Goal: Task Accomplishment & Management: Contribute content

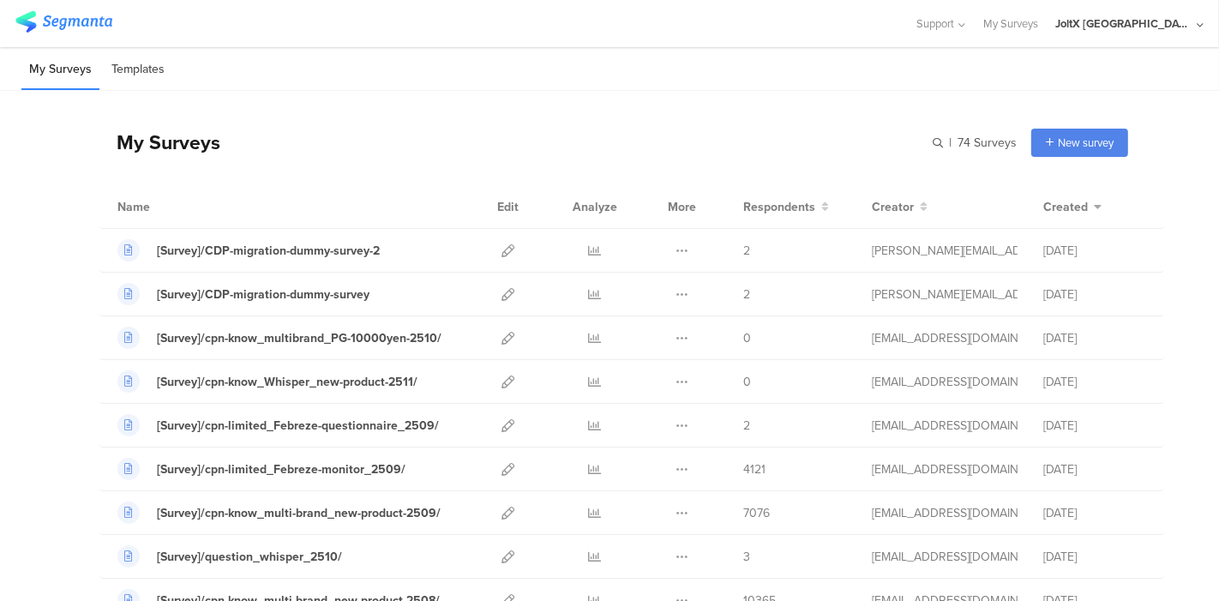
click at [126, 64] on li "Templates" at bounding box center [138, 70] width 69 height 40
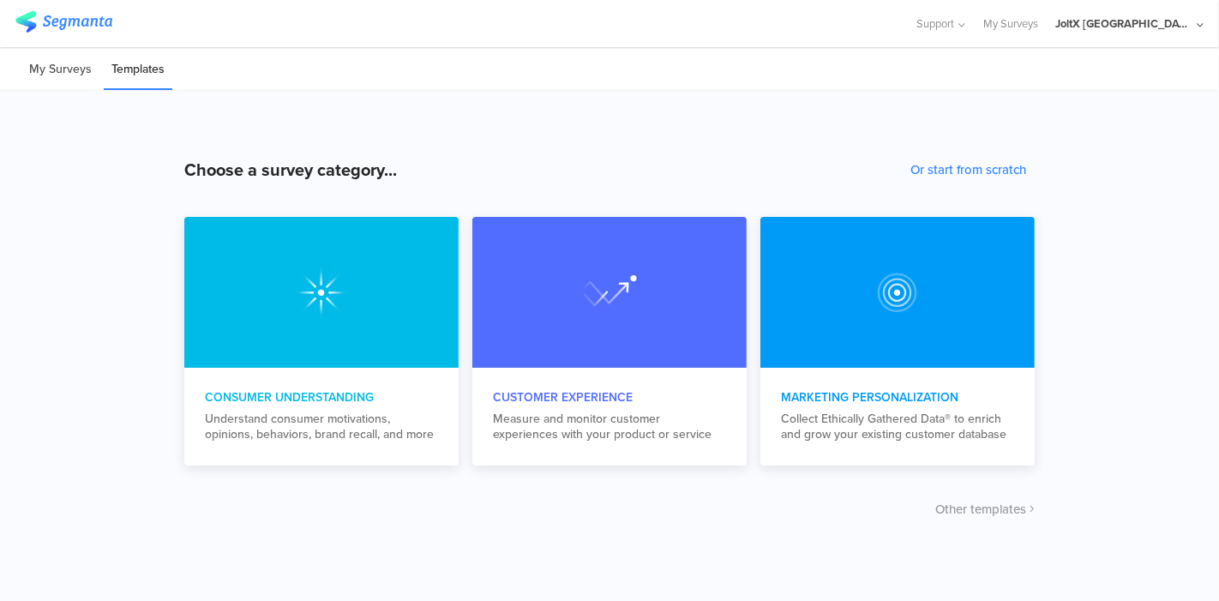
click at [56, 52] on li "My Surveys" at bounding box center [60, 70] width 78 height 40
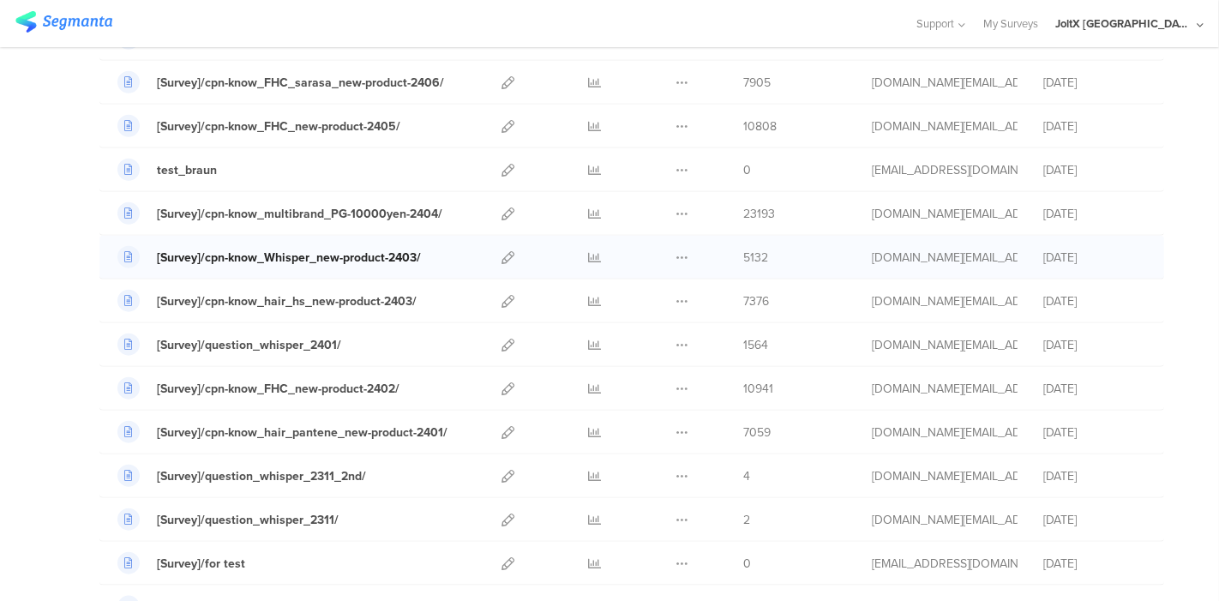
scroll to position [1428, 0]
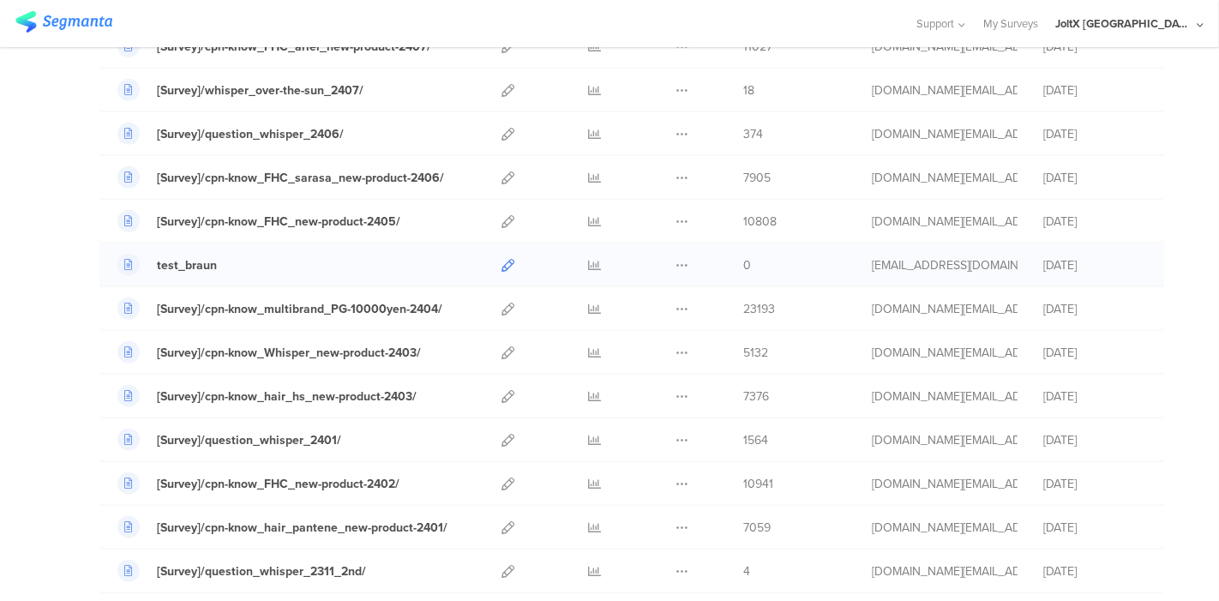
click at [501, 259] on icon at bounding box center [507, 265] width 13 height 13
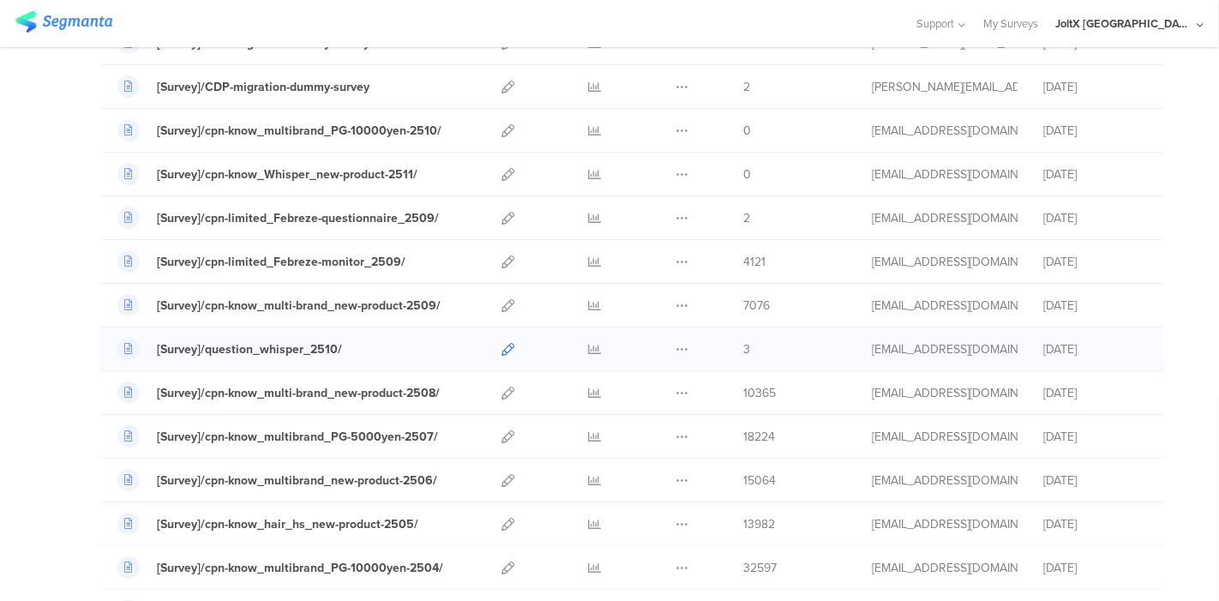
scroll to position [190, 0]
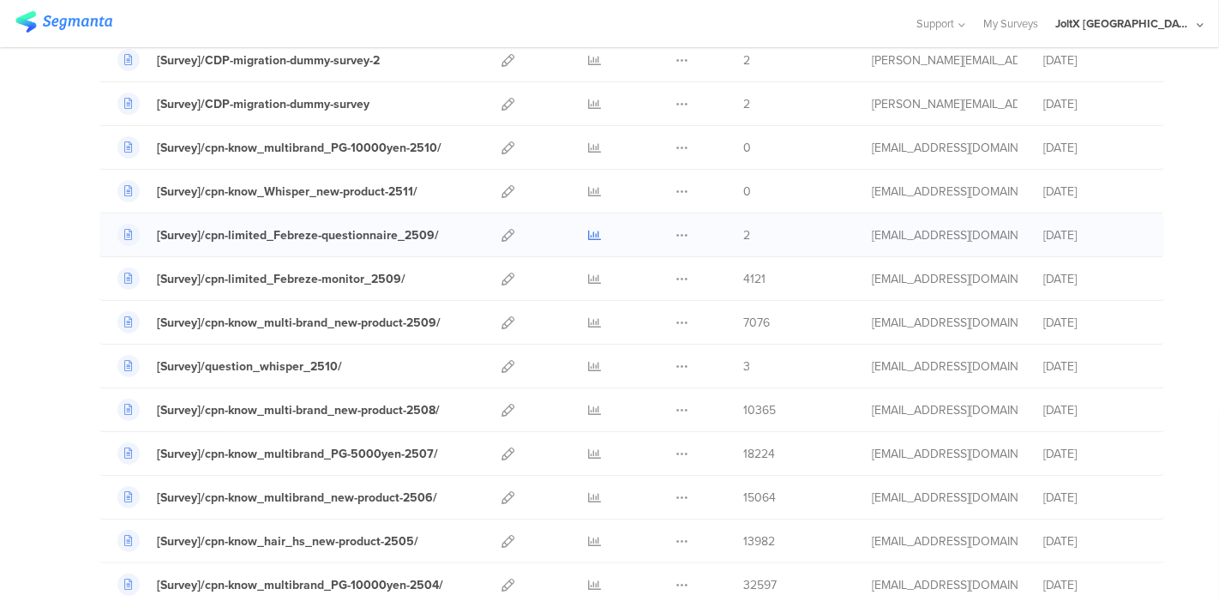
click at [589, 234] on icon at bounding box center [595, 235] width 13 height 13
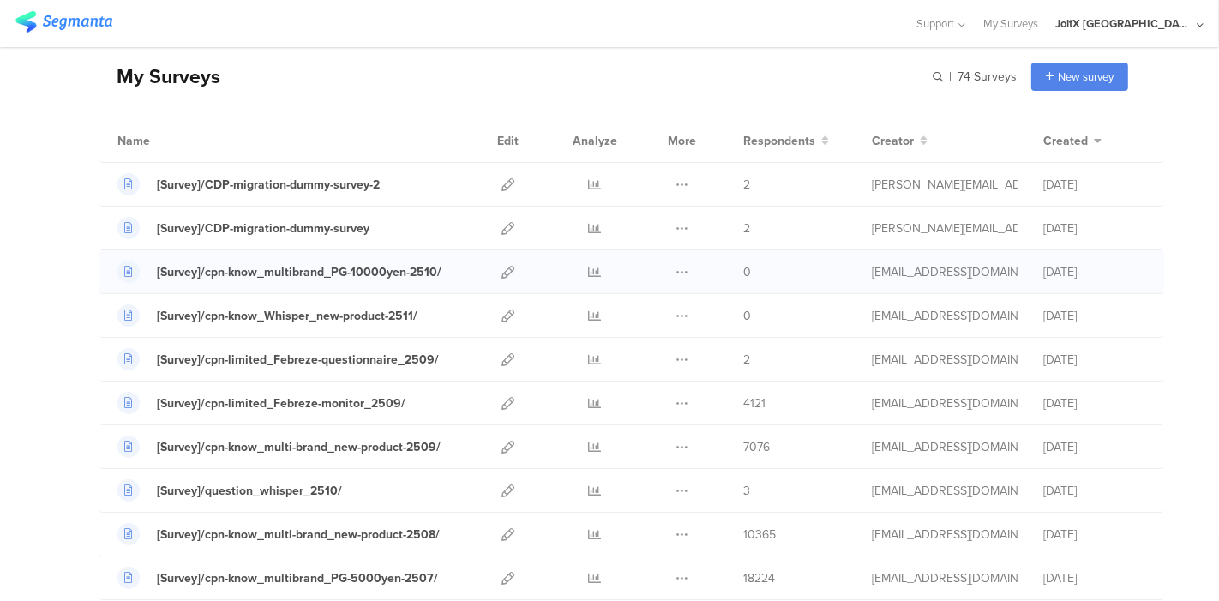
scroll to position [0, 0]
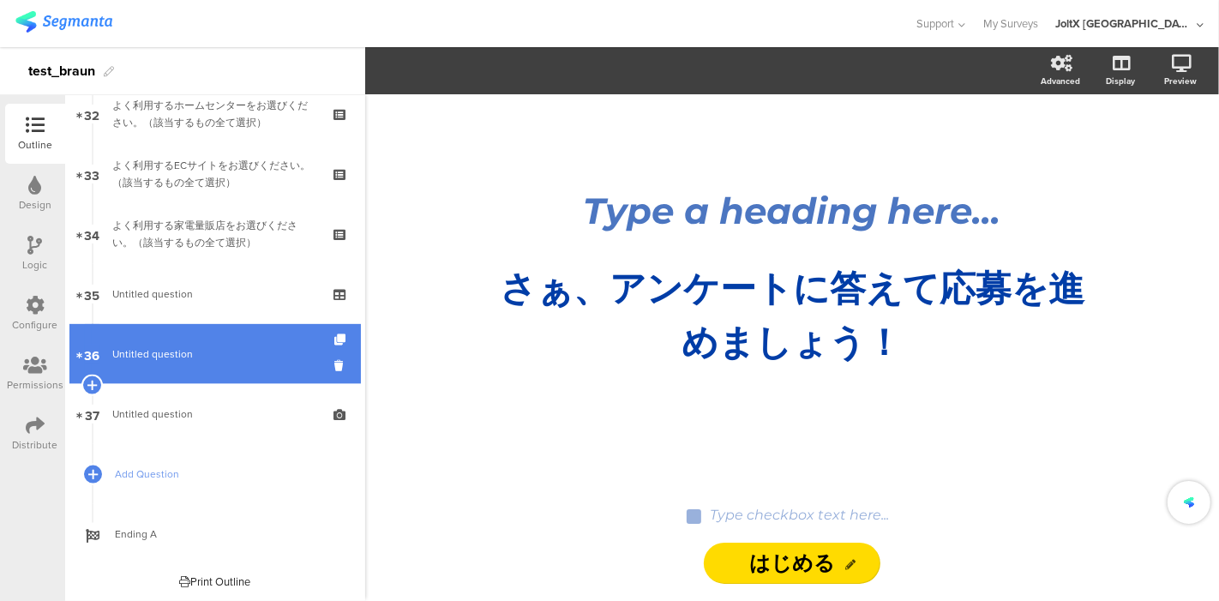
scroll to position [1881, 0]
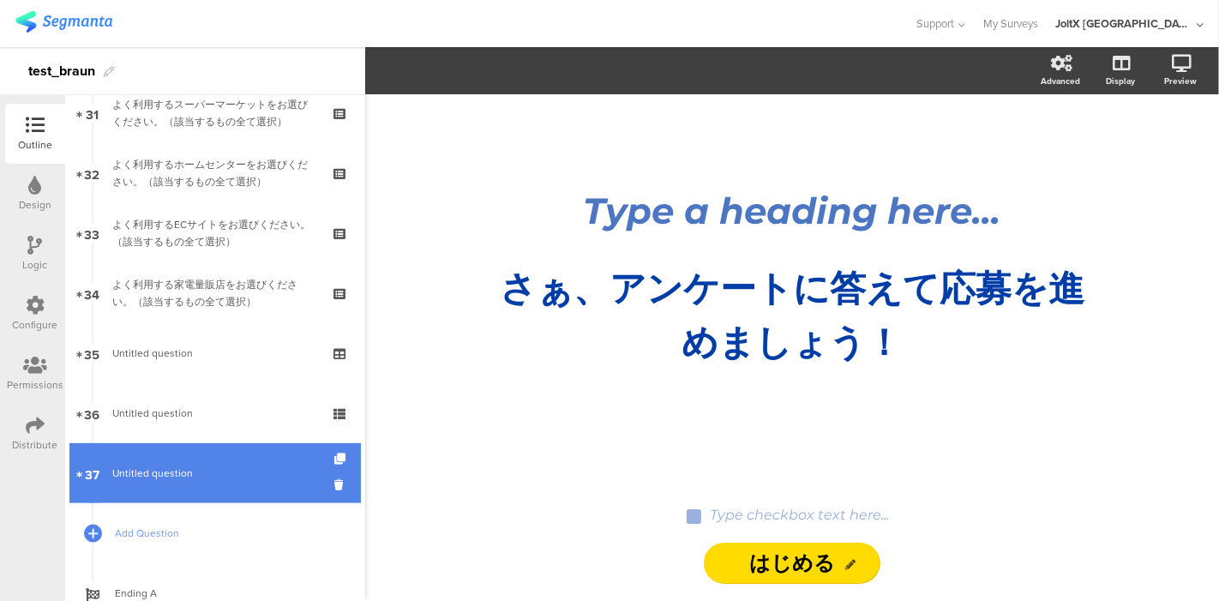
click at [162, 467] on span "Untitled question" at bounding box center [152, 472] width 81 height 15
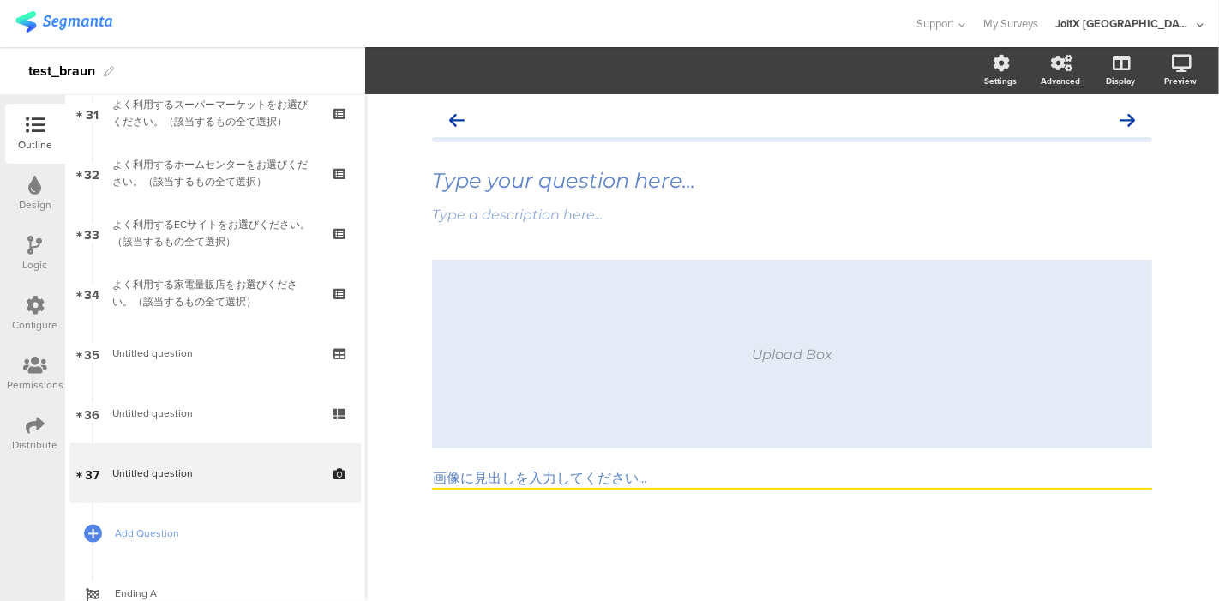
click at [790, 346] on div "Upload Box" at bounding box center [792, 354] width 81 height 16
click at [600, 482] on input "画像に見出しを入力してください..." at bounding box center [792, 480] width 720 height 20
click at [641, 526] on div "Upload Box 画像に見出しを入力してください..." at bounding box center [792, 405] width 720 height 290
click at [991, 67] on div "Settings" at bounding box center [1009, 71] width 60 height 43
click at [992, 146] on label at bounding box center [992, 147] width 23 height 14
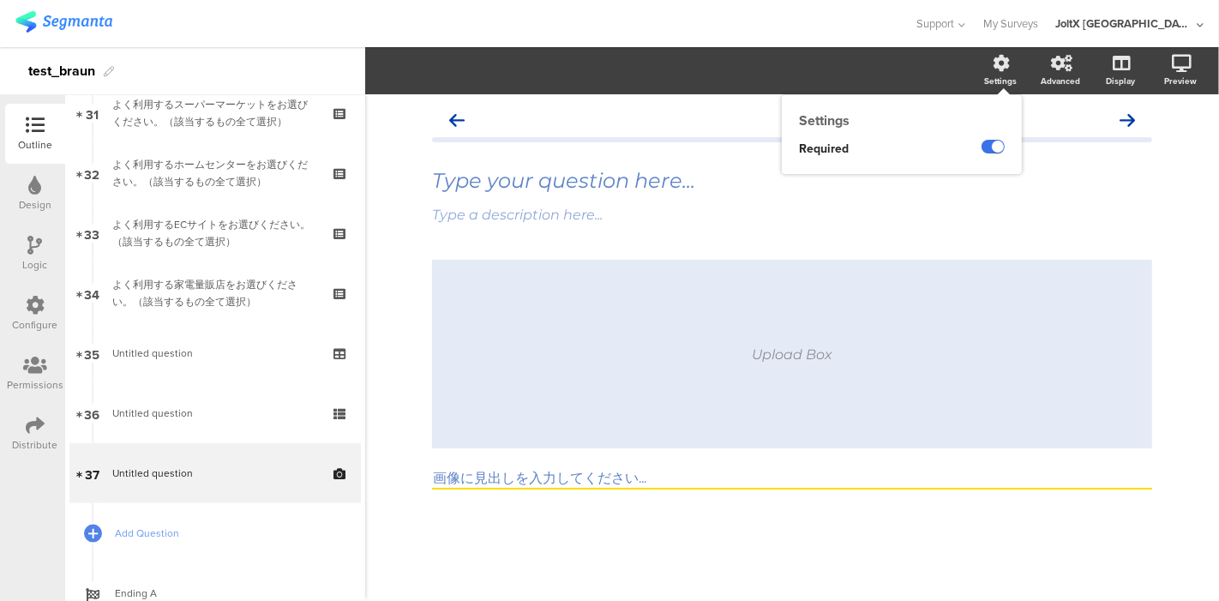
click at [0, 0] on input "checkbox" at bounding box center [0, 0] width 0 height 0
click at [993, 146] on label at bounding box center [992, 147] width 23 height 14
click at [0, 0] on input "checkbox" at bounding box center [0, 0] width 0 height 0
click at [1050, 66] on div "Advanced" at bounding box center [1069, 71] width 60 height 43
click at [1055, 153] on label at bounding box center [1053, 147] width 23 height 14
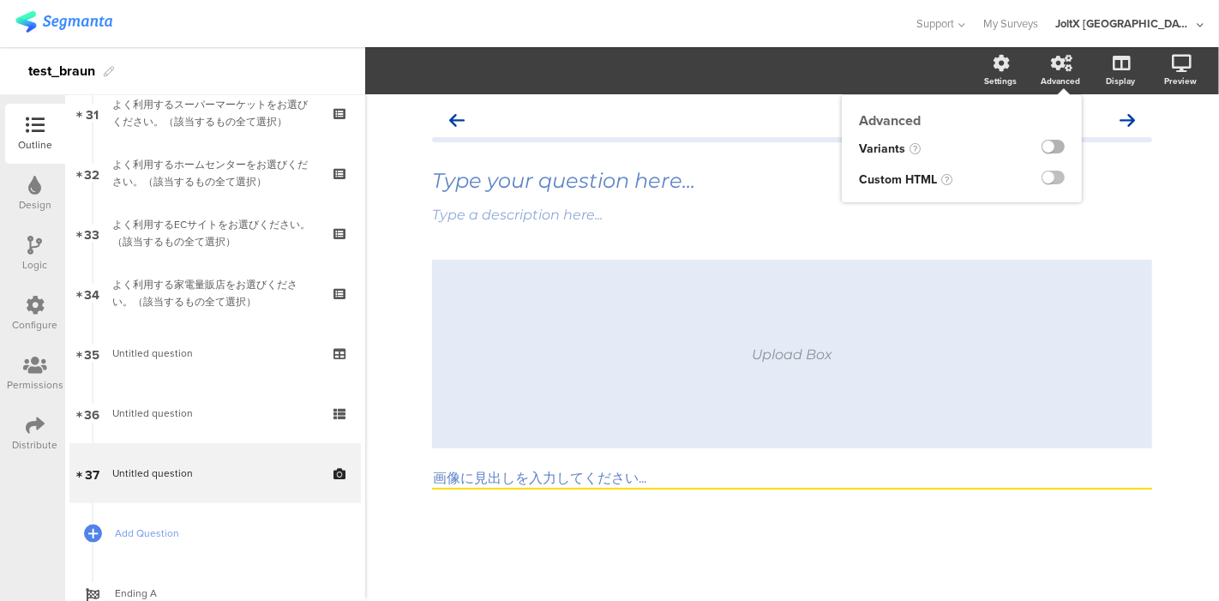
click at [0, 0] on input "checkbox" at bounding box center [0, 0] width 0 height 0
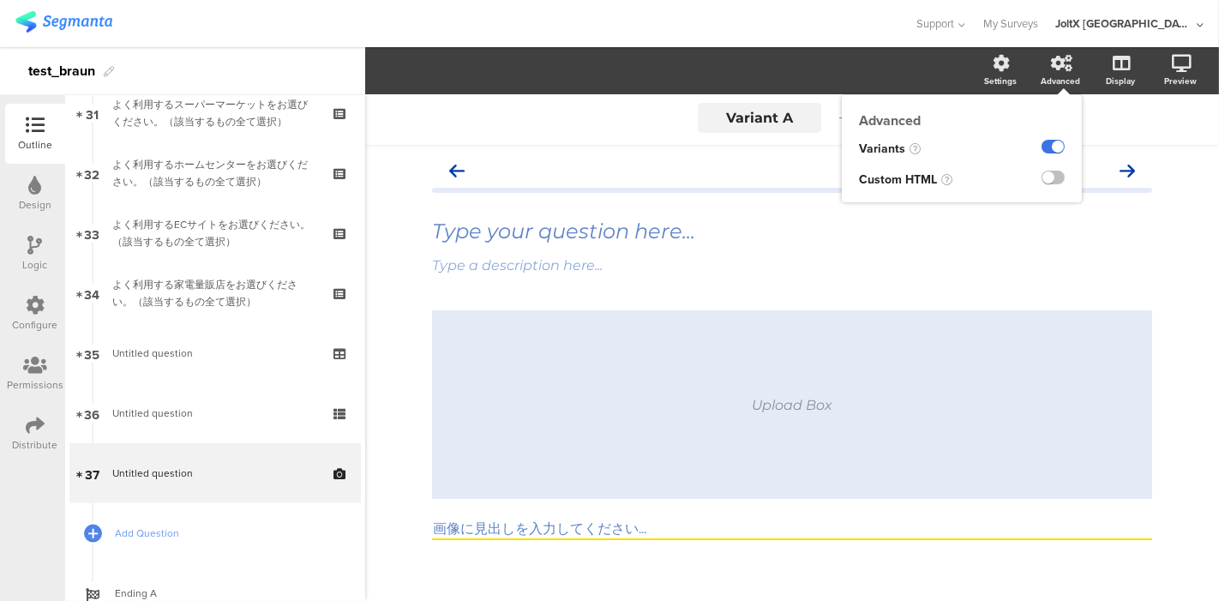
click at [1047, 143] on label at bounding box center [1053, 147] width 23 height 14
click at [0, 0] on input "checkbox" at bounding box center [0, 0] width 0 height 0
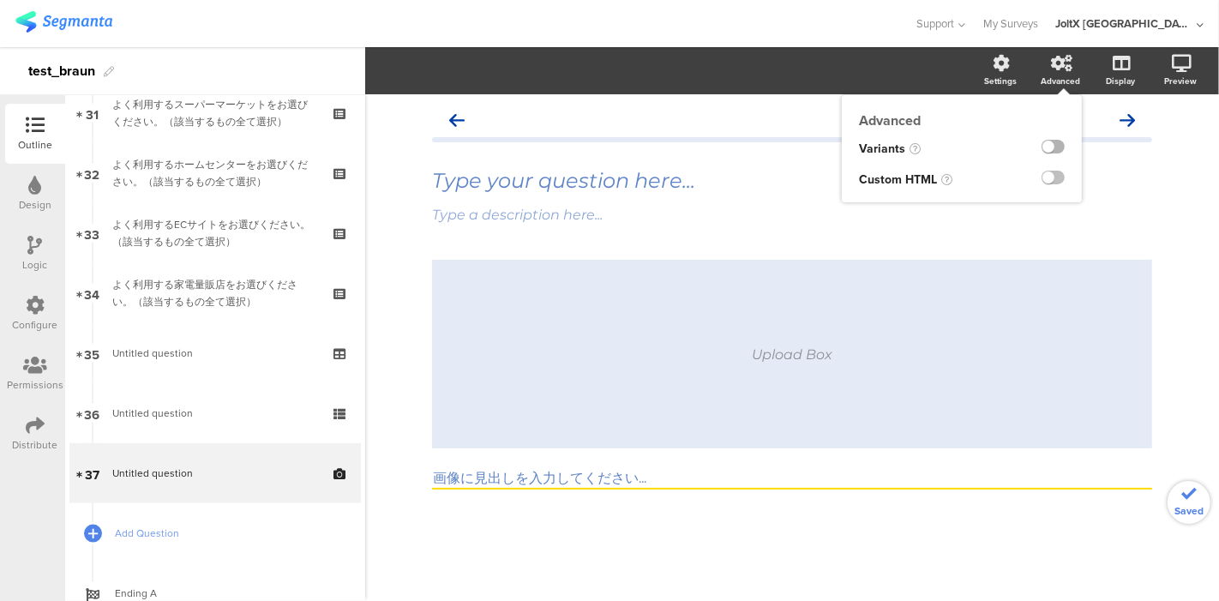
click at [1047, 143] on label at bounding box center [1053, 147] width 23 height 14
click at [0, 0] on input "checkbox" at bounding box center [0, 0] width 0 height 0
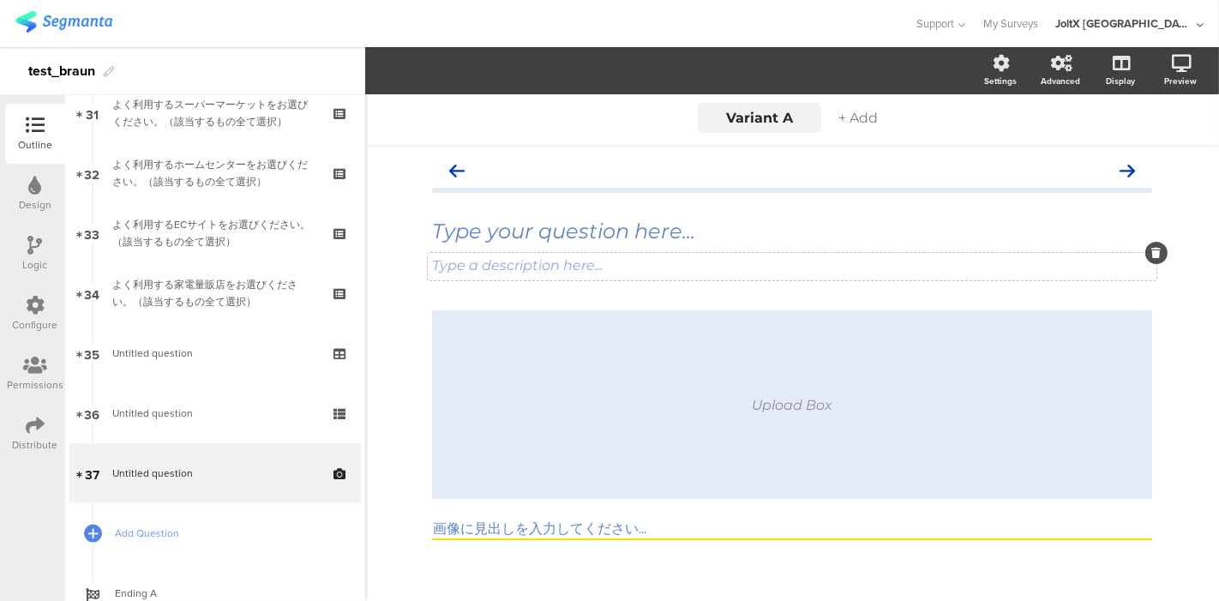
click at [867, 257] on div "Type a description here..." at bounding box center [792, 265] width 720 height 16
click at [854, 121] on span "+ Add" at bounding box center [857, 118] width 39 height 16
click at [1168, 73] on div "Preview" at bounding box center [1189, 71] width 60 height 43
click at [1152, 147] on icon at bounding box center [1159, 153] width 14 height 21
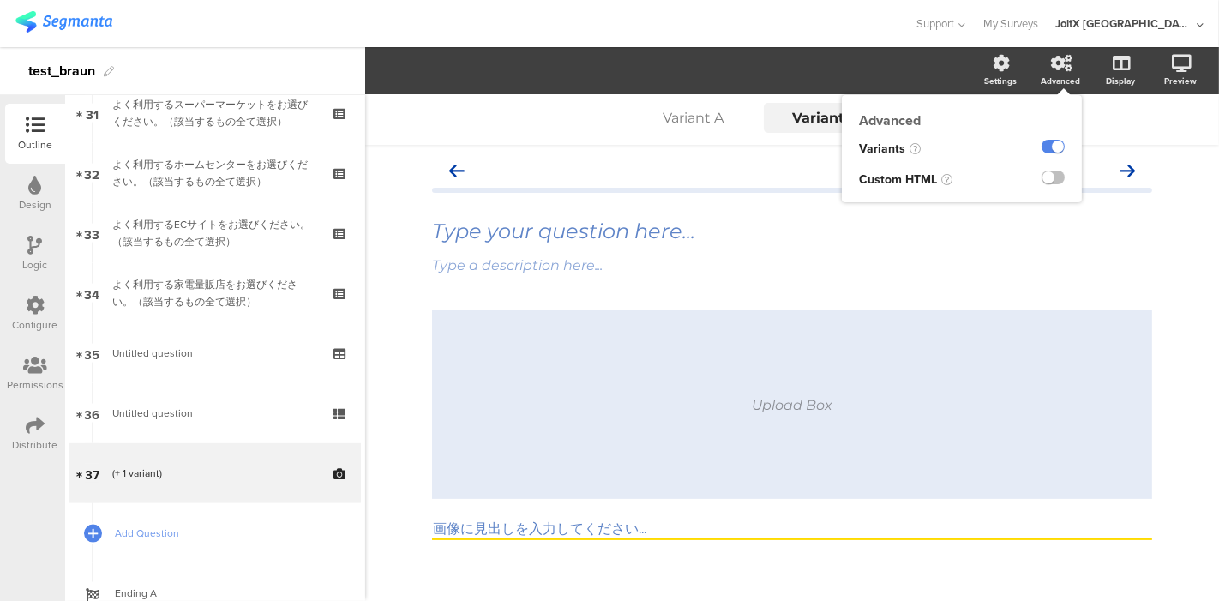
click at [1036, 136] on div at bounding box center [1041, 149] width 81 height 31
click at [1042, 150] on label at bounding box center [1053, 147] width 23 height 14
click at [0, 0] on input "checkbox" at bounding box center [0, 0] width 0 height 0
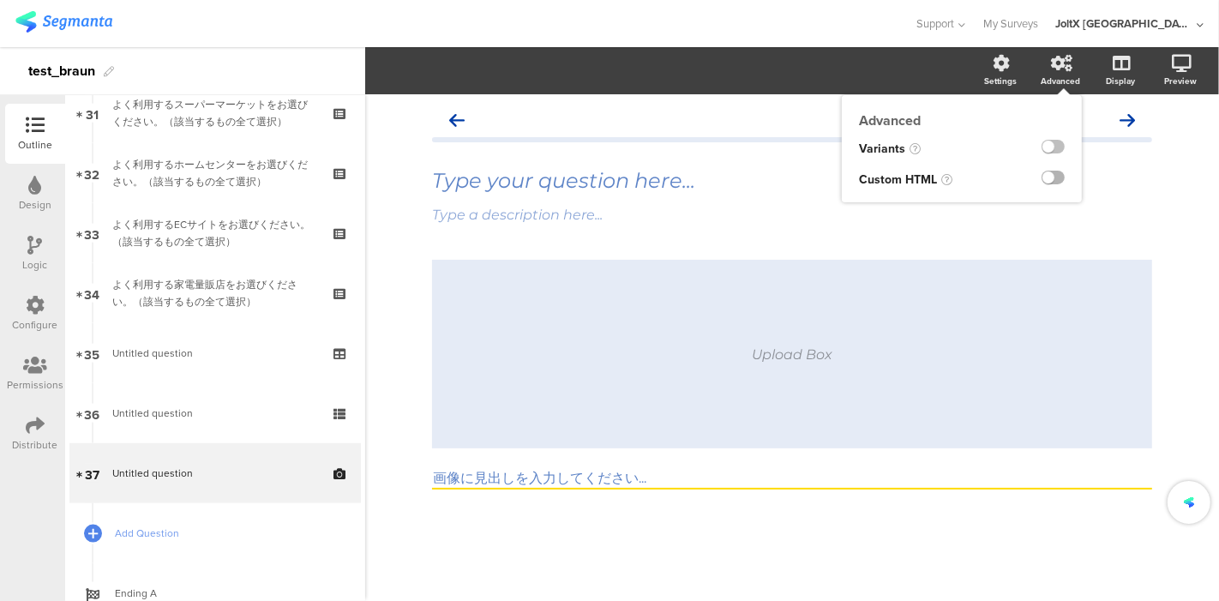
click at [1051, 171] on label at bounding box center [1053, 178] width 23 height 14
click at [0, 0] on input "checkbox" at bounding box center [0, 0] width 0 height 0
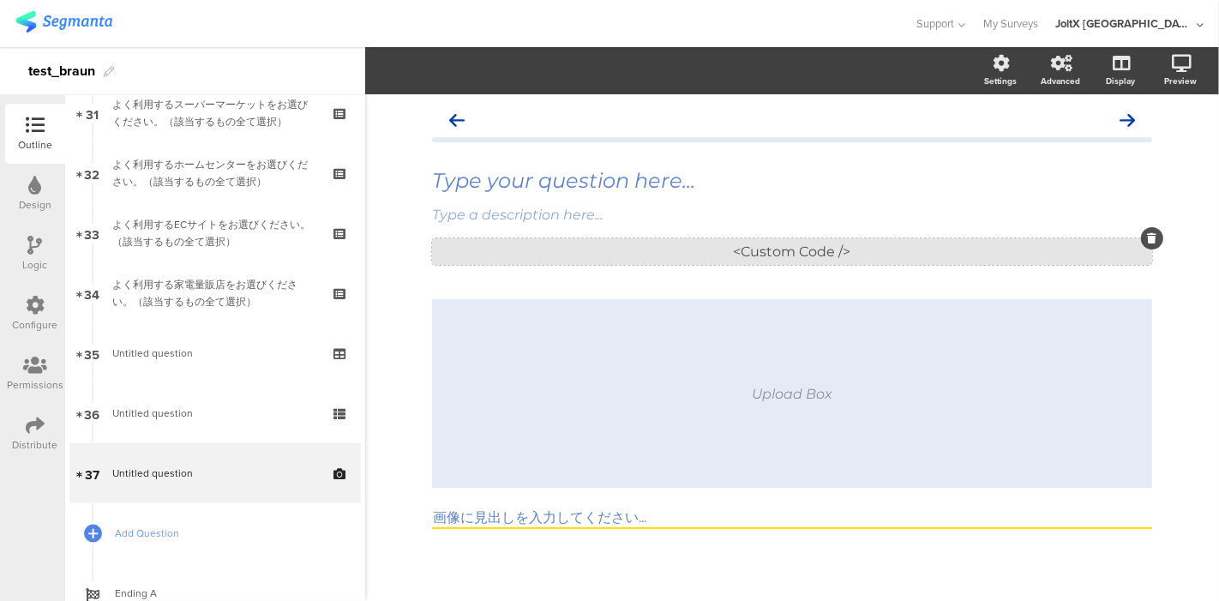
click at [943, 238] on div "<Custom Code />" at bounding box center [792, 251] width 720 height 27
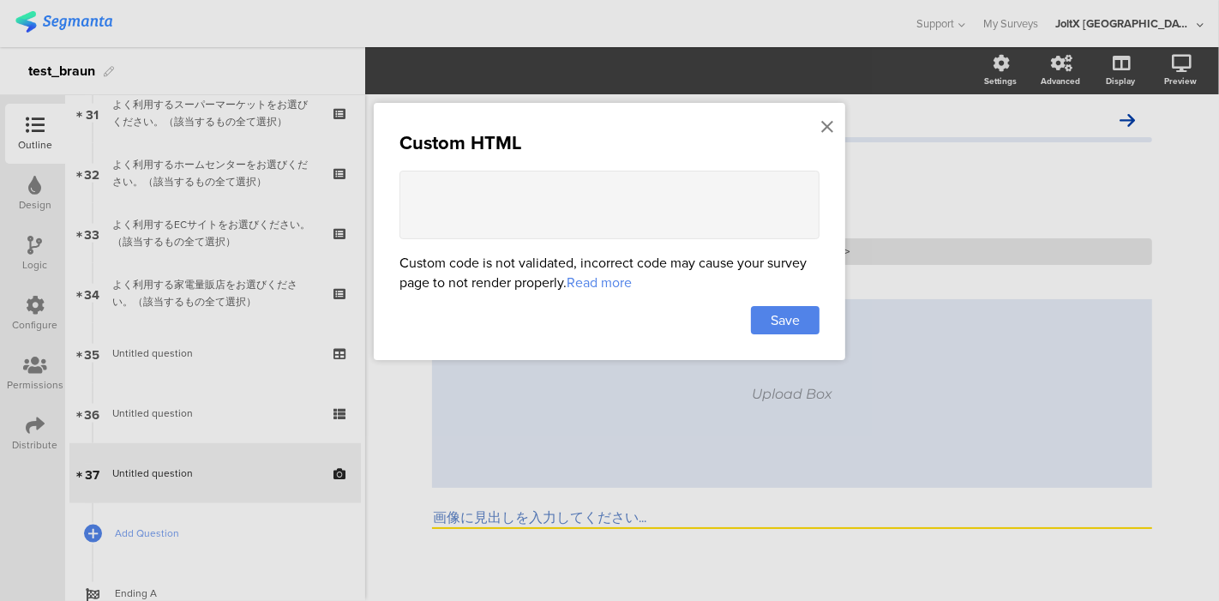
click at [613, 285] on link "Read more" at bounding box center [599, 283] width 65 height 20
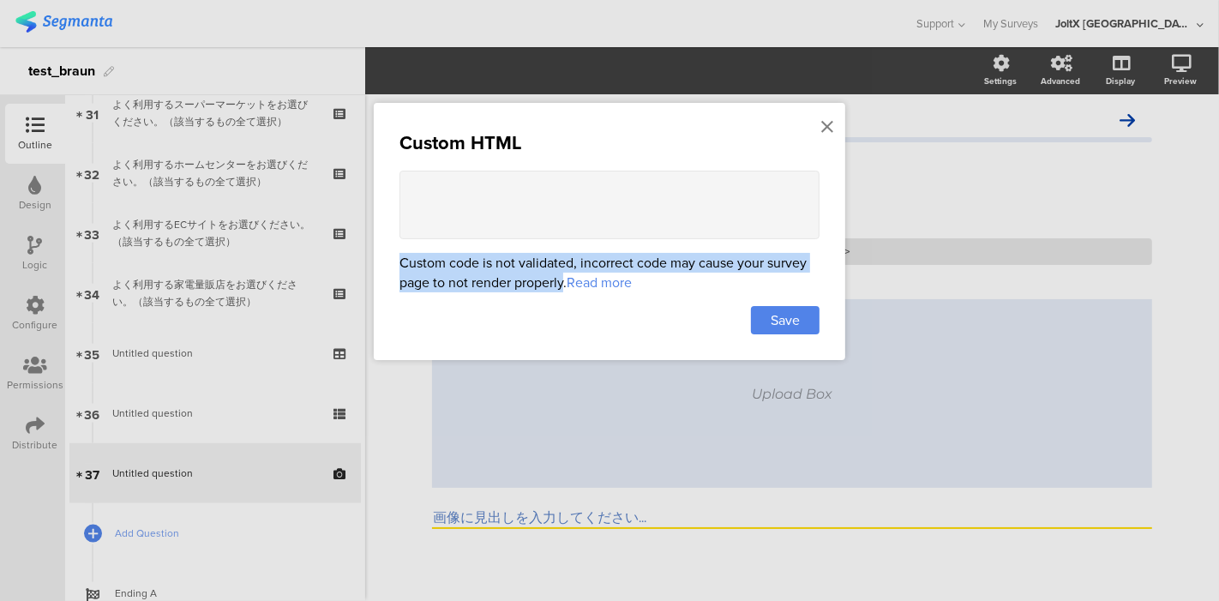
drag, startPoint x: 566, startPoint y: 289, endPoint x: 387, endPoint y: 255, distance: 182.2
click at [387, 255] on div "Custom HTML Custom code is not validated, incorrect code may cause your survey …" at bounding box center [609, 231] width 471 height 257
copy div "Custom code is not validated, incorrect code may cause your survey page to not …"
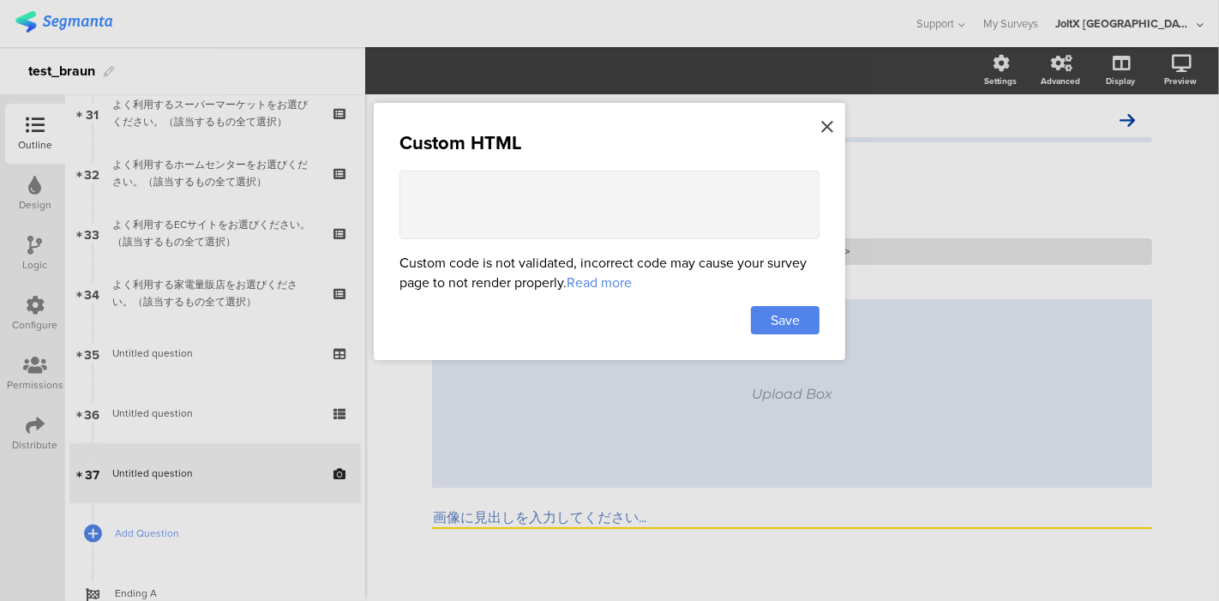
click at [831, 131] on icon at bounding box center [827, 126] width 12 height 19
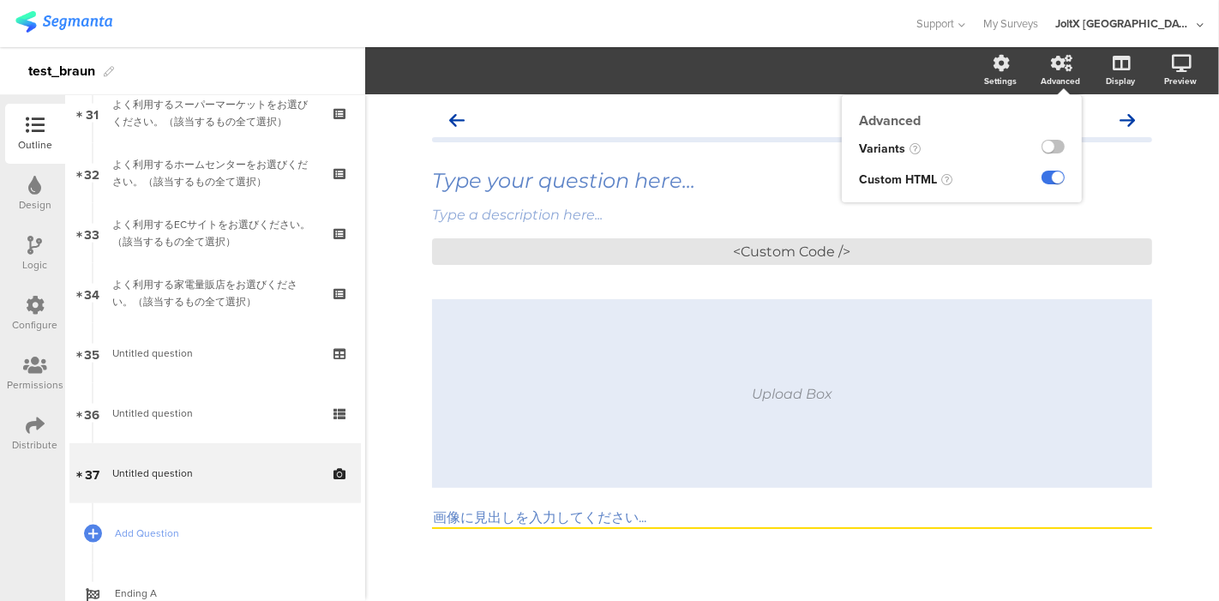
click at [1061, 174] on label at bounding box center [1053, 178] width 23 height 14
click at [0, 0] on input "checkbox" at bounding box center [0, 0] width 0 height 0
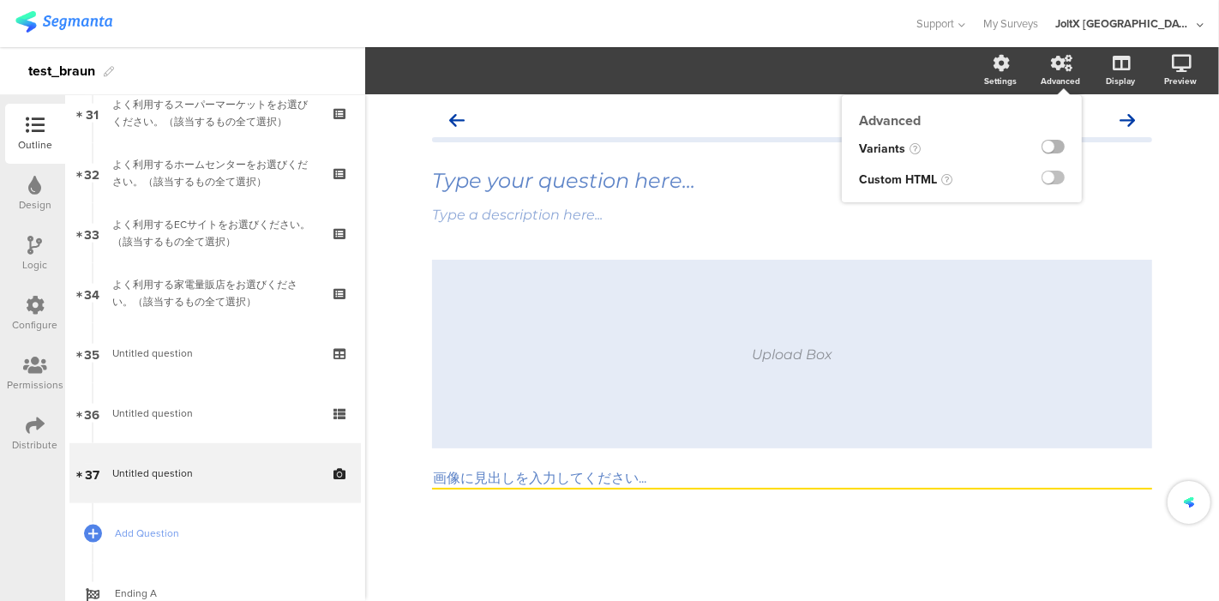
click at [1058, 151] on label at bounding box center [1053, 147] width 23 height 14
click at [0, 0] on input "checkbox" at bounding box center [0, 0] width 0 height 0
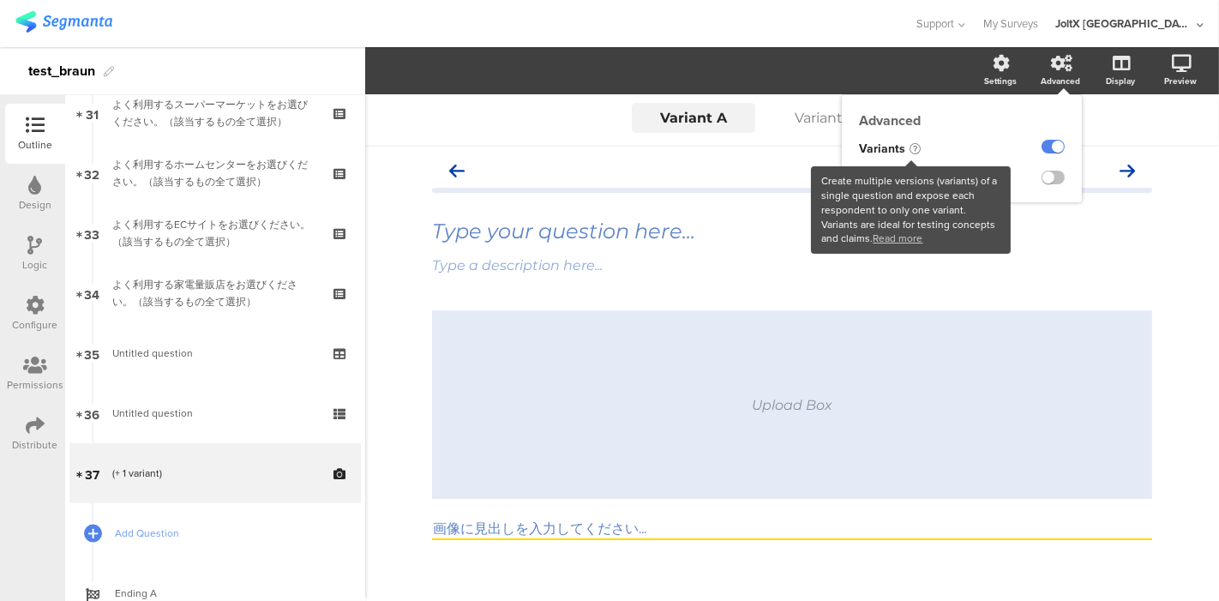
click at [909, 150] on icon at bounding box center [914, 148] width 11 height 11
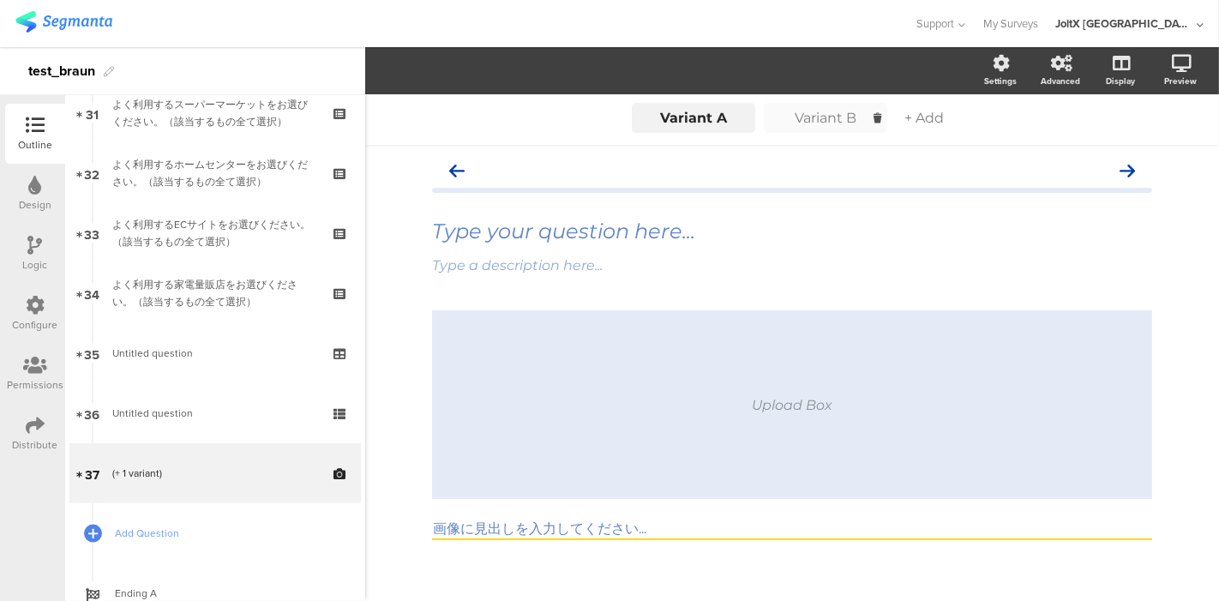
click at [823, 121] on div "Variant B" at bounding box center [826, 118] width 86 height 16
click at [918, 121] on span "+ Add" at bounding box center [923, 118] width 39 height 16
click at [501, 241] on div "Type your question here..." at bounding box center [792, 232] width 720 height 26
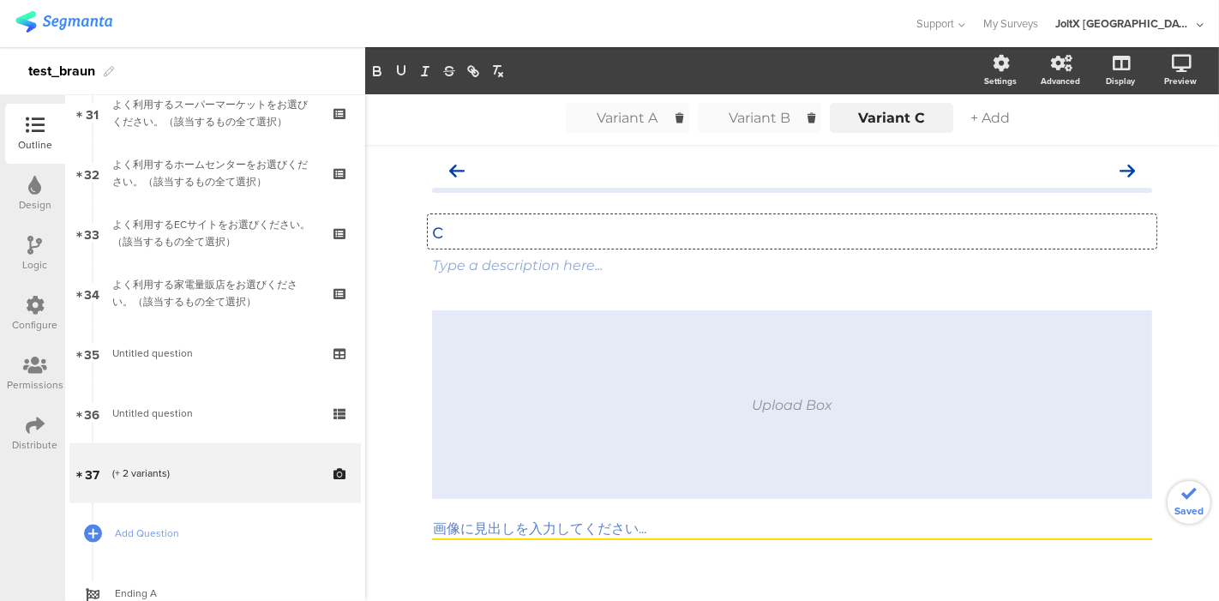
click at [609, 121] on div "Variant A" at bounding box center [628, 118] width 86 height 16
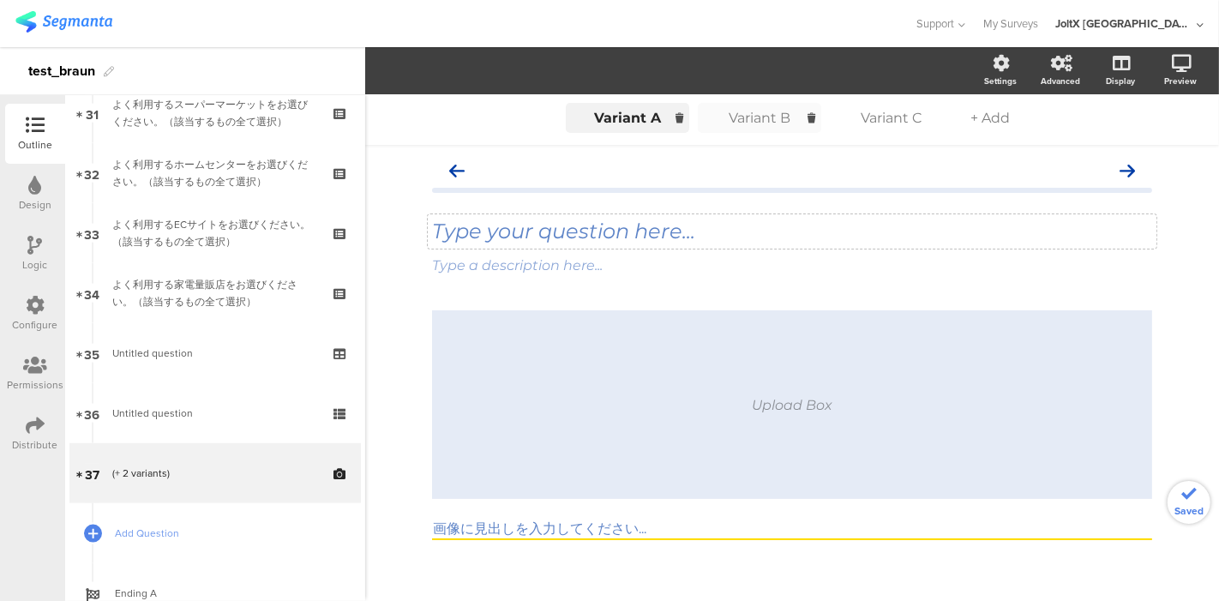
click at [522, 236] on div "Type your question here..." at bounding box center [792, 232] width 720 height 26
click at [723, 117] on div "Variant B" at bounding box center [760, 118] width 86 height 16
click at [595, 238] on div "Type your question here..." at bounding box center [792, 232] width 720 height 26
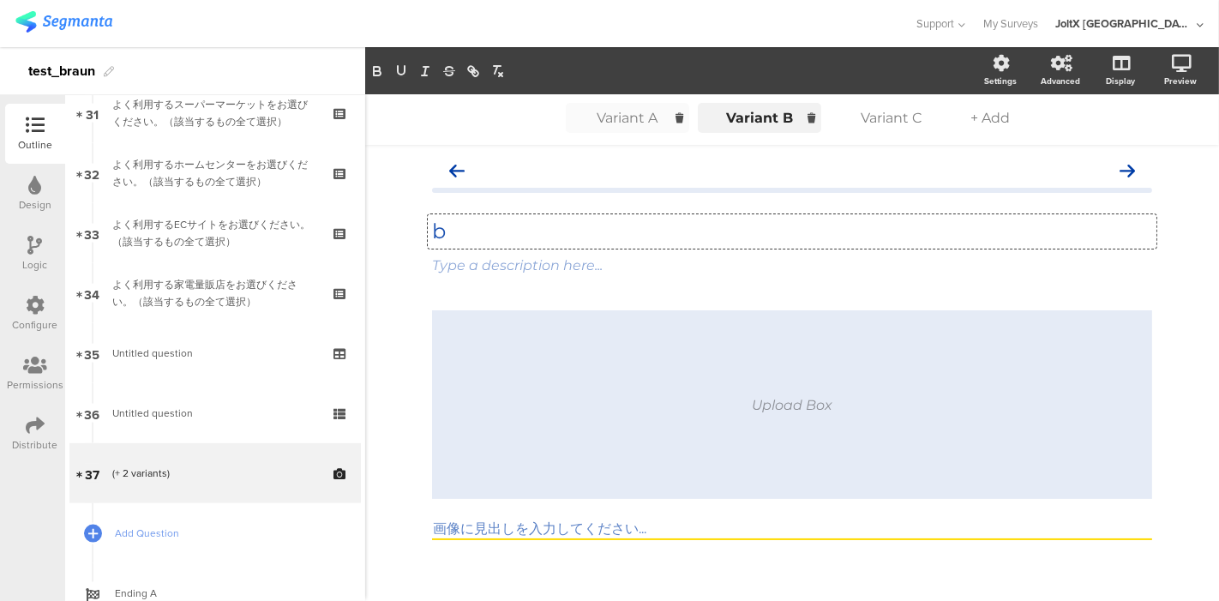
click at [387, 291] on div "Variant A Variant A Variant A Variant B Variant B Variant B Variant C Variant C…" at bounding box center [792, 351] width 854 height 514
click at [617, 123] on div "Variant A" at bounding box center [628, 118] width 86 height 16
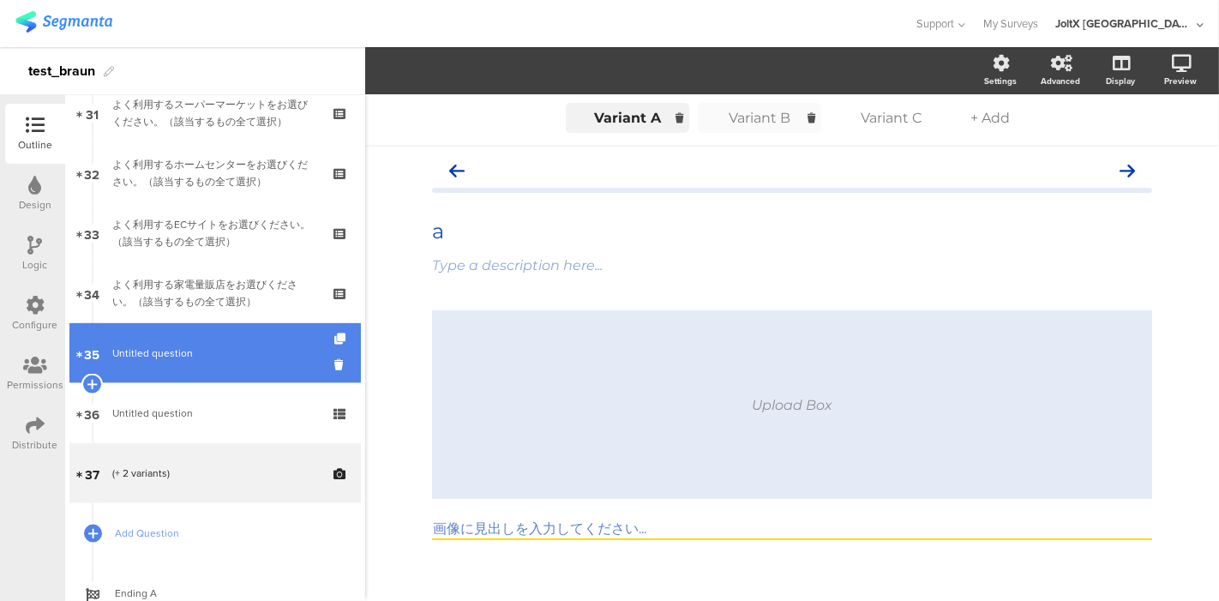
click at [159, 348] on span "Untitled question" at bounding box center [152, 352] width 81 height 15
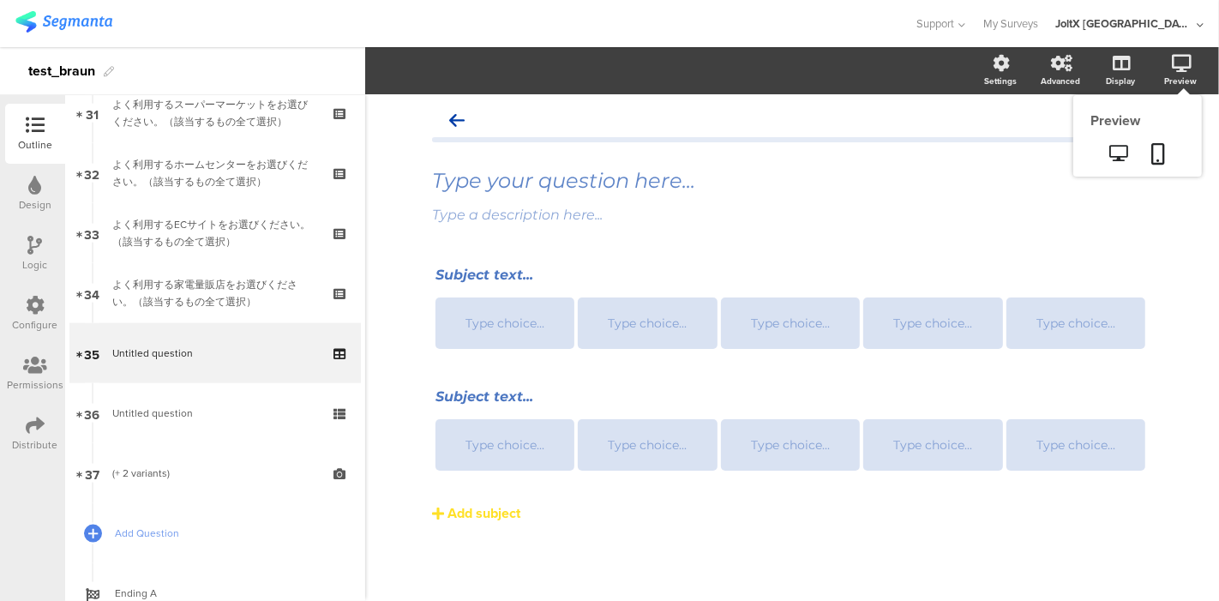
click at [1182, 69] on icon at bounding box center [1182, 63] width 20 height 17
click at [1150, 153] on link at bounding box center [1159, 155] width 38 height 33
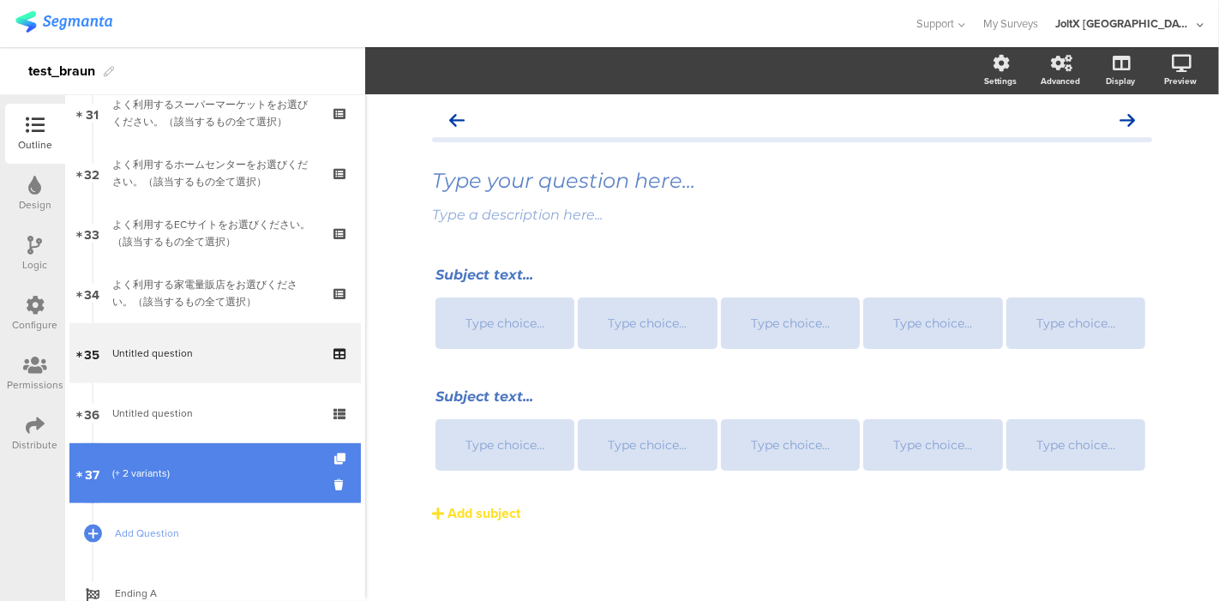
click at [141, 470] on div "(+ 2 variants)" at bounding box center [214, 473] width 205 height 17
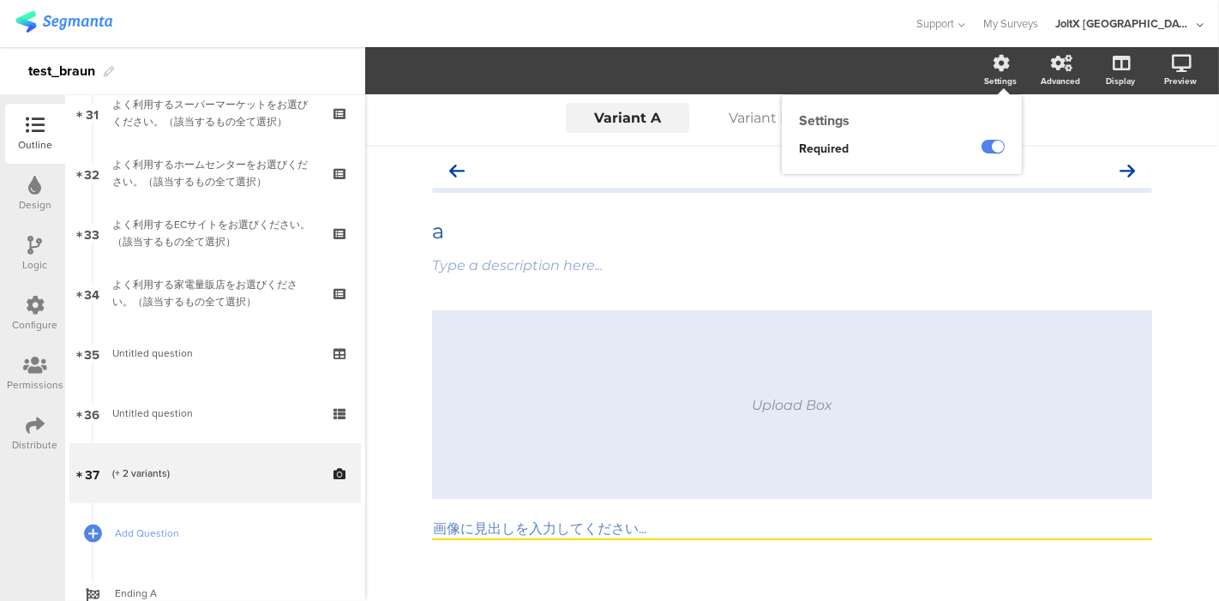
click at [987, 95] on div "Settings Required" at bounding box center [902, 134] width 240 height 79
click at [981, 142] on label at bounding box center [992, 147] width 23 height 14
click at [0, 0] on input "checkbox" at bounding box center [0, 0] width 0 height 0
click at [1152, 147] on icon at bounding box center [1159, 153] width 14 height 21
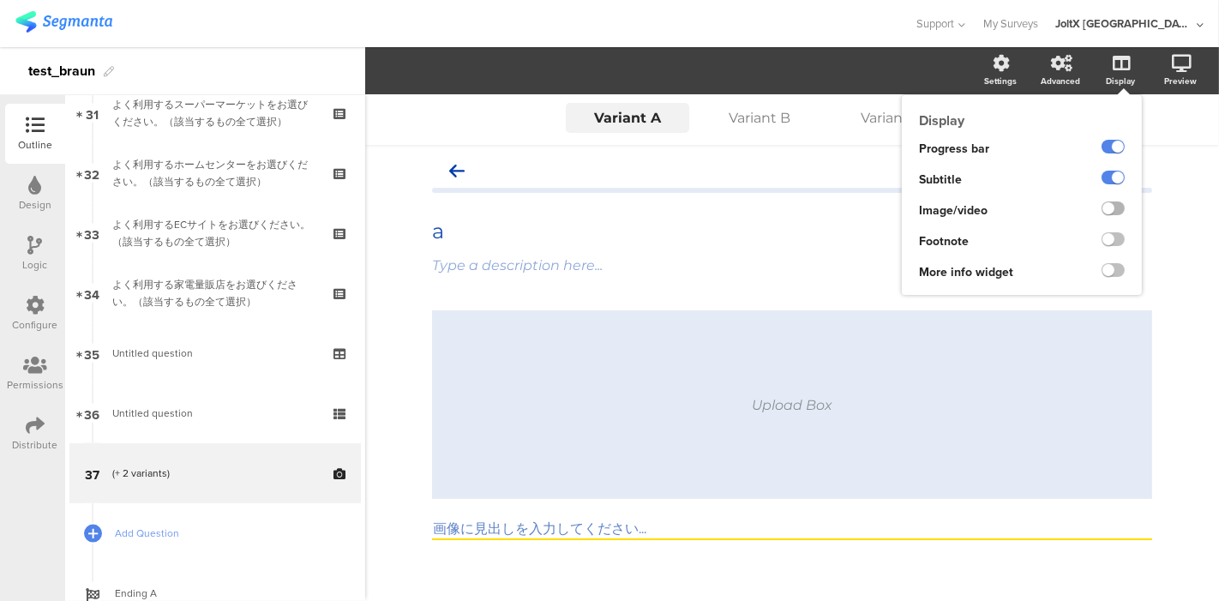
click at [1102, 213] on label at bounding box center [1113, 208] width 23 height 14
click at [0, 0] on input "checkbox" at bounding box center [0, 0] width 0 height 0
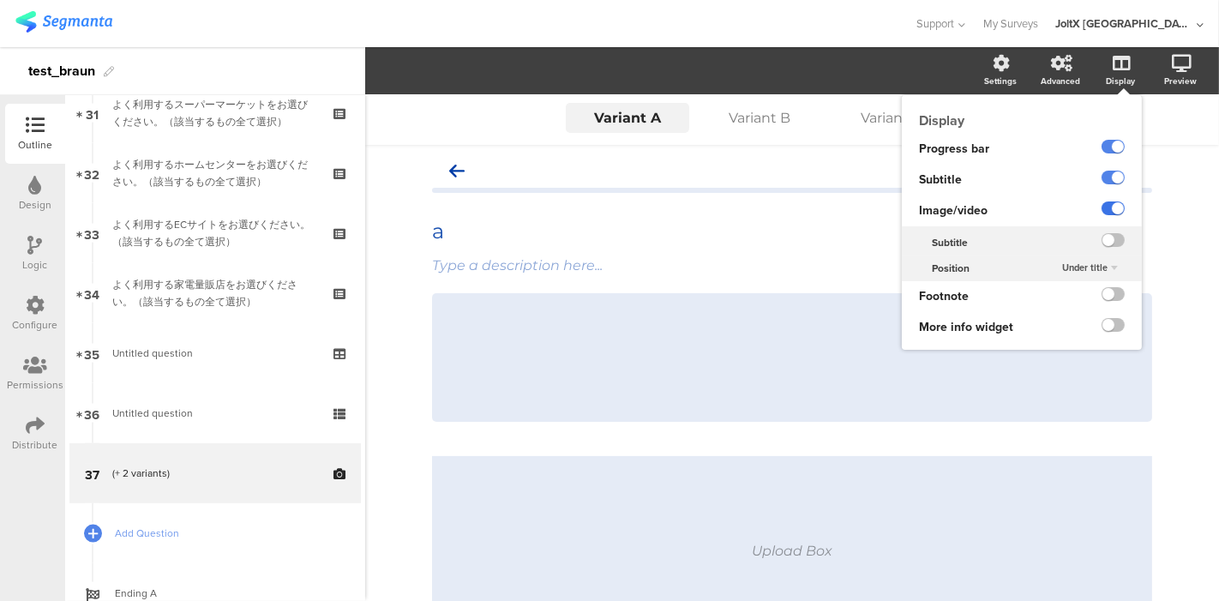
click at [1102, 205] on label at bounding box center [1113, 208] width 23 height 14
click at [0, 0] on input "checkbox" at bounding box center [0, 0] width 0 height 0
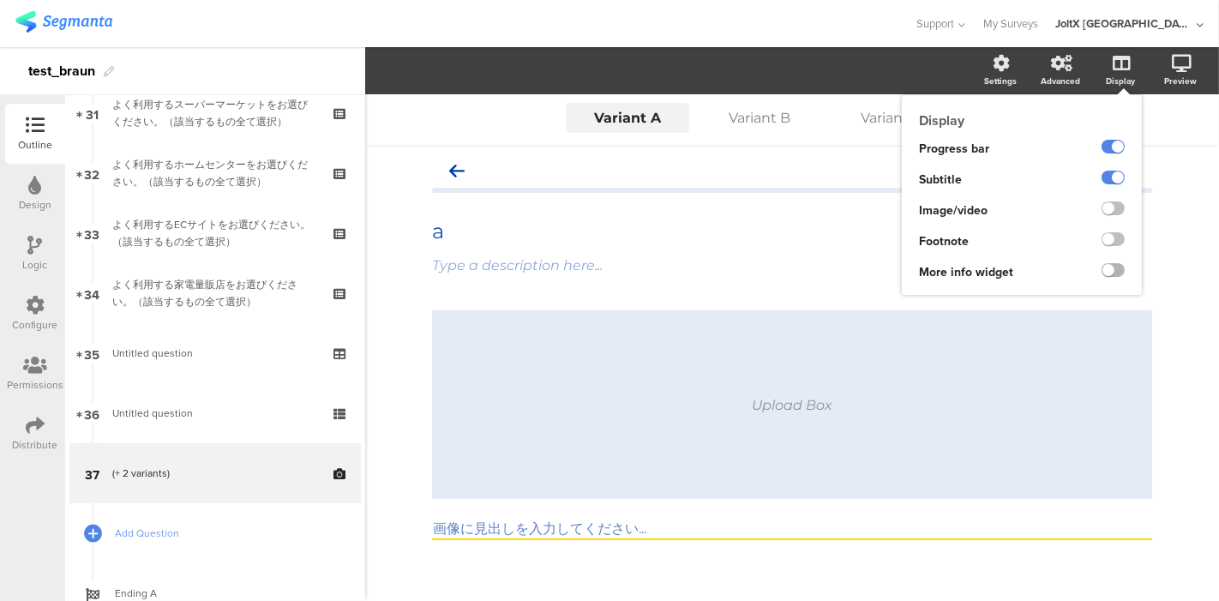
click at [1102, 273] on label at bounding box center [1113, 270] width 23 height 14
click at [0, 0] on input "checkbox" at bounding box center [0, 0] width 0 height 0
click at [1102, 273] on label at bounding box center [1113, 270] width 23 height 14
click at [0, 0] on input "checkbox" at bounding box center [0, 0] width 0 height 0
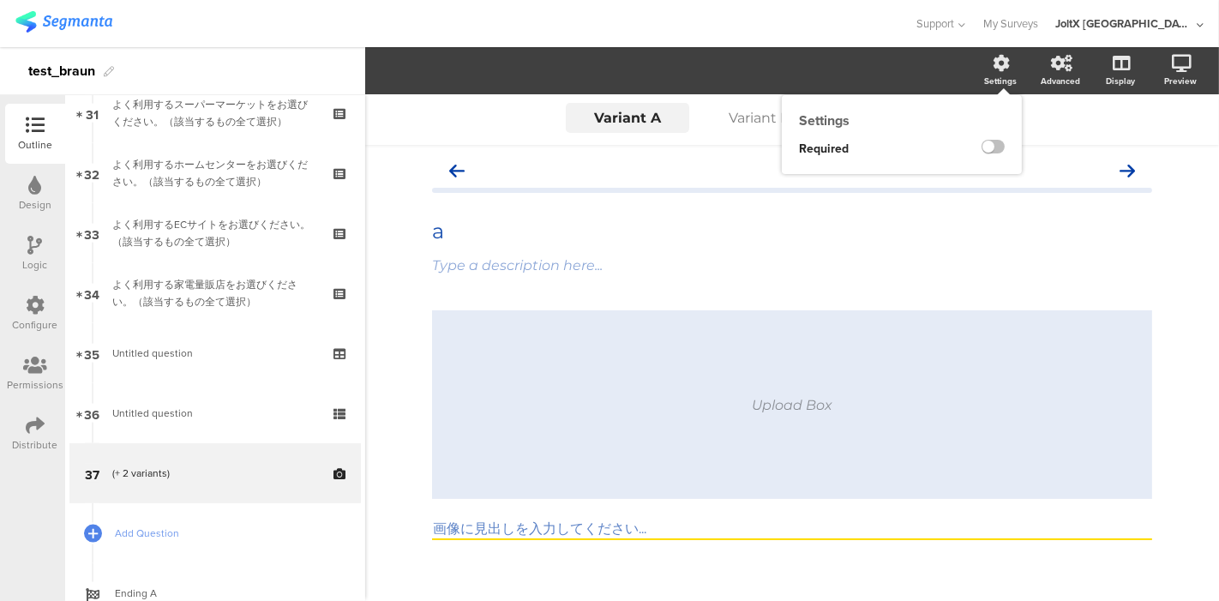
click at [994, 67] on icon at bounding box center [1001, 63] width 17 height 17
click at [807, 244] on div "a a" at bounding box center [792, 231] width 729 height 34
click at [392, 332] on div "Variant A Variant A Variant B Variant C + Add a a a Type a description here... …" at bounding box center [792, 351] width 854 height 514
click at [24, 171] on div "Design" at bounding box center [35, 194] width 60 height 60
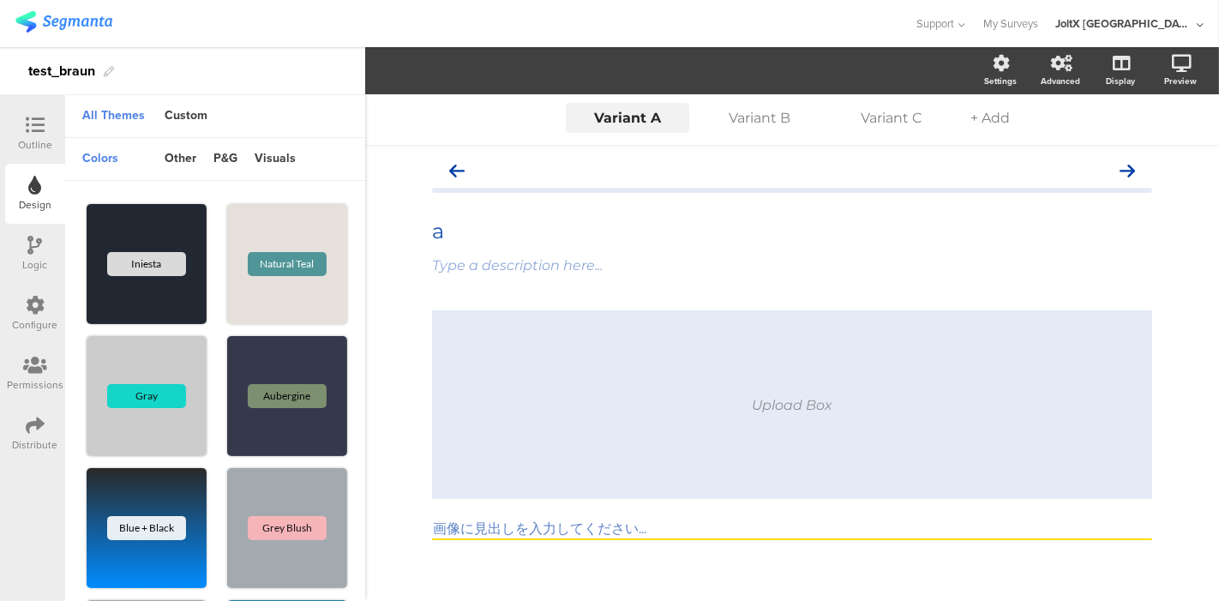
click at [32, 246] on icon at bounding box center [35, 245] width 15 height 19
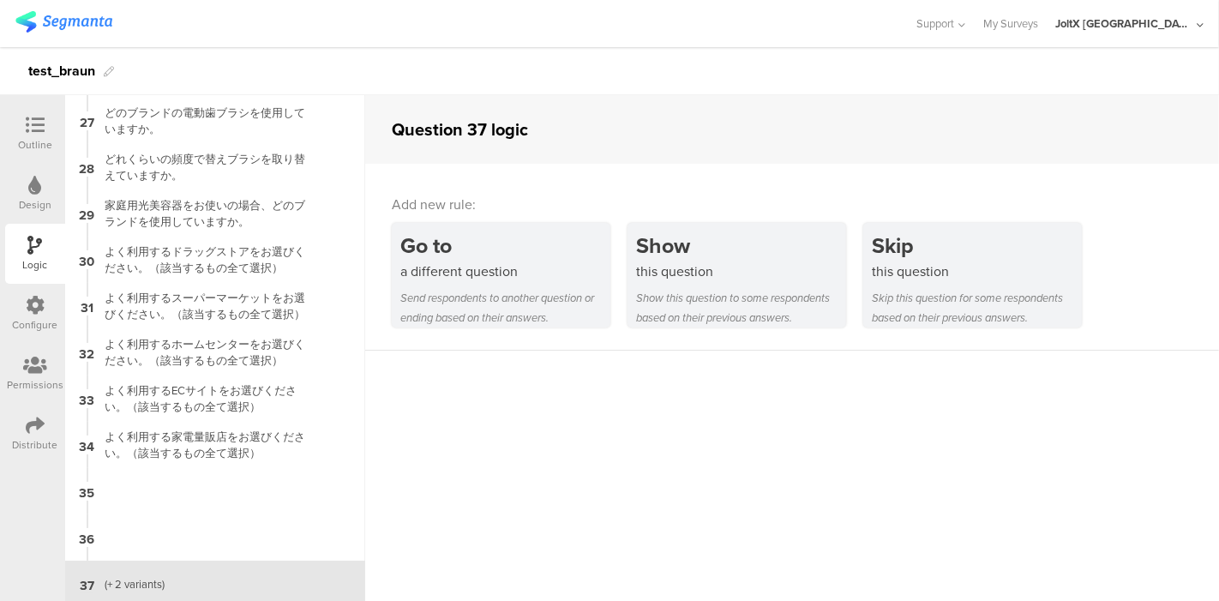
scroll to position [1206, 0]
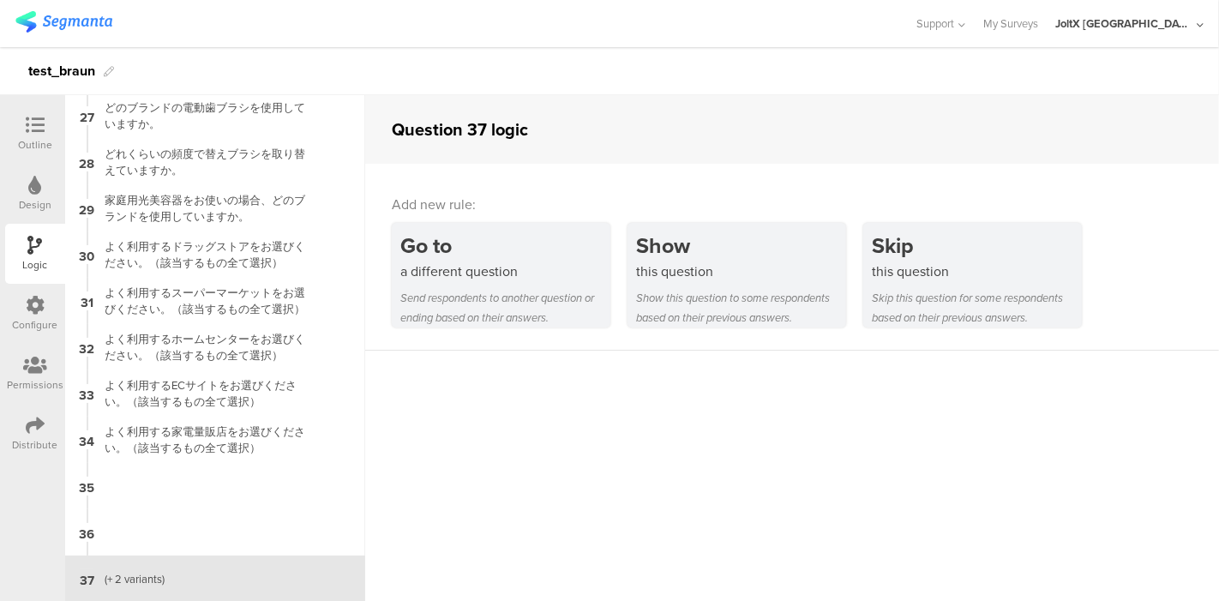
click at [29, 301] on icon at bounding box center [35, 305] width 19 height 19
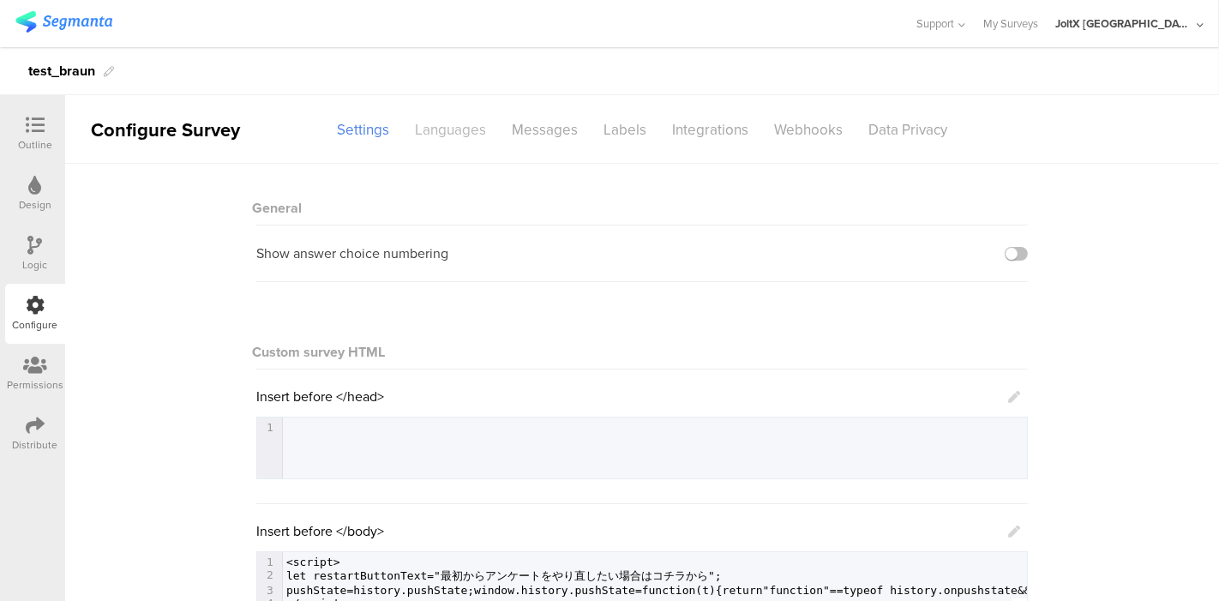
click at [456, 131] on div "Languages" at bounding box center [450, 130] width 97 height 30
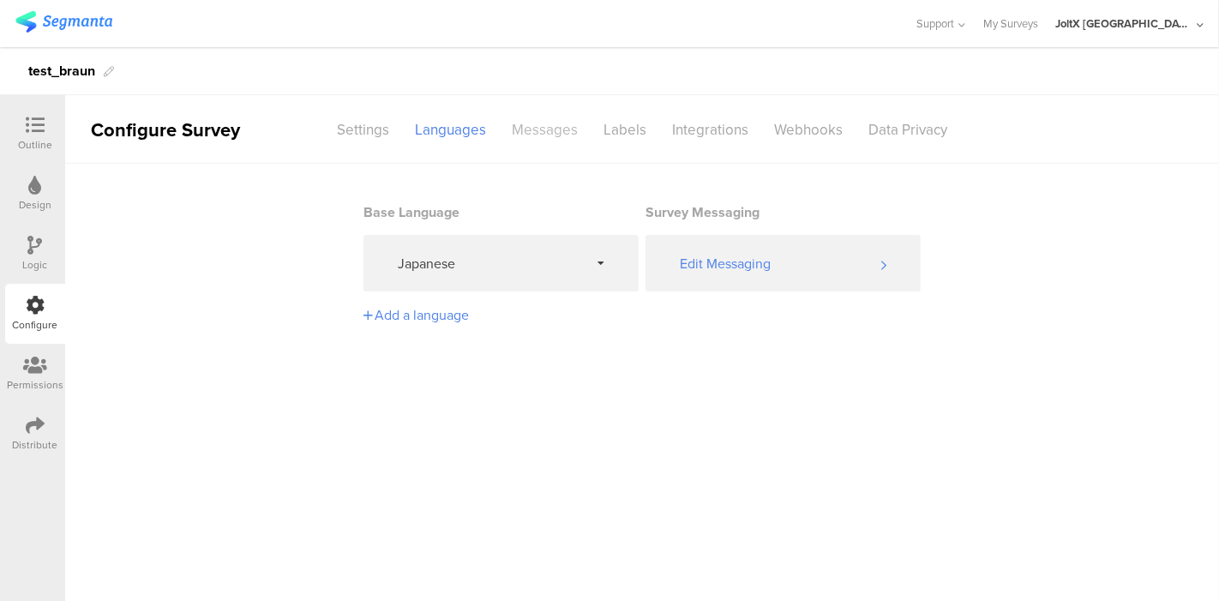
click at [537, 135] on div "Messages" at bounding box center [545, 130] width 92 height 30
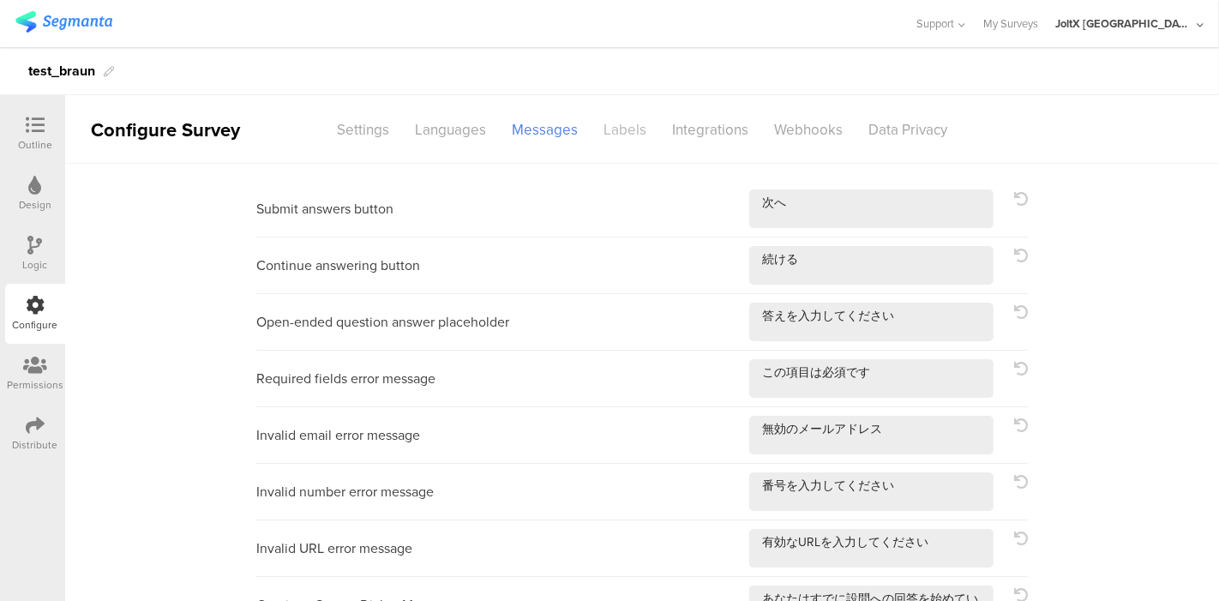
click at [603, 121] on div "Labels" at bounding box center [625, 130] width 69 height 30
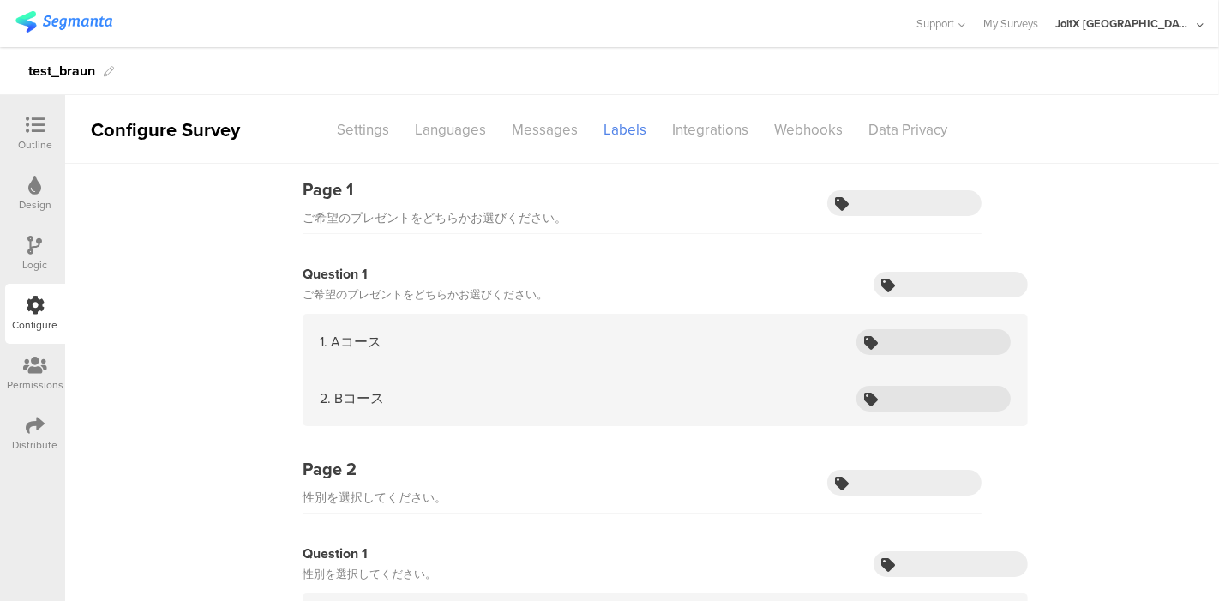
click at [835, 201] on icon at bounding box center [842, 204] width 14 height 14
click at [867, 201] on input "text" at bounding box center [904, 203] width 154 height 26
click at [711, 221] on div "Page 1 ご希望のプレゼントをどちらかお選びください。" at bounding box center [642, 205] width 679 height 57
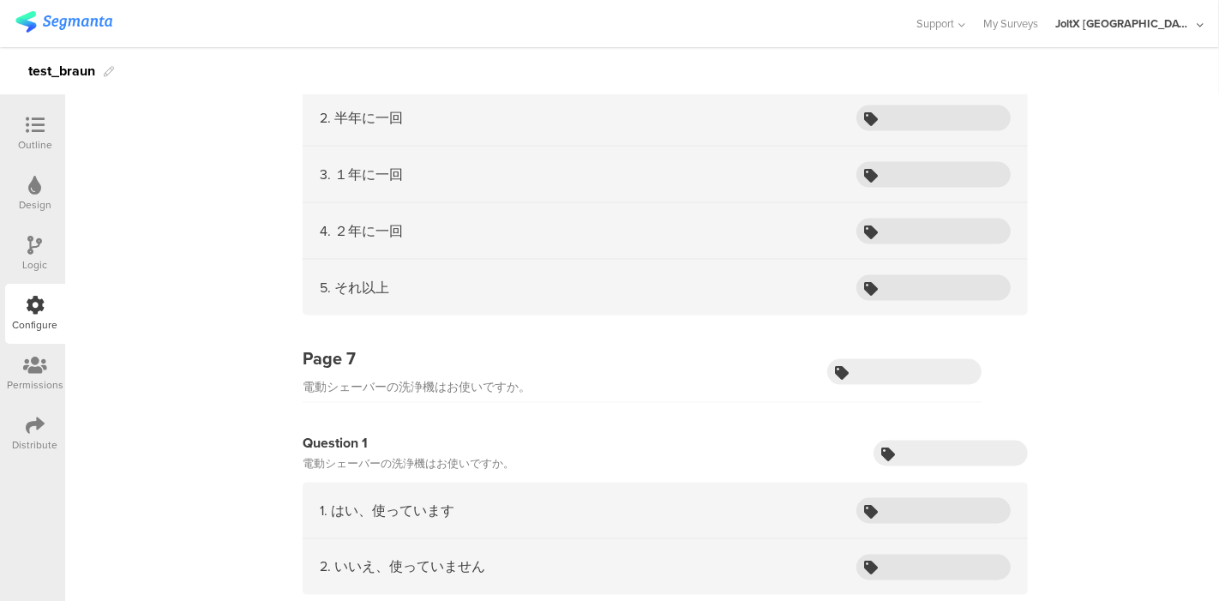
scroll to position [2380, 0]
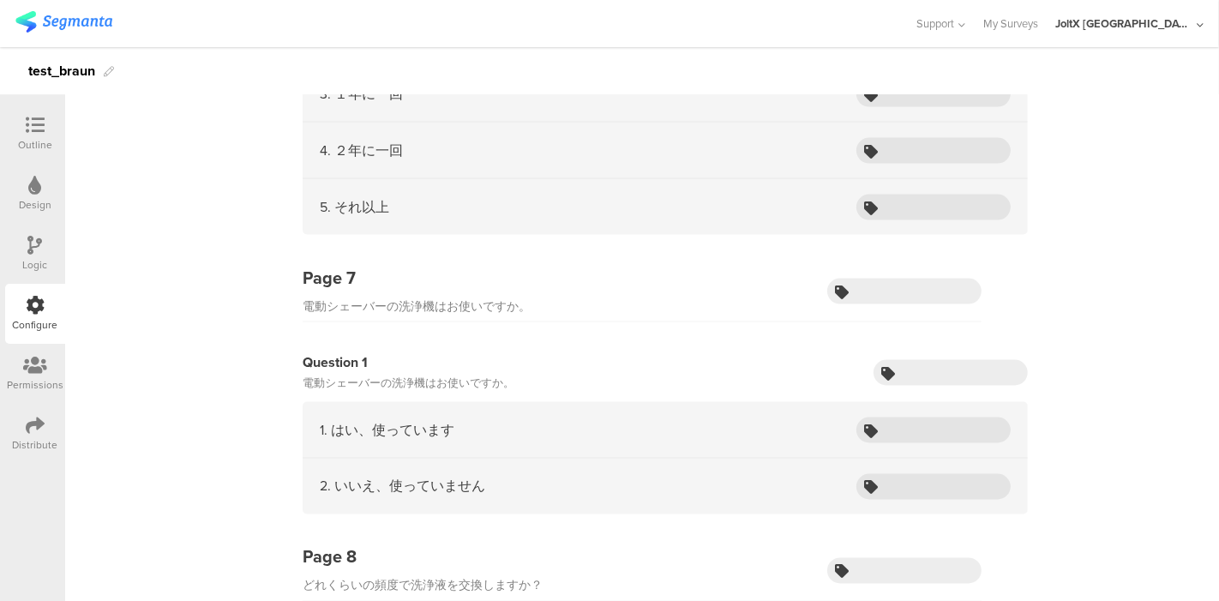
click at [632, 235] on div "Question 1 電動シェーバーの替刃はどの頻度で交換しますか 1. 交換しない 2. 半年に一回 3. １年に一回 4. ２年に一回 5. それ以上" at bounding box center [641, 77] width 771 height 349
click at [484, 297] on div "電動シェーバーの洗浄機はお使いですか。" at bounding box center [417, 307] width 228 height 21
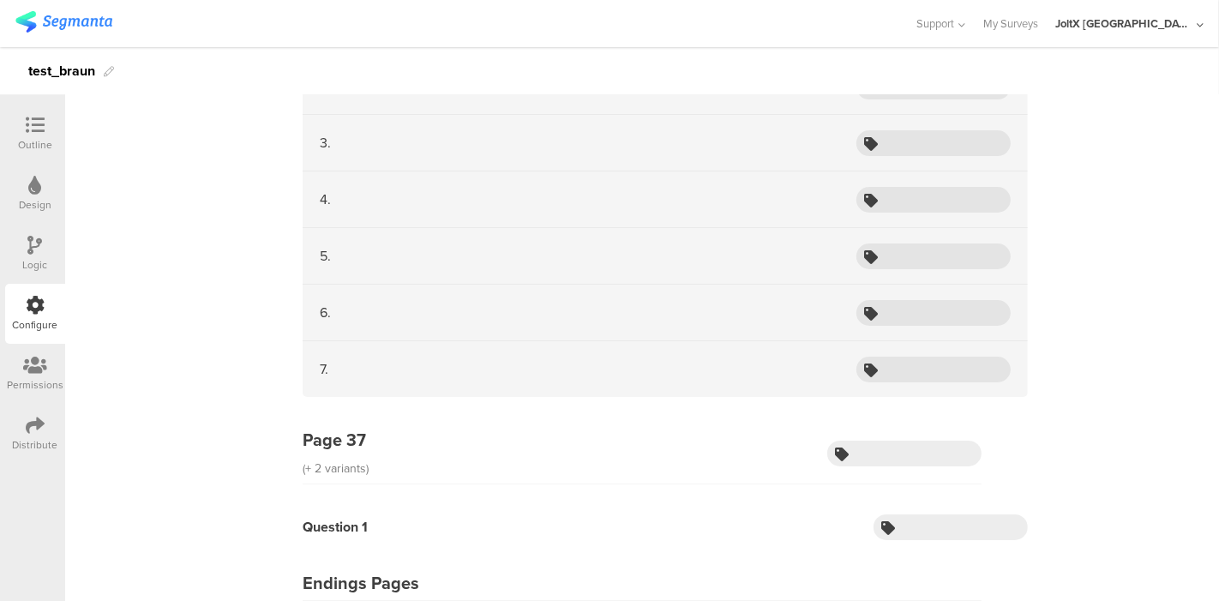
scroll to position [16277, 0]
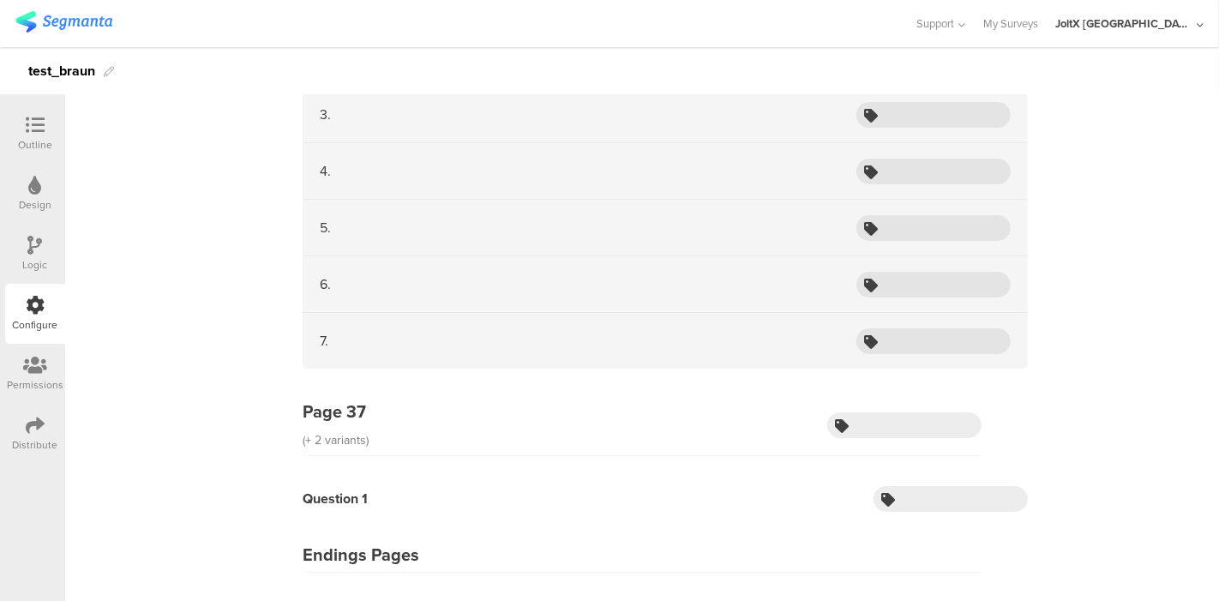
click at [387, 399] on div "Page 37 (+ 2 variants)" at bounding box center [642, 427] width 679 height 57
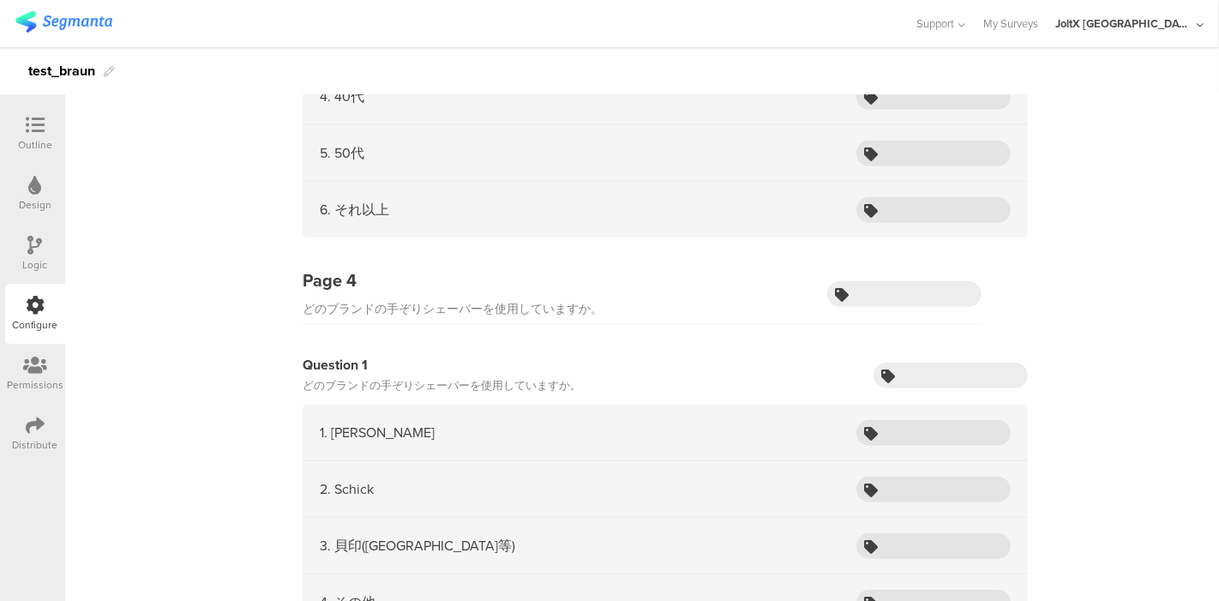
scroll to position [0, 0]
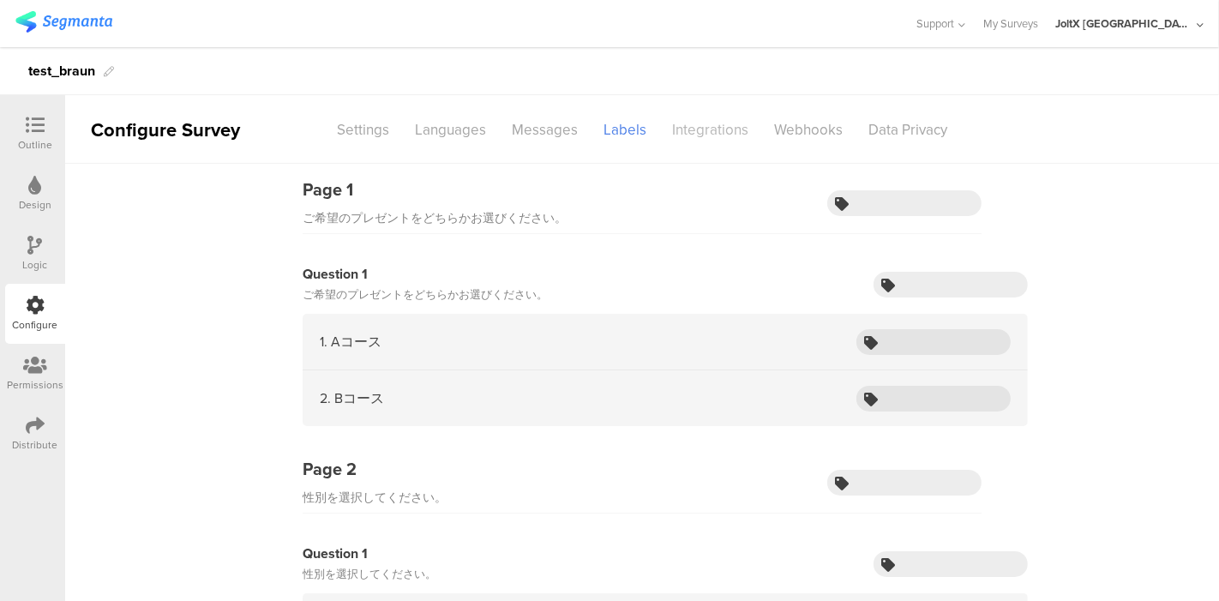
click at [699, 128] on div "Integrations" at bounding box center [710, 130] width 102 height 30
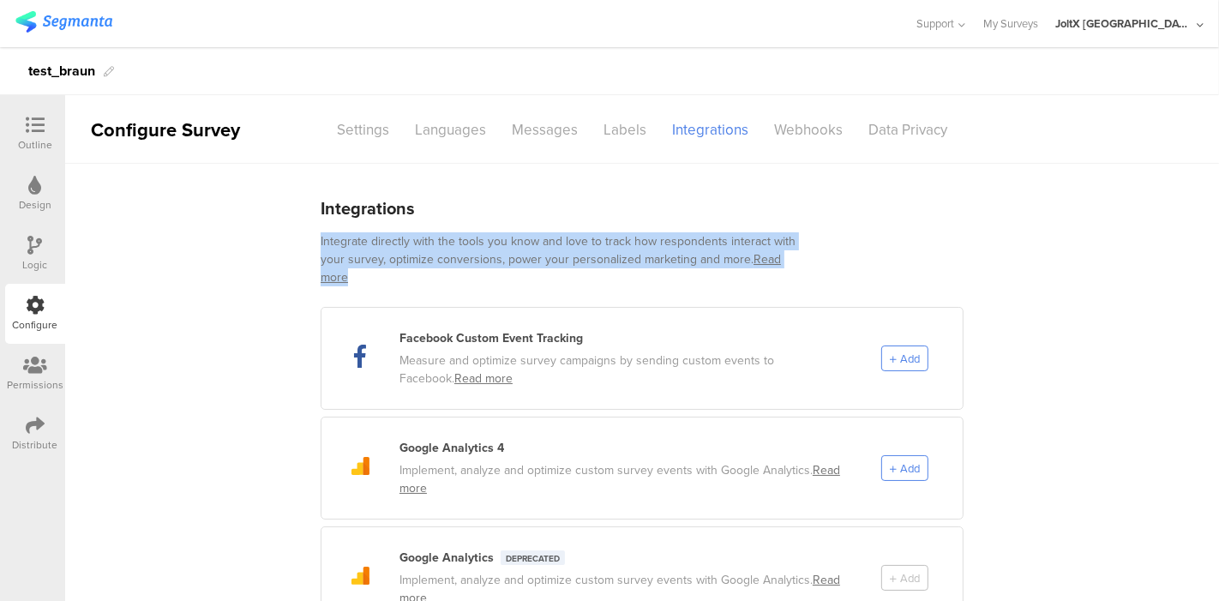
drag, startPoint x: 306, startPoint y: 242, endPoint x: 814, endPoint y: 261, distance: 508.7
copy div "Integrate directly with the tools you know and love to track how respondents in…"
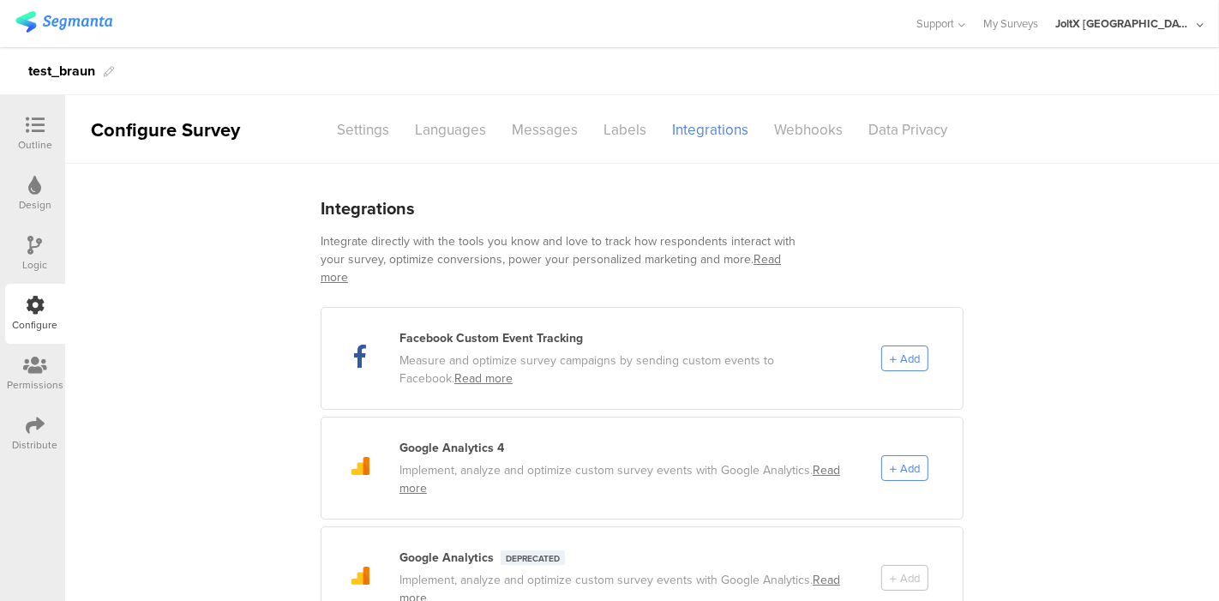
click at [869, 219] on div "Integrations" at bounding box center [642, 208] width 643 height 48
click at [807, 136] on div "Webhooks" at bounding box center [808, 130] width 94 height 30
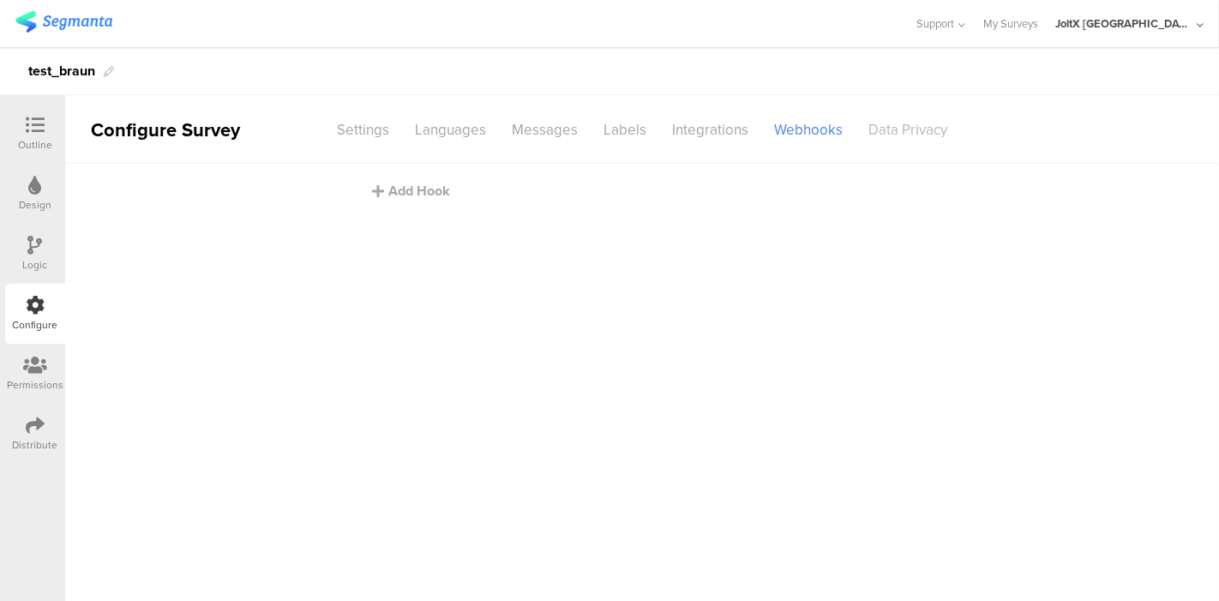
click at [891, 135] on div "Data Privacy" at bounding box center [907, 130] width 105 height 30
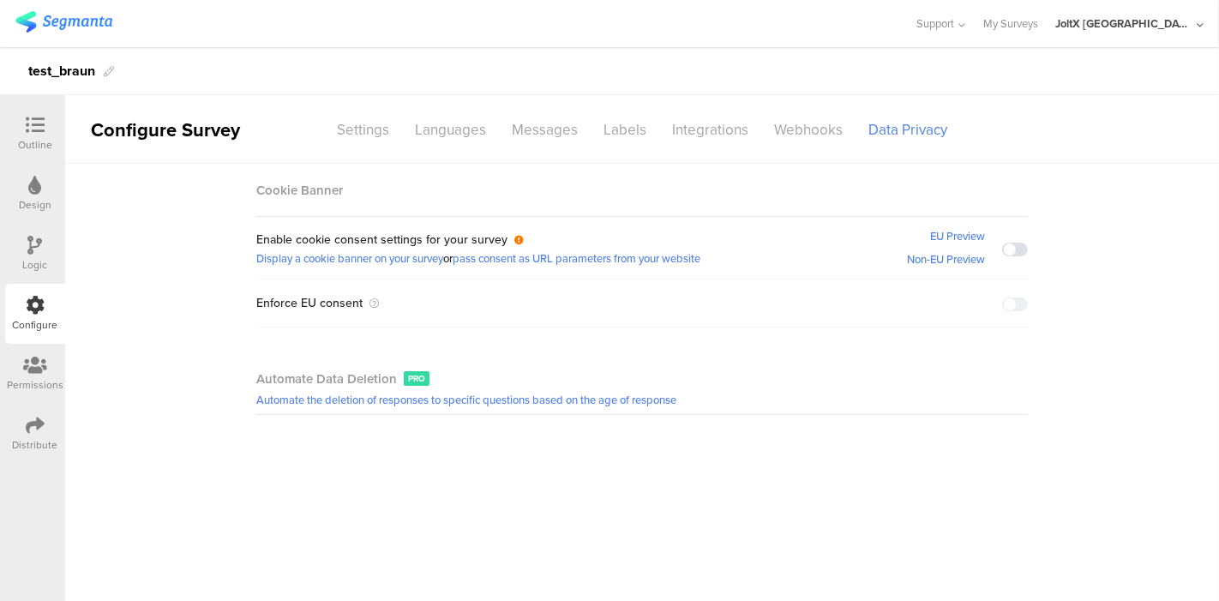
drag, startPoint x: 344, startPoint y: 131, endPoint x: 335, endPoint y: 147, distance: 18.4
click at [345, 131] on div "Settings" at bounding box center [363, 130] width 78 height 30
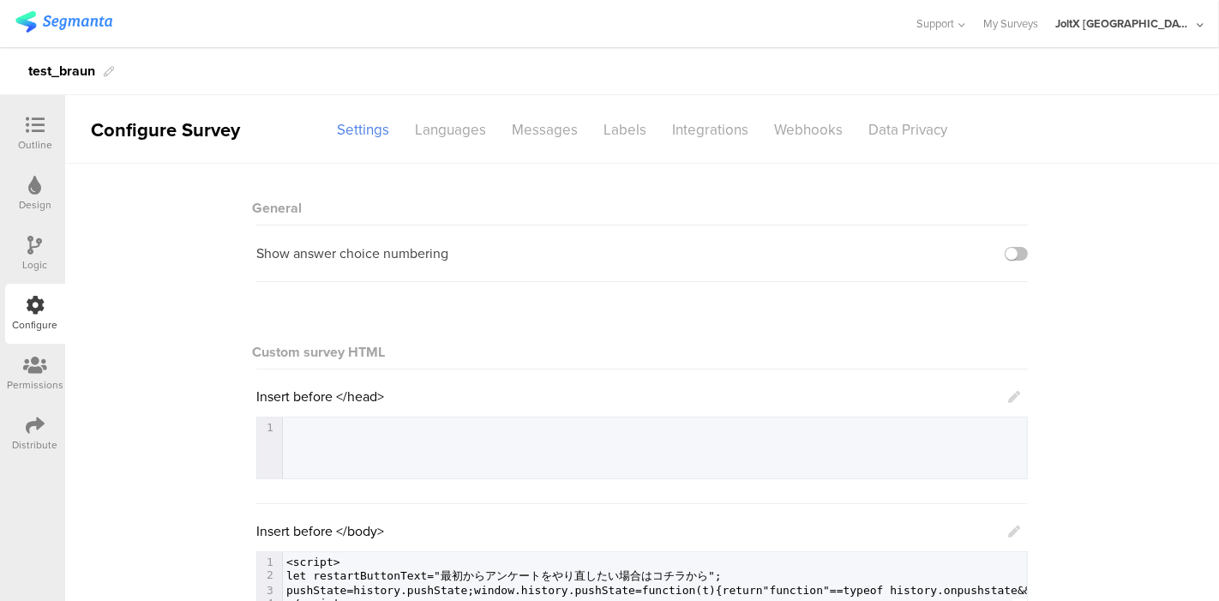
click at [36, 373] on icon at bounding box center [35, 365] width 24 height 19
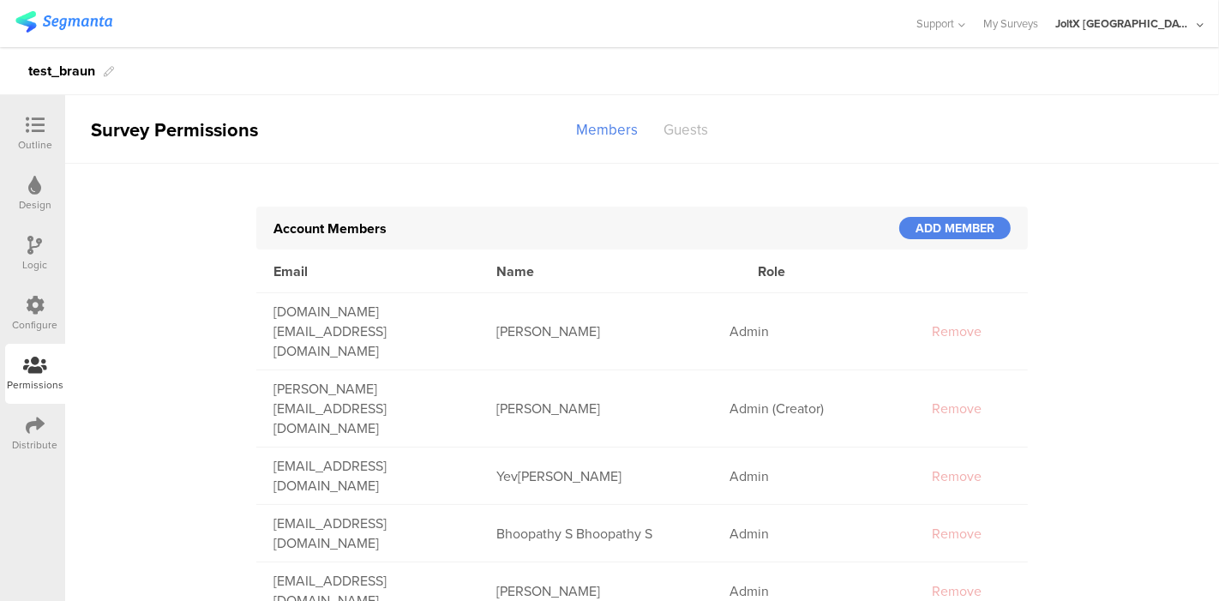
click at [673, 133] on div "Guests" at bounding box center [686, 130] width 70 height 30
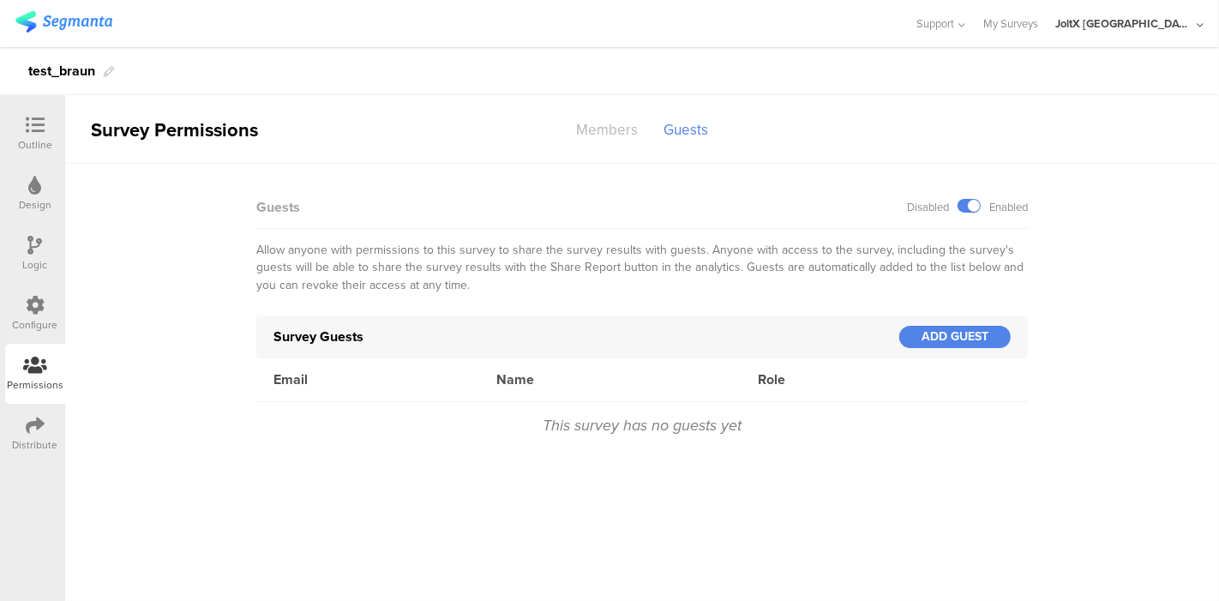
click at [615, 126] on div "Members" at bounding box center [606, 130] width 87 height 30
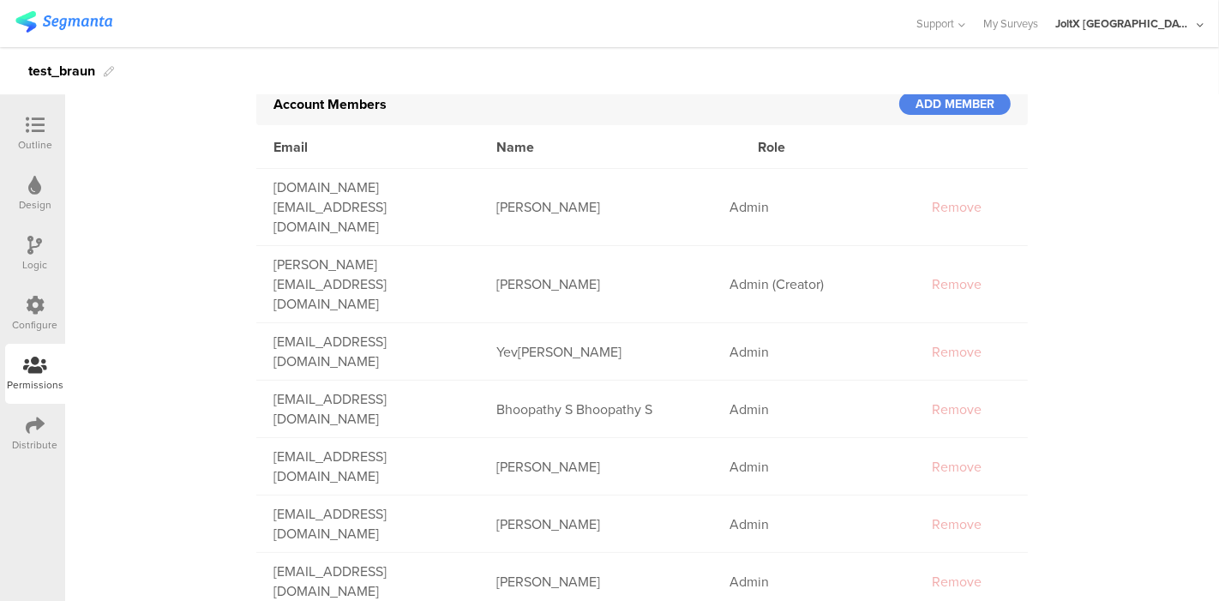
scroll to position [193, 0]
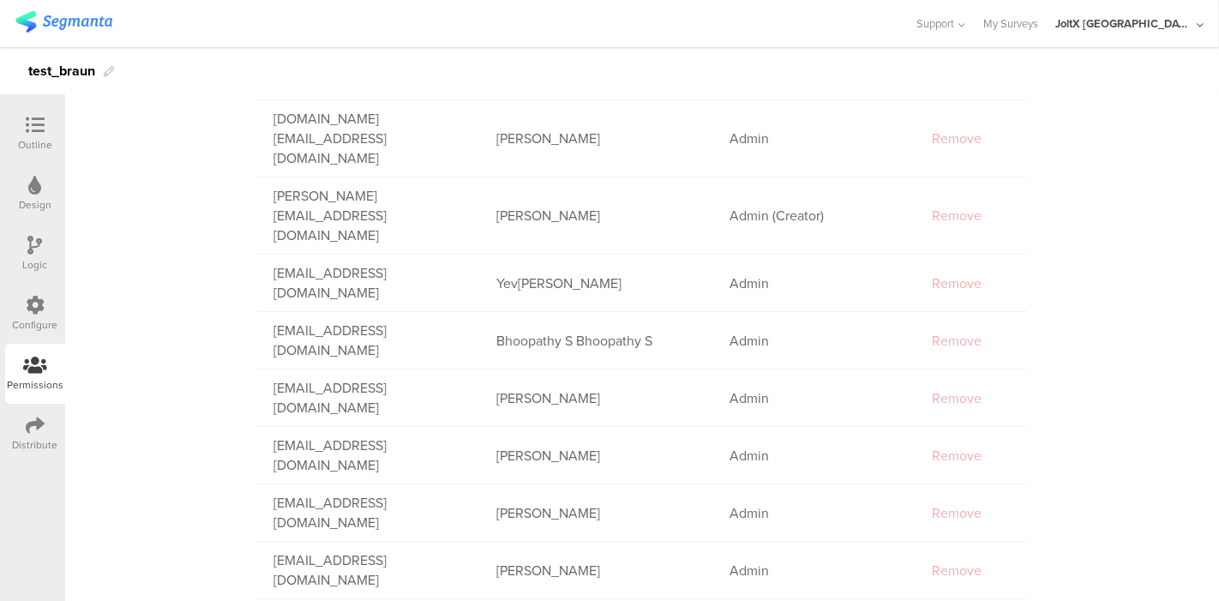
click at [28, 425] on icon at bounding box center [35, 425] width 19 height 19
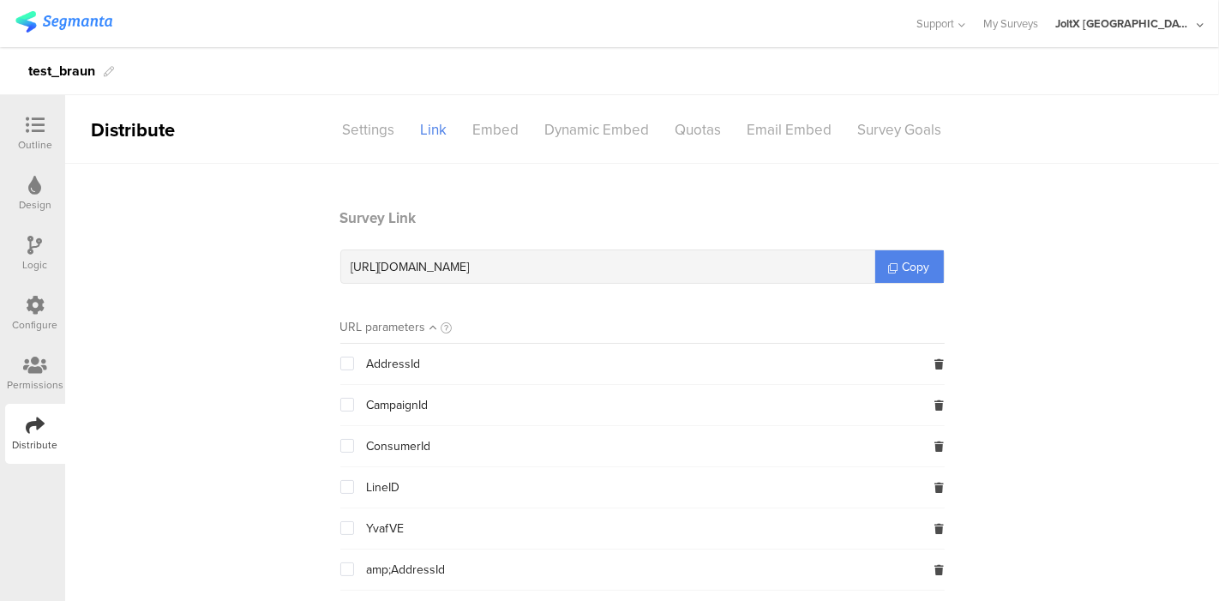
click at [27, 133] on icon at bounding box center [35, 125] width 19 height 19
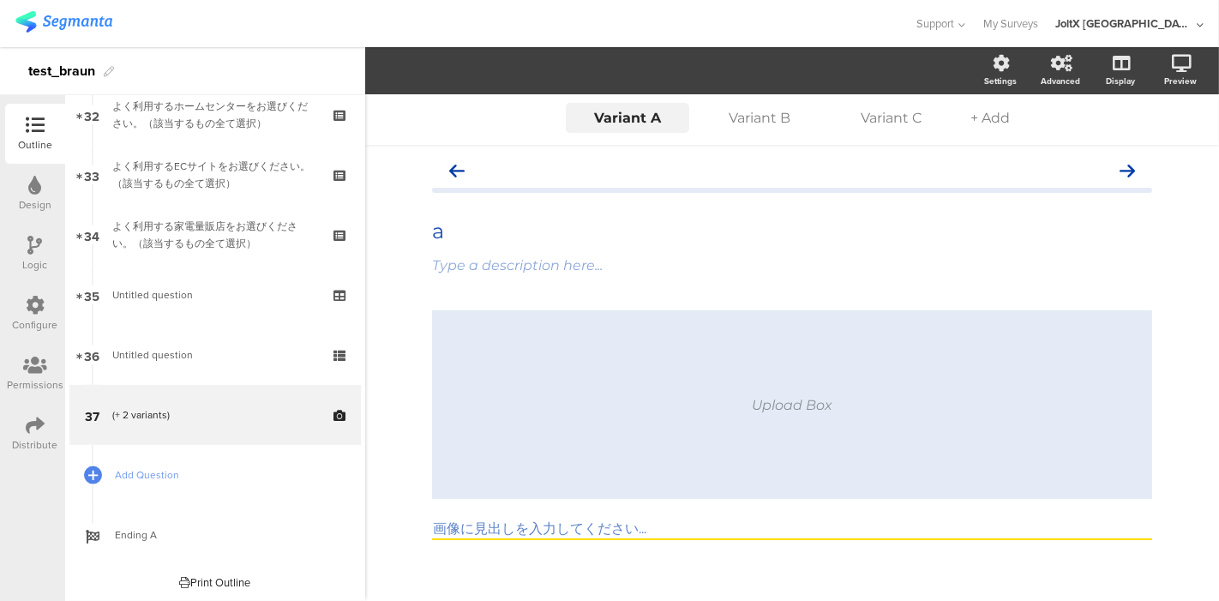
scroll to position [1940, 0]
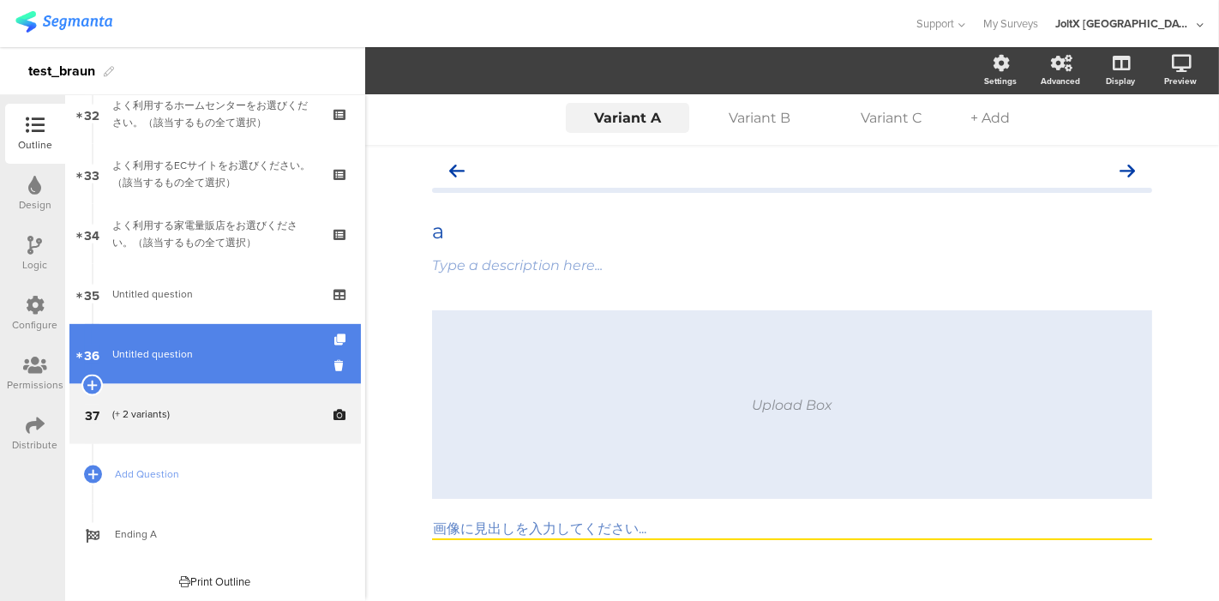
drag, startPoint x: 213, startPoint y: 355, endPoint x: 272, endPoint y: 327, distance: 65.2
click at [213, 355] on span "Untitled question" at bounding box center [214, 353] width 205 height 17
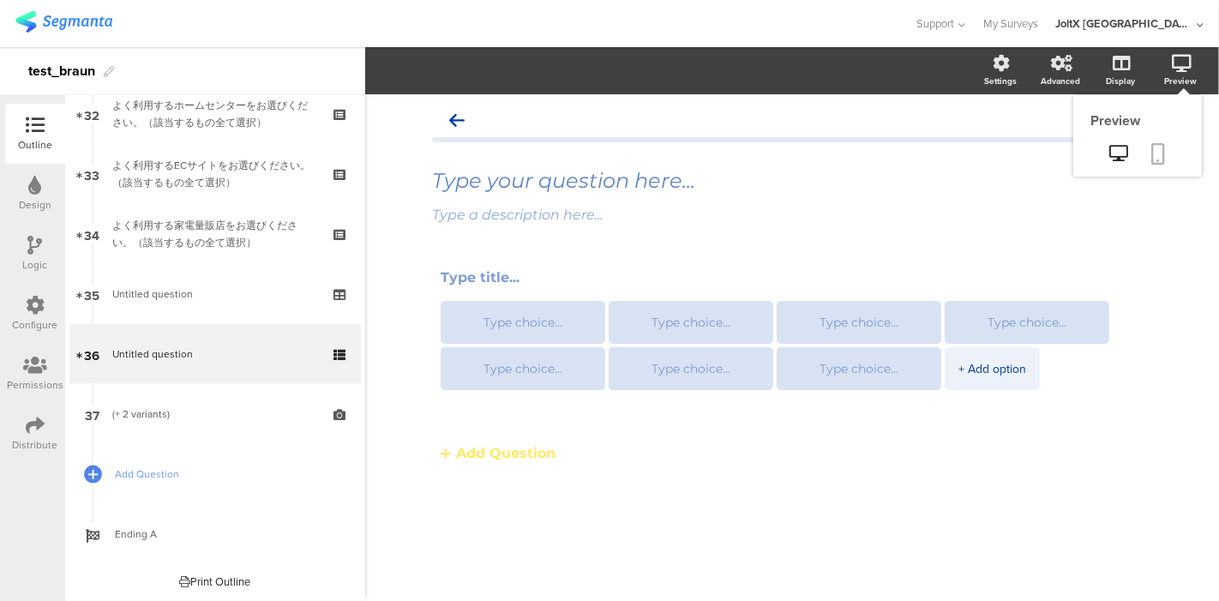
click at [1159, 151] on icon at bounding box center [1159, 153] width 14 height 21
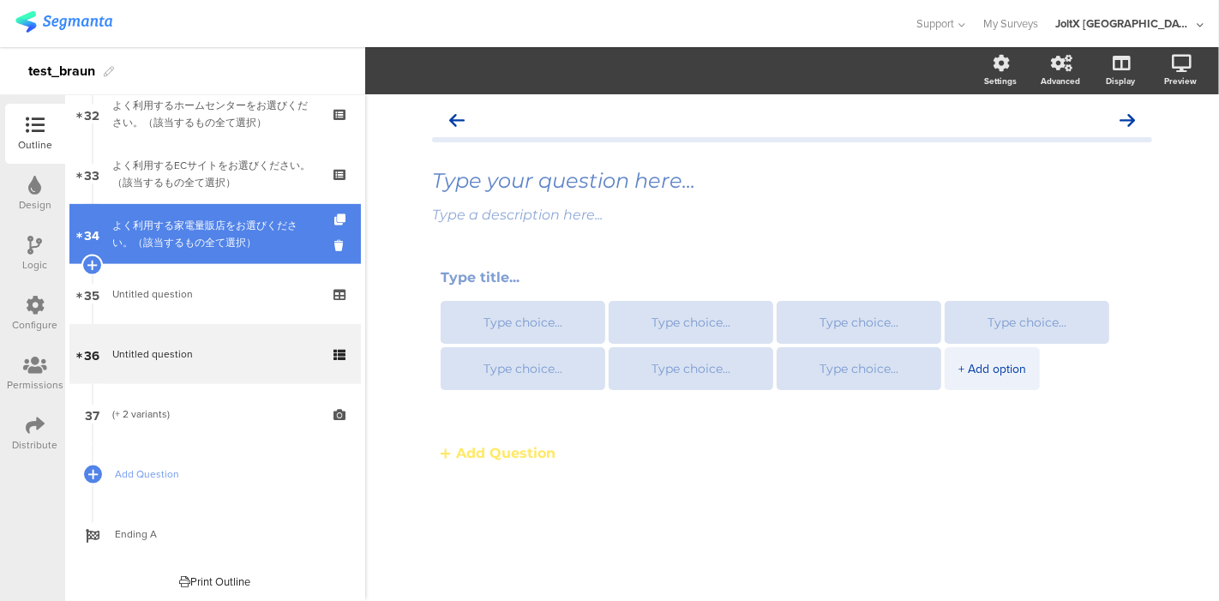
click at [177, 249] on div "よく利用する家電量販店をお選びください。（該当するもの全て選択）" at bounding box center [214, 234] width 205 height 34
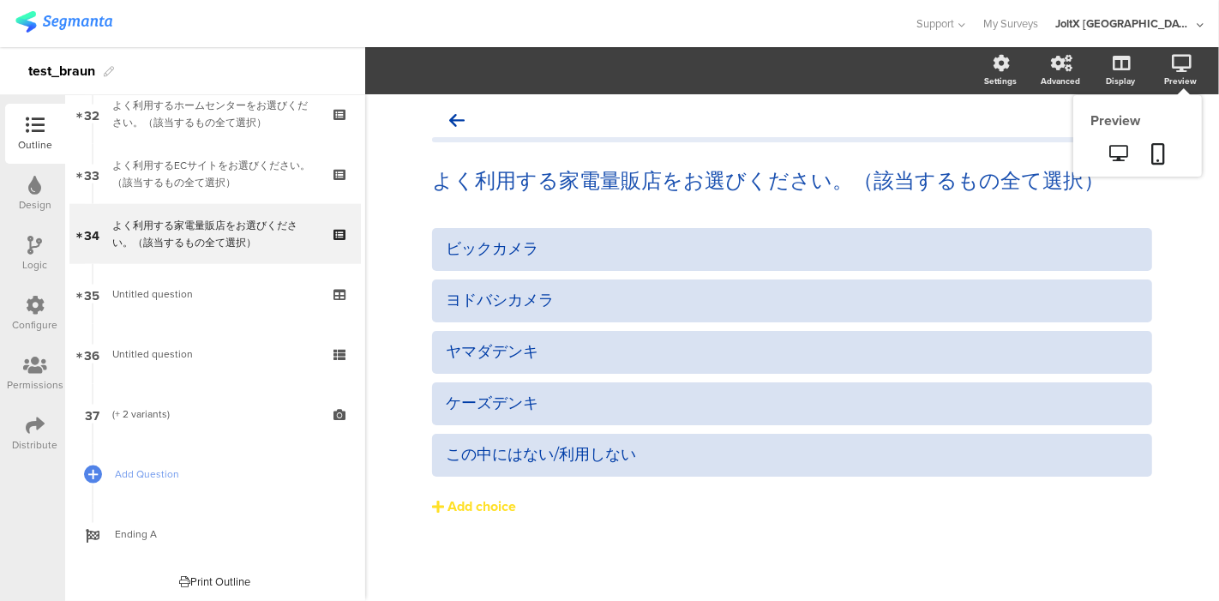
click at [1173, 77] on div "Preview" at bounding box center [1180, 81] width 33 height 13
click at [1162, 157] on icon at bounding box center [1159, 153] width 14 height 21
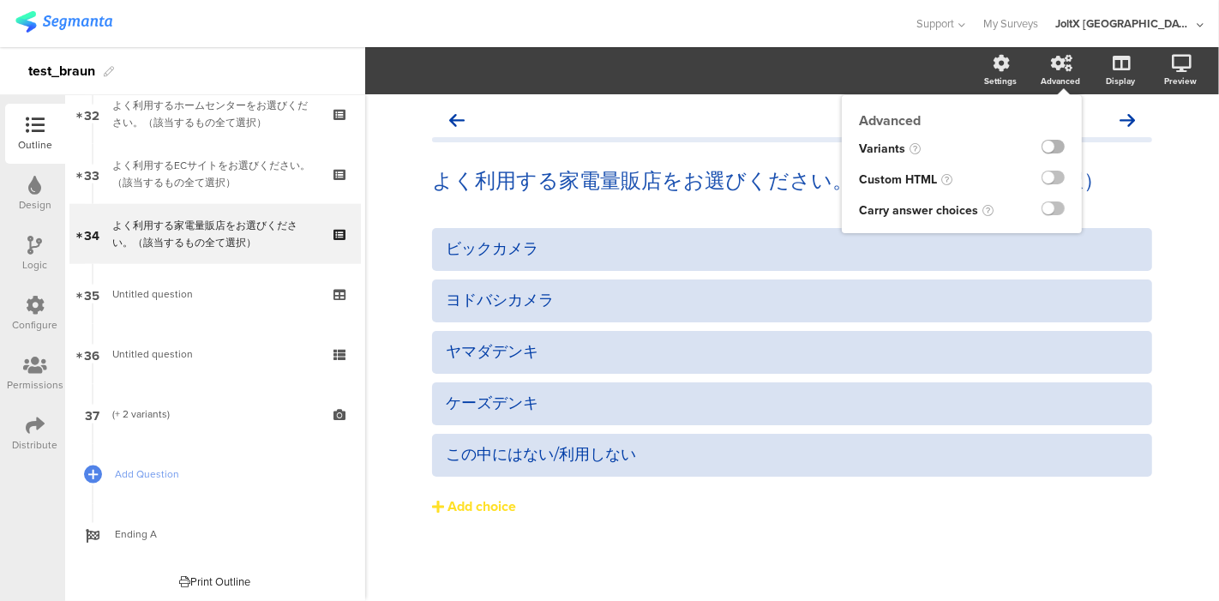
click at [1048, 146] on label at bounding box center [1053, 147] width 23 height 14
click at [0, 0] on input "checkbox" at bounding box center [0, 0] width 0 height 0
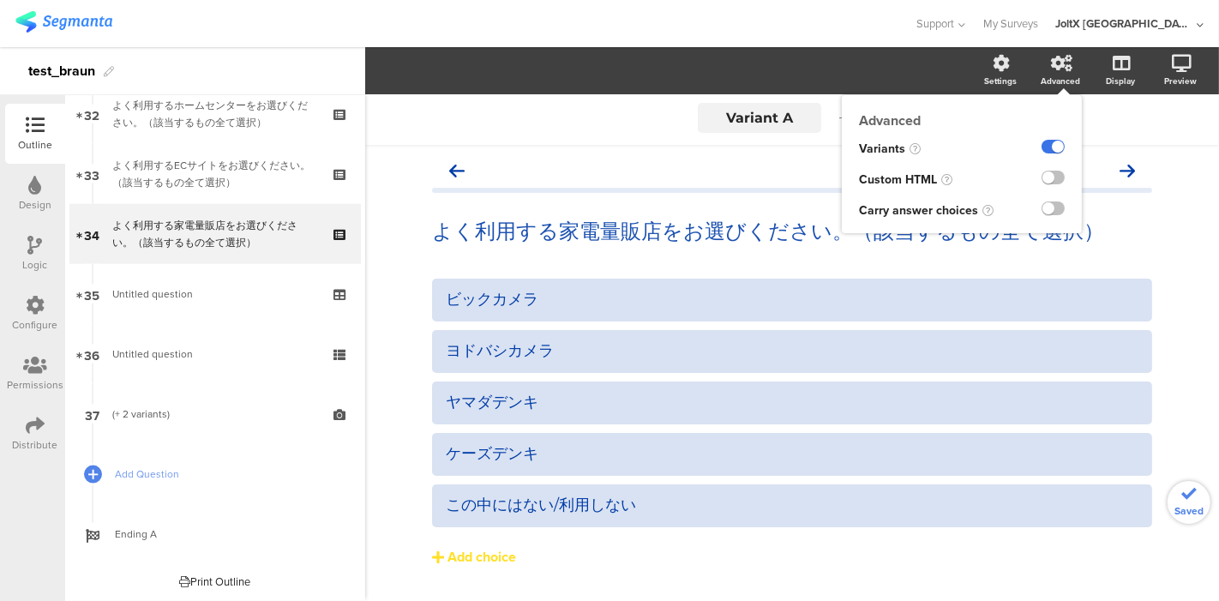
click at [1048, 146] on label at bounding box center [1053, 147] width 23 height 14
click at [0, 0] on input "checkbox" at bounding box center [0, 0] width 0 height 0
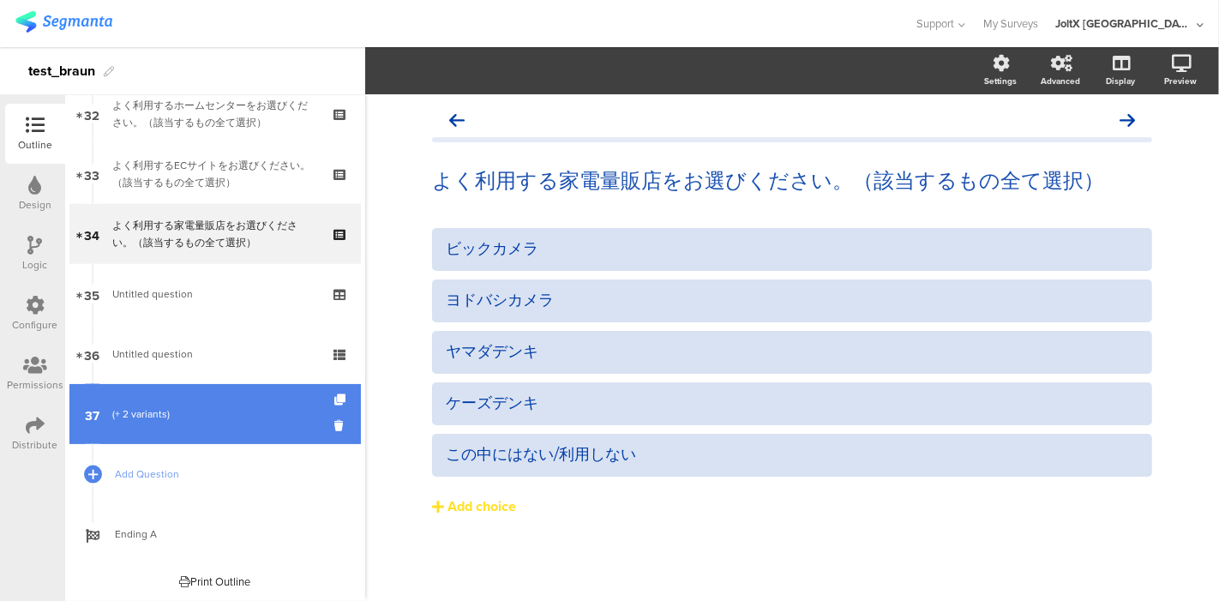
click at [142, 413] on div "(+ 2 variants)" at bounding box center [214, 413] width 205 height 17
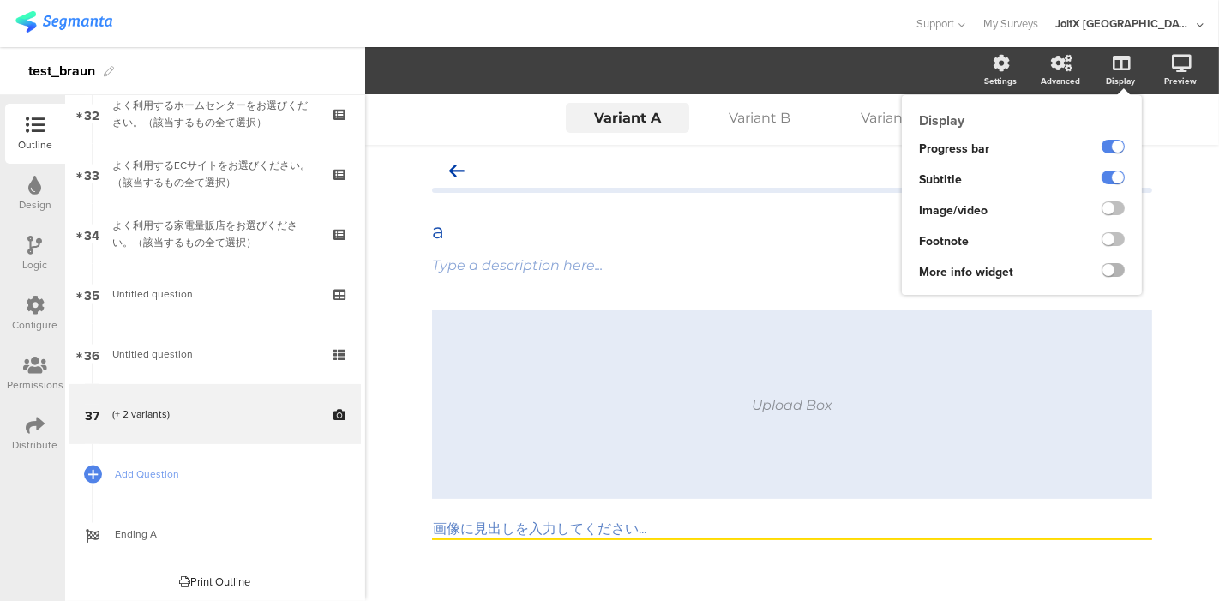
click at [1102, 263] on label at bounding box center [1113, 270] width 23 height 14
click at [0, 0] on input "checkbox" at bounding box center [0, 0] width 0 height 0
click at [1102, 263] on label at bounding box center [1113, 270] width 23 height 14
click at [0, 0] on input "checkbox" at bounding box center [0, 0] width 0 height 0
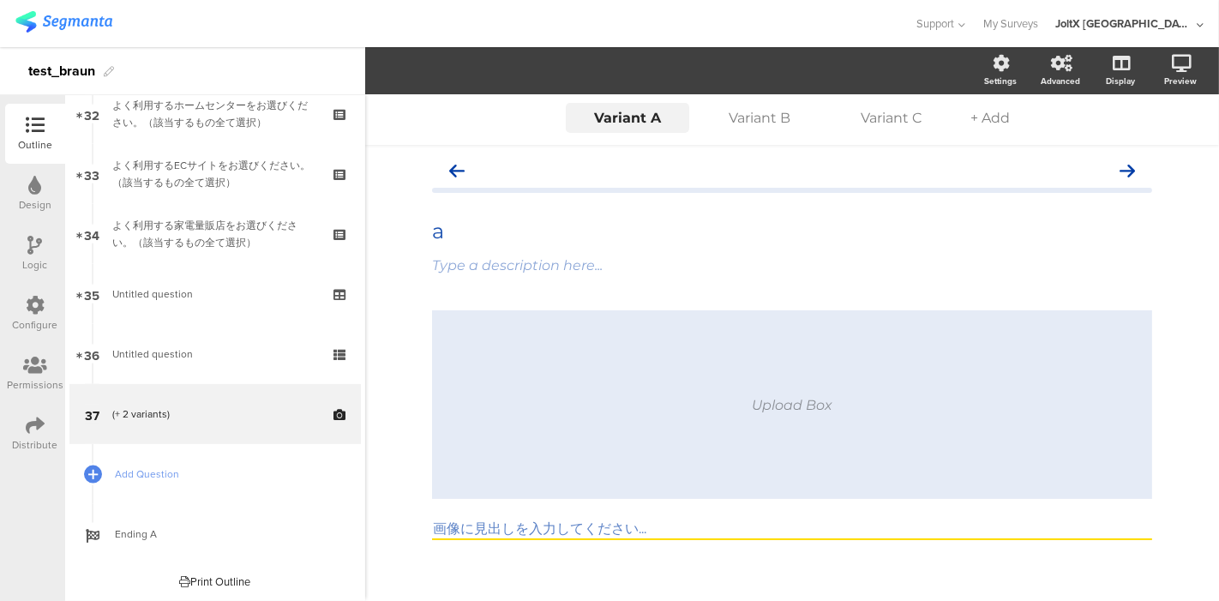
click at [687, 515] on sg-picture-question-body "Upload Box 画像に見出しを入力してください..." at bounding box center [792, 425] width 720 height 230
click at [566, 532] on input "画像に見出しを入力してください..." at bounding box center [792, 530] width 720 height 20
click at [543, 532] on input "画像に見出しを入力してください..." at bounding box center [792, 530] width 720 height 20
click at [533, 522] on input "画像に見出しを入力してください..." at bounding box center [792, 530] width 720 height 20
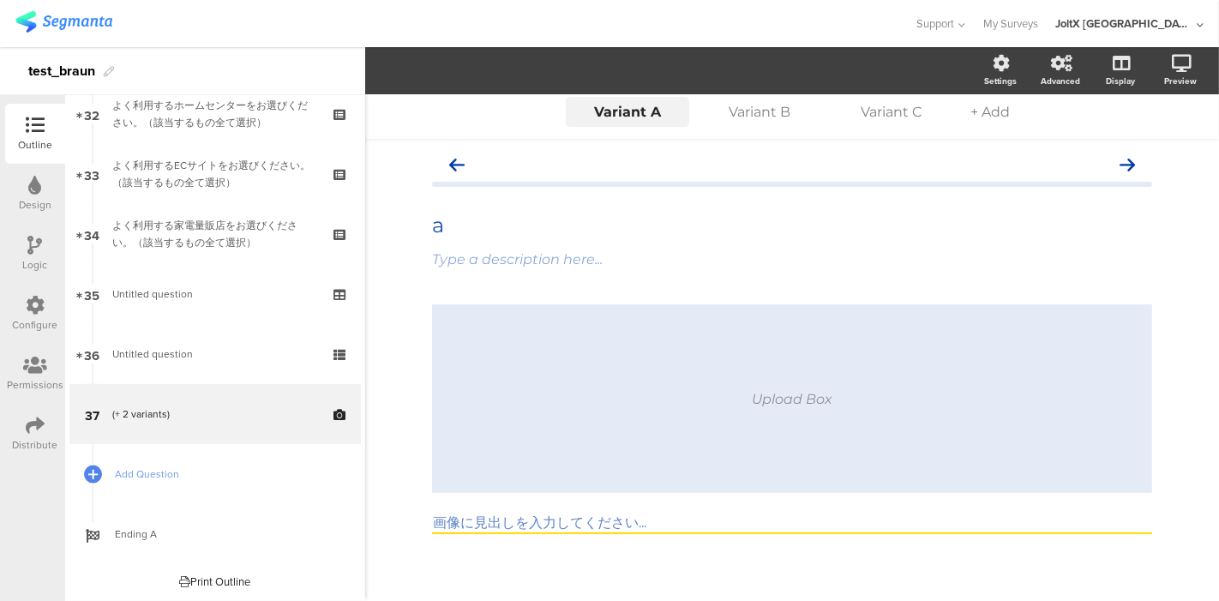
click at [667, 436] on div "Upload Box" at bounding box center [792, 398] width 720 height 189
click at [764, 404] on div "Upload Box" at bounding box center [792, 399] width 81 height 16
click at [153, 466] on span "Add Question" at bounding box center [224, 473] width 219 height 17
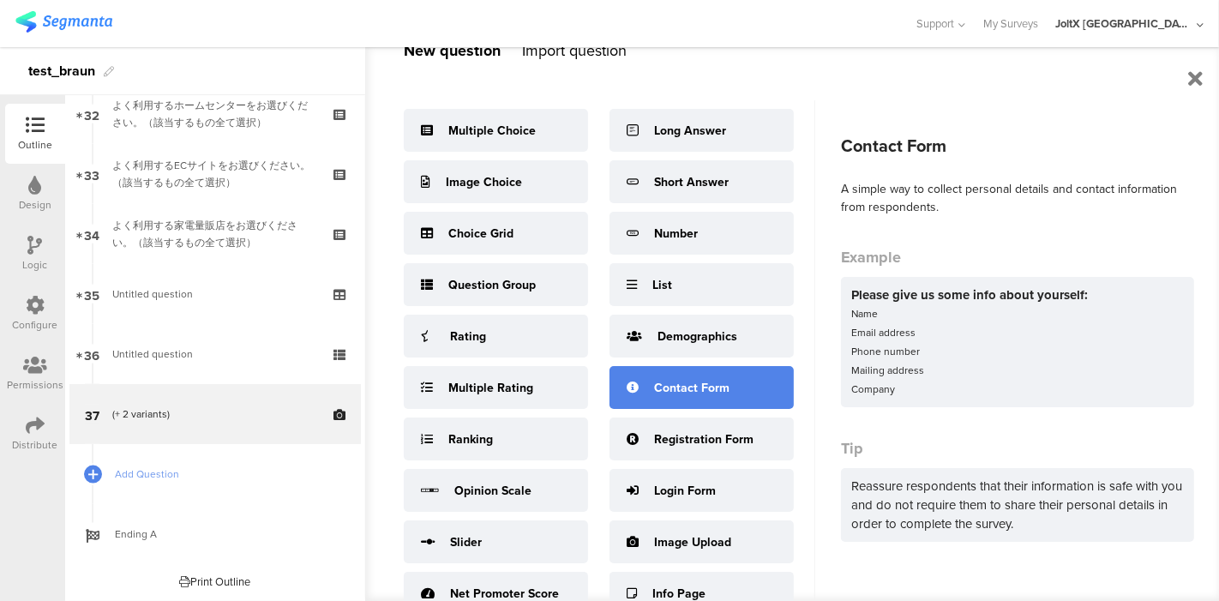
scroll to position [59, 0]
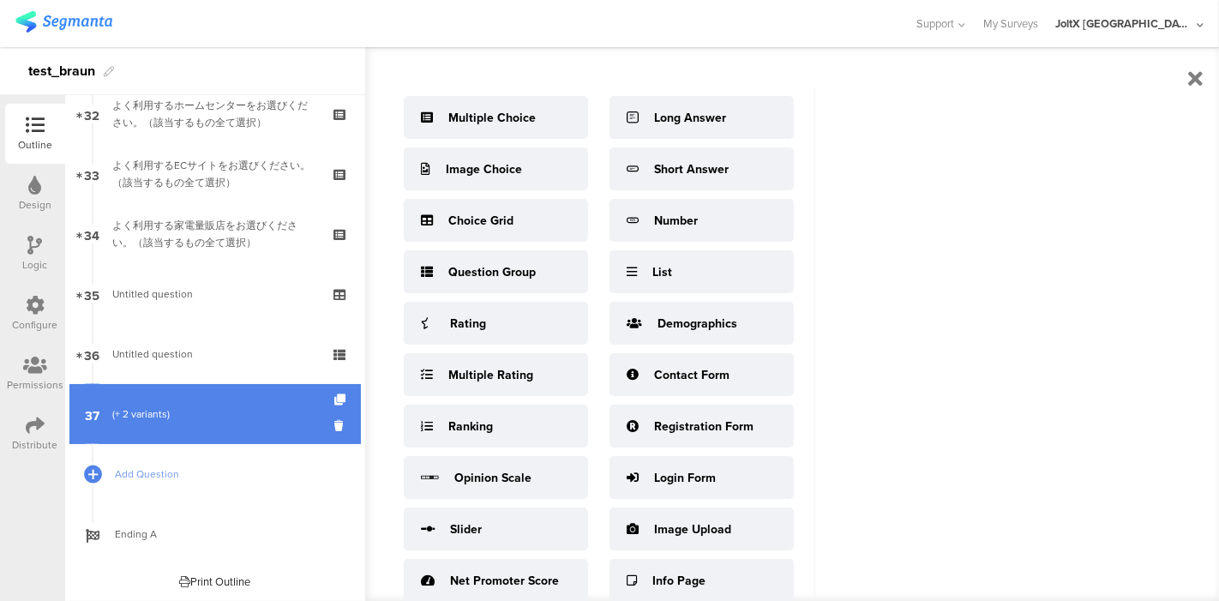
click at [188, 403] on link "37 (+ 2 variants)" at bounding box center [214, 414] width 291 height 60
click at [147, 412] on div "(+ 2 variants)" at bounding box center [214, 413] width 205 height 17
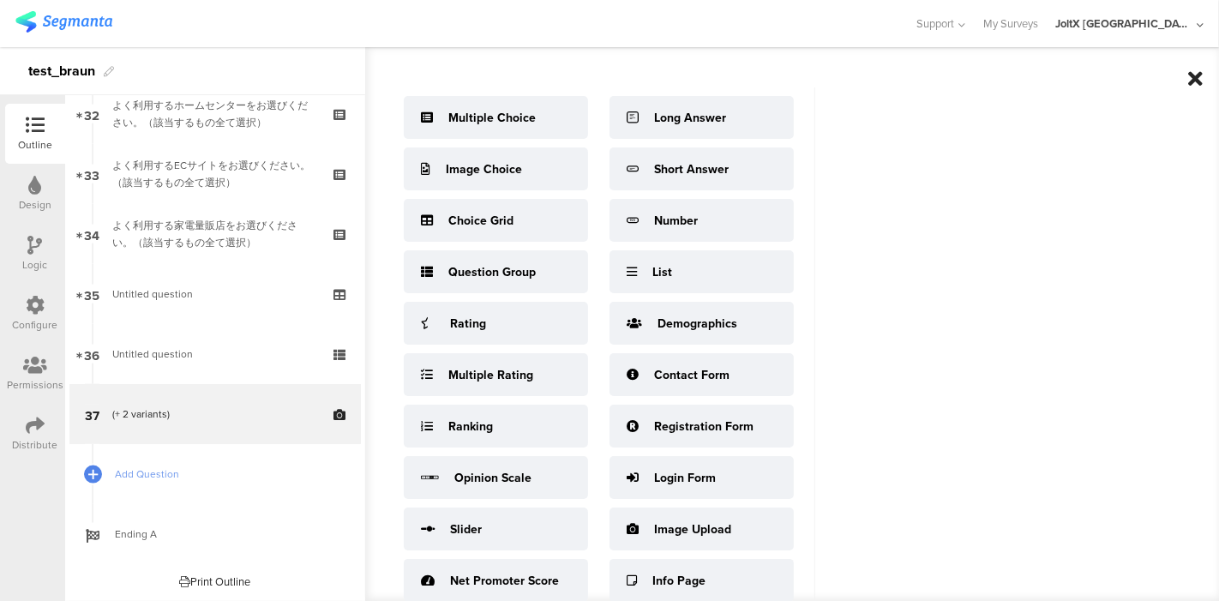
click at [1191, 81] on icon at bounding box center [1195, 79] width 15 height 21
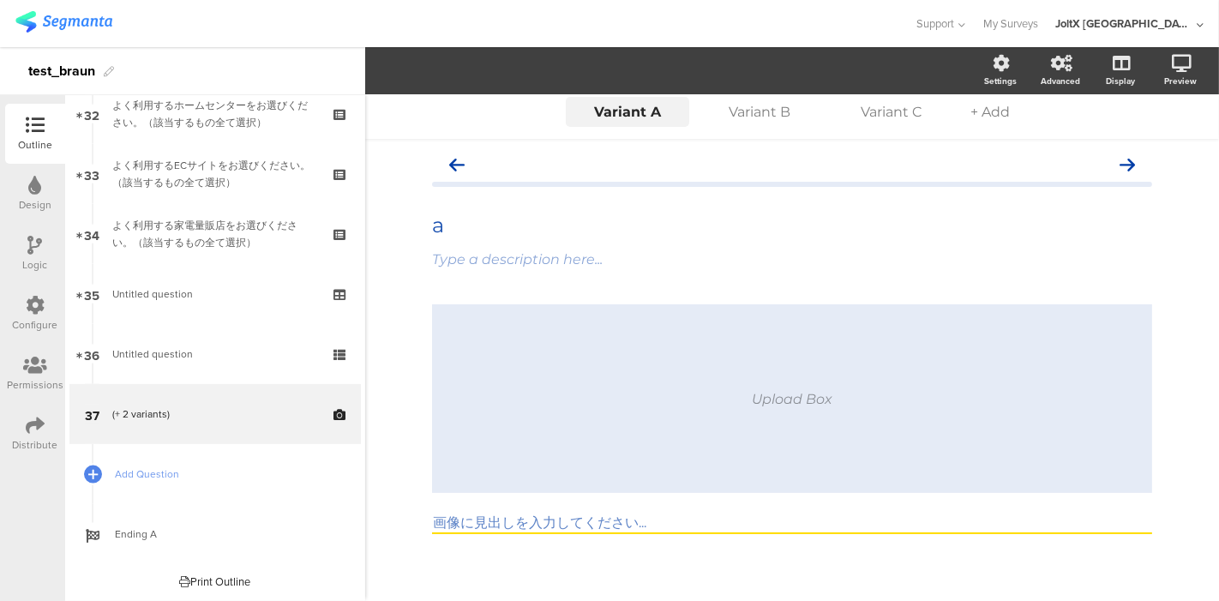
drag, startPoint x: 1058, startPoint y: 501, endPoint x: 1030, endPoint y: 493, distance: 28.7
click at [1036, 494] on sg-picture-question-body "Upload Box 画像に見出しを入力してください..." at bounding box center [792, 419] width 720 height 230
click at [1016, 387] on div "Upload Box" at bounding box center [792, 398] width 720 height 189
click at [717, 368] on div "Upload Box" at bounding box center [792, 398] width 720 height 189
click at [795, 417] on div "Upload Box" at bounding box center [792, 398] width 720 height 189
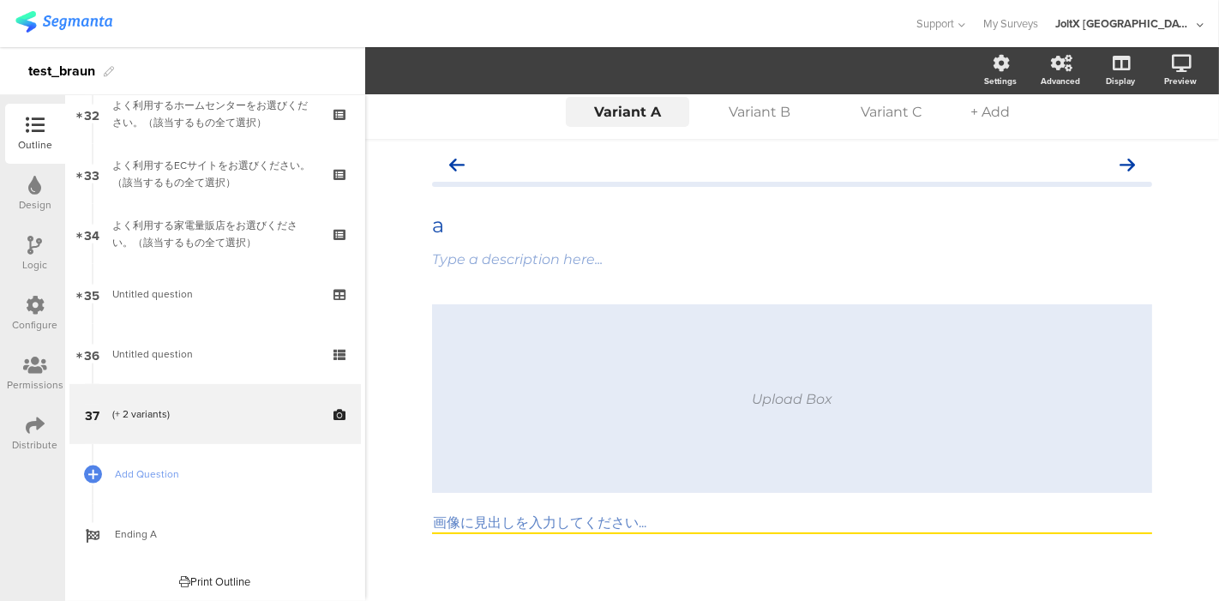
click at [793, 394] on div "Upload Box" at bounding box center [792, 399] width 81 height 16
drag, startPoint x: 939, startPoint y: 356, endPoint x: 908, endPoint y: 364, distance: 32.0
click at [908, 364] on div "Upload Box" at bounding box center [792, 398] width 720 height 189
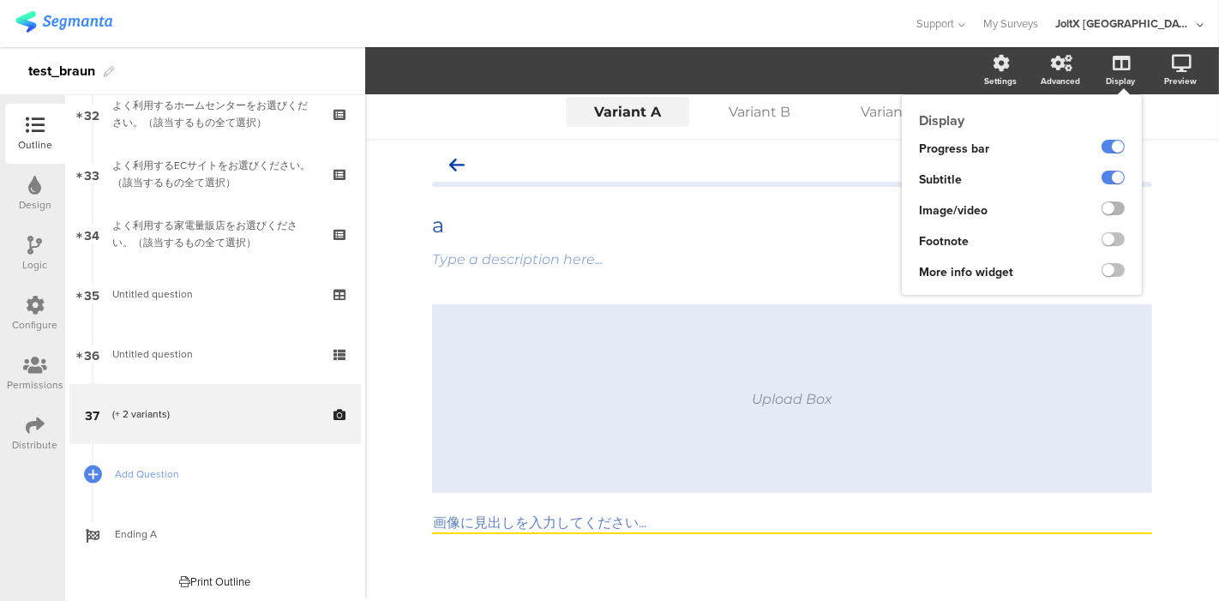
click at [1102, 207] on label at bounding box center [1113, 208] width 23 height 14
click at [0, 0] on input "checkbox" at bounding box center [0, 0] width 0 height 0
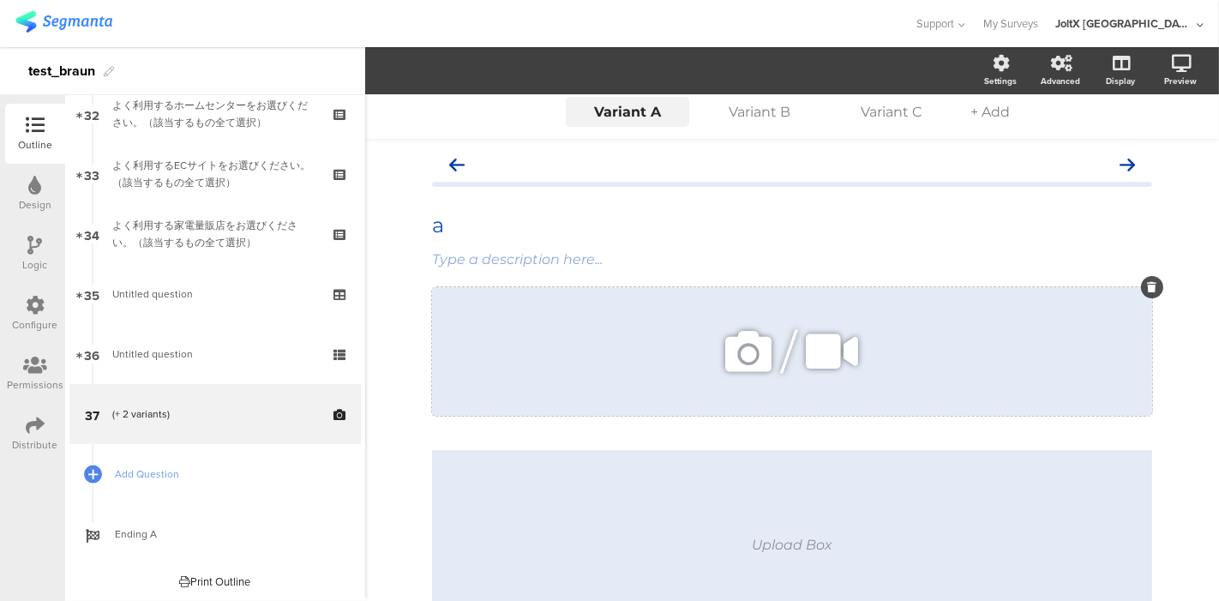
click at [1148, 284] on icon at bounding box center [1152, 287] width 9 height 10
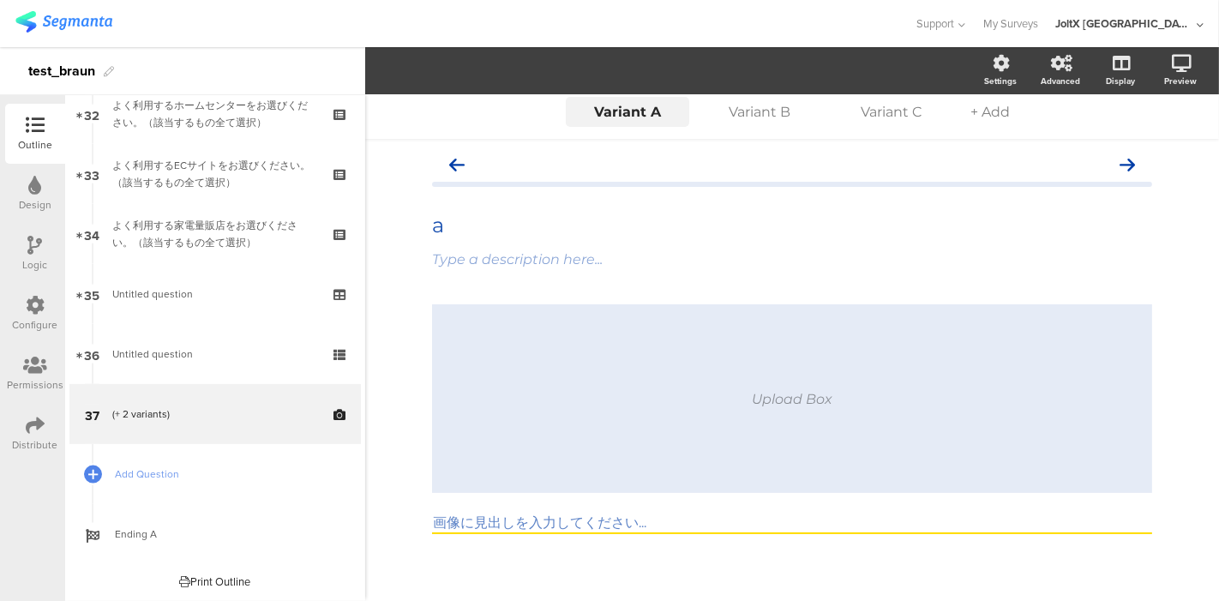
click at [867, 63] on section "Settings Advanced Display Preview" at bounding box center [792, 70] width 854 height 47
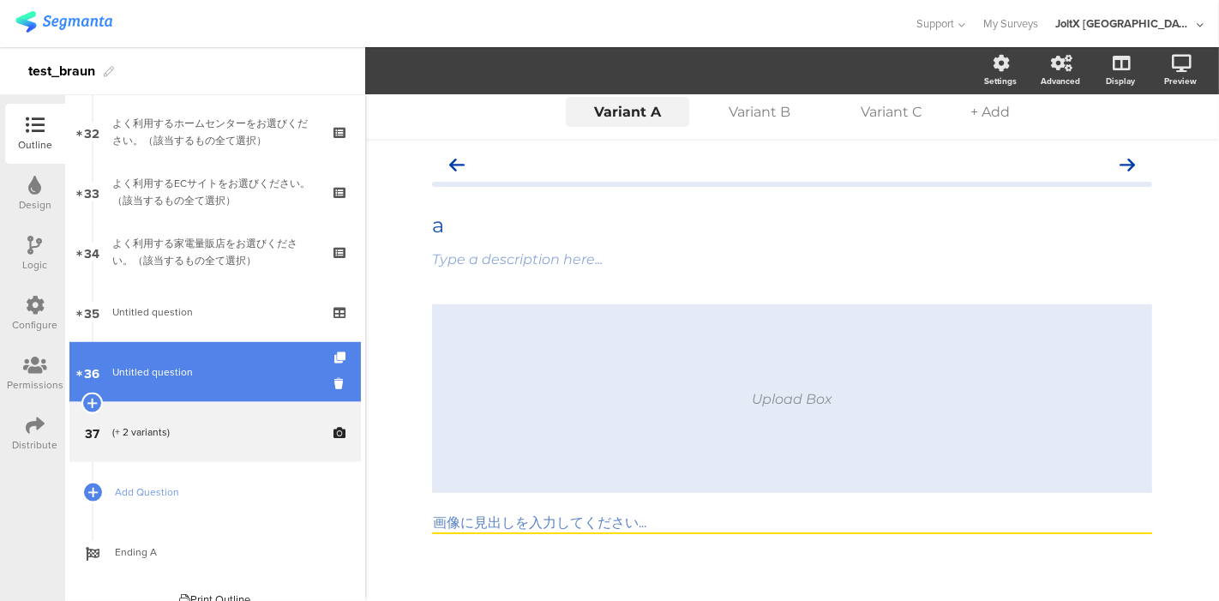
scroll to position [1940, 0]
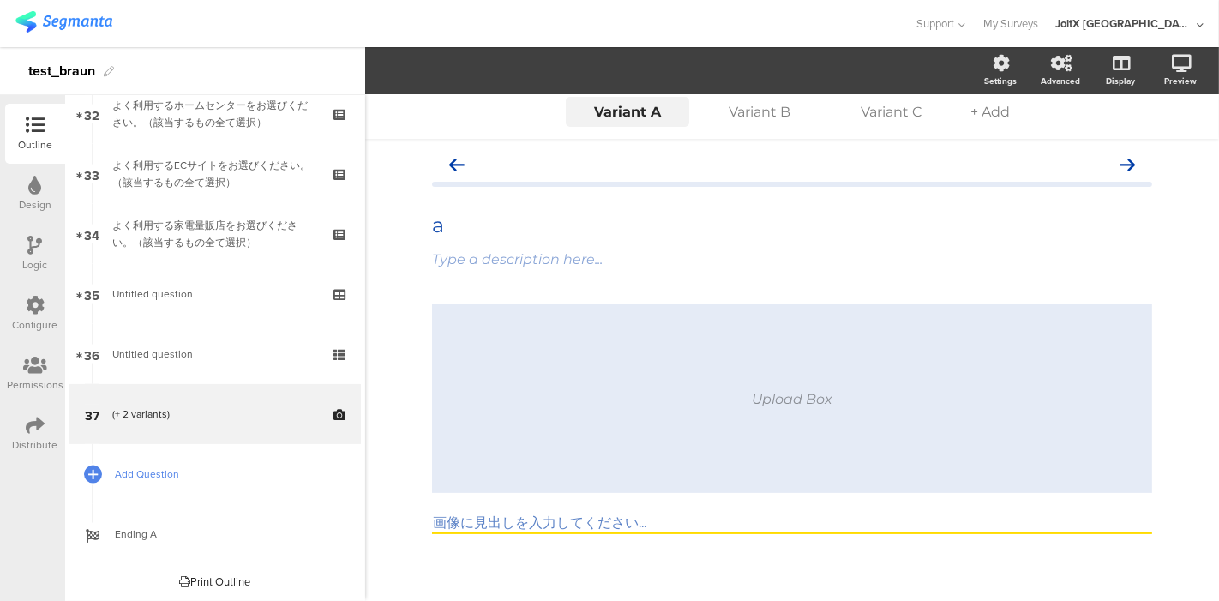
click at [161, 481] on span "Add Question" at bounding box center [224, 473] width 219 height 17
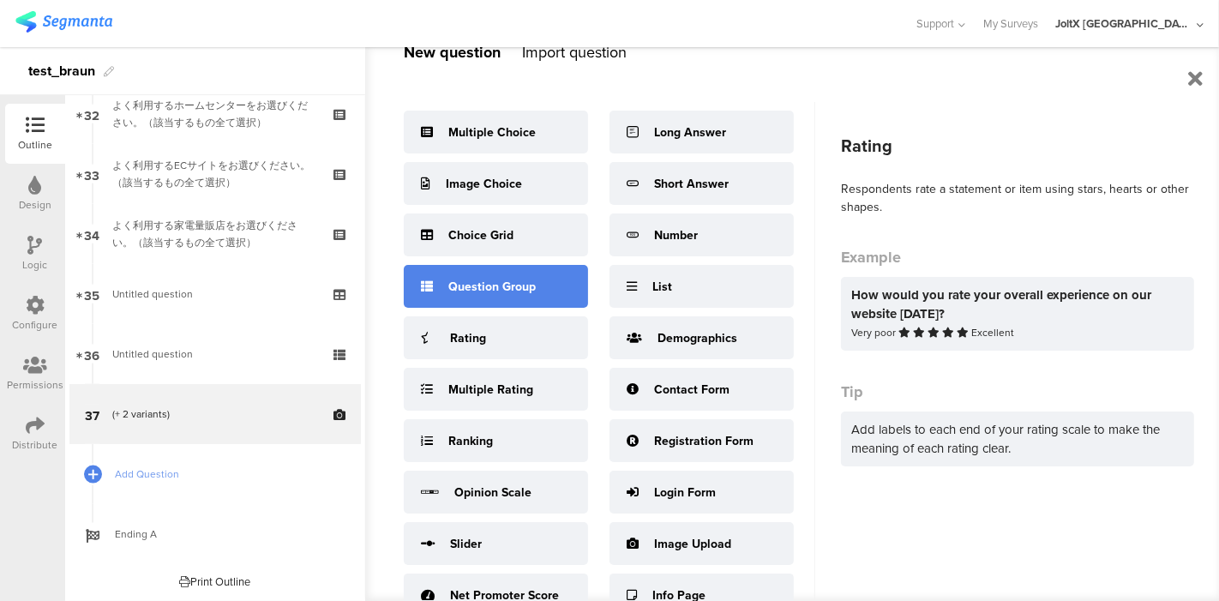
scroll to position [0, 0]
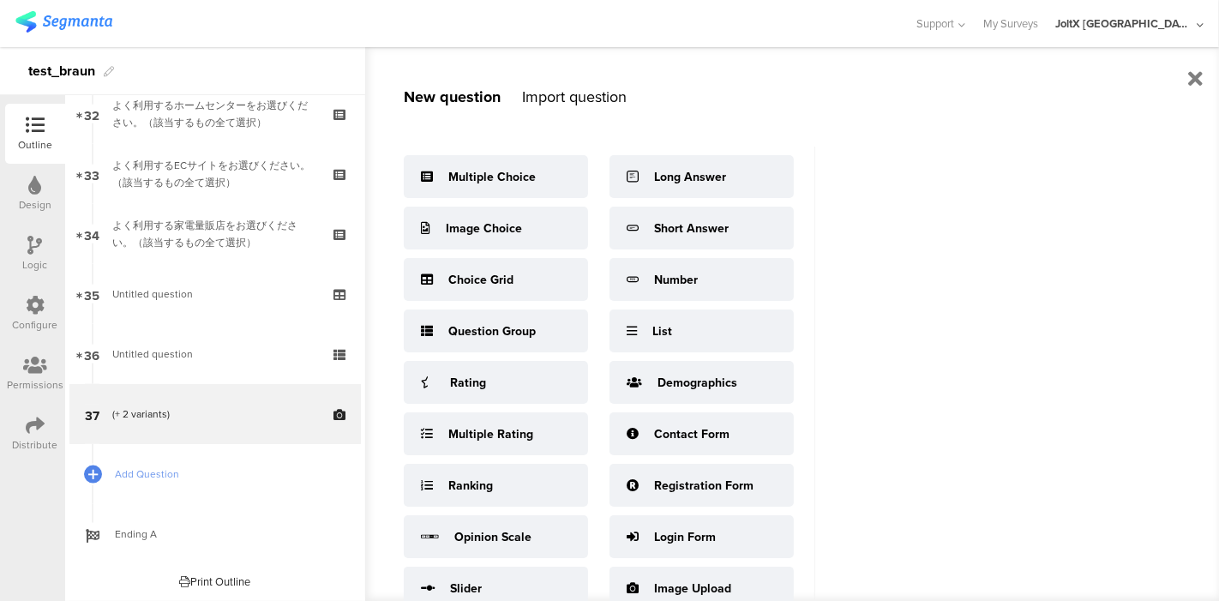
click at [555, 89] on div "Import question" at bounding box center [574, 97] width 105 height 22
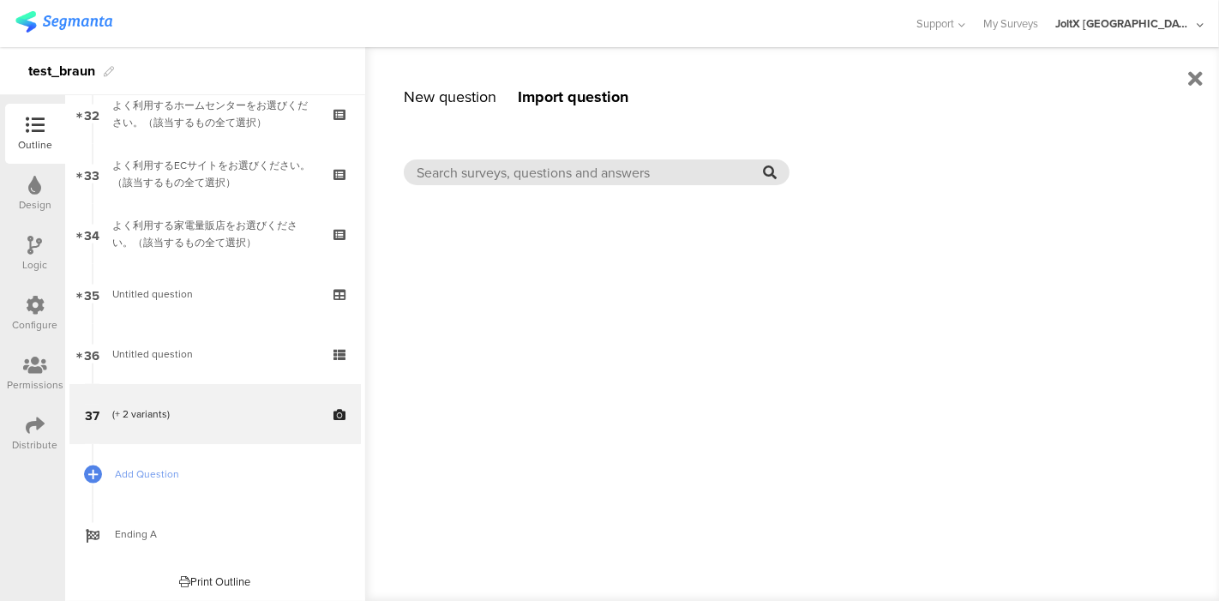
click at [530, 172] on input "text" at bounding box center [590, 173] width 346 height 20
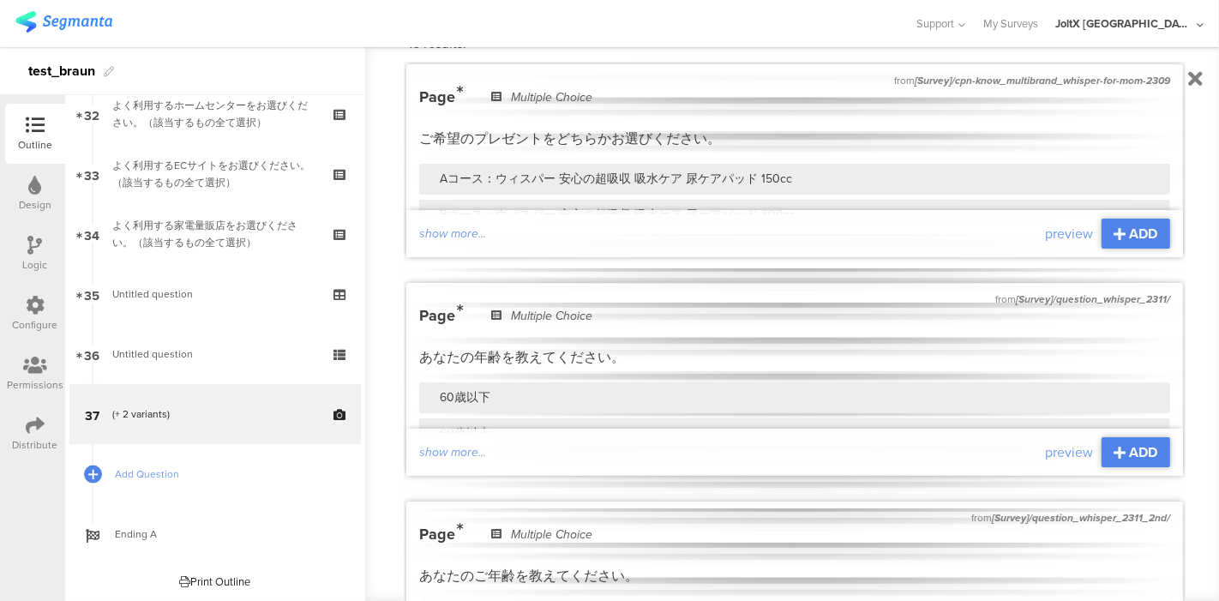
scroll to position [190, 0]
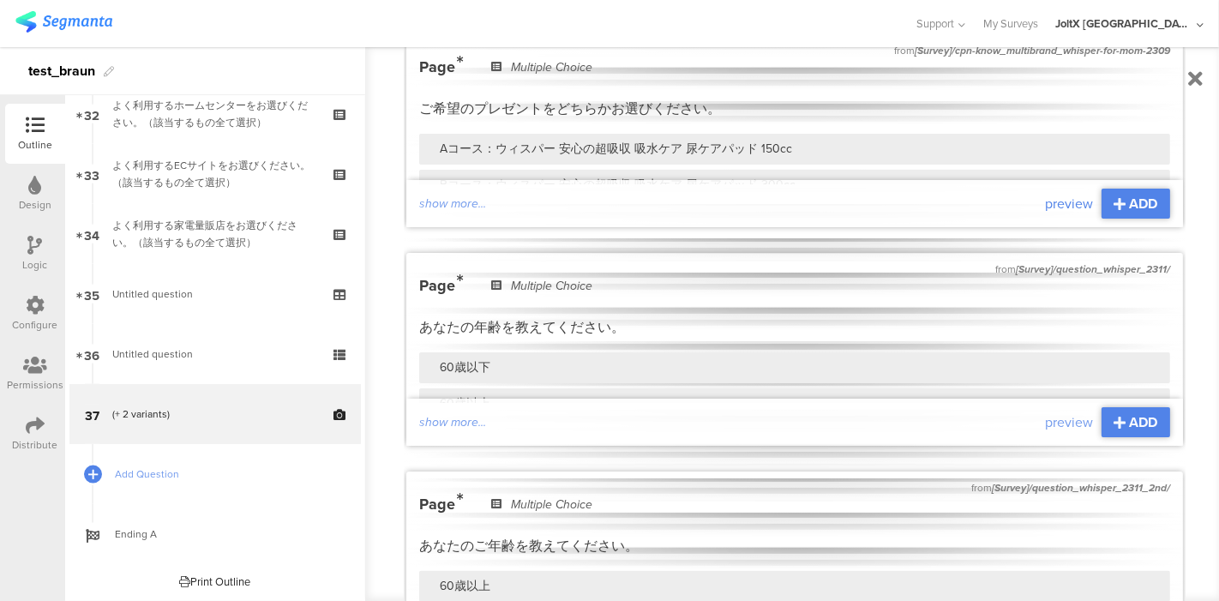
click at [1052, 201] on span "preview" at bounding box center [1069, 204] width 48 height 20
click at [1114, 422] on icon at bounding box center [1120, 423] width 12 height 14
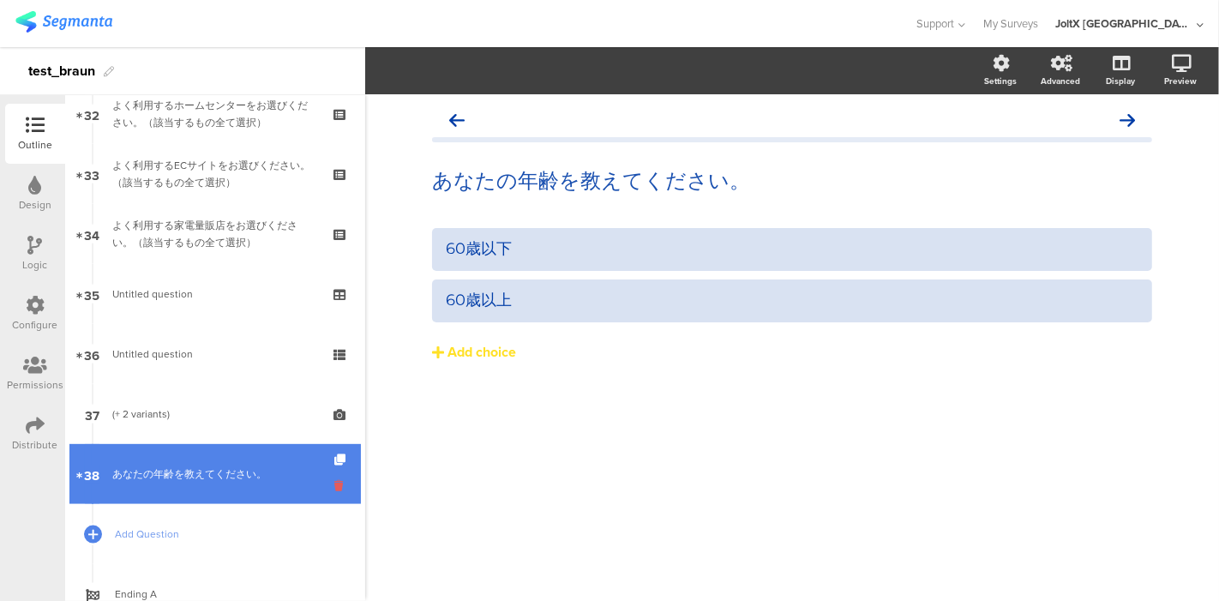
click at [334, 483] on icon at bounding box center [341, 485] width 15 height 16
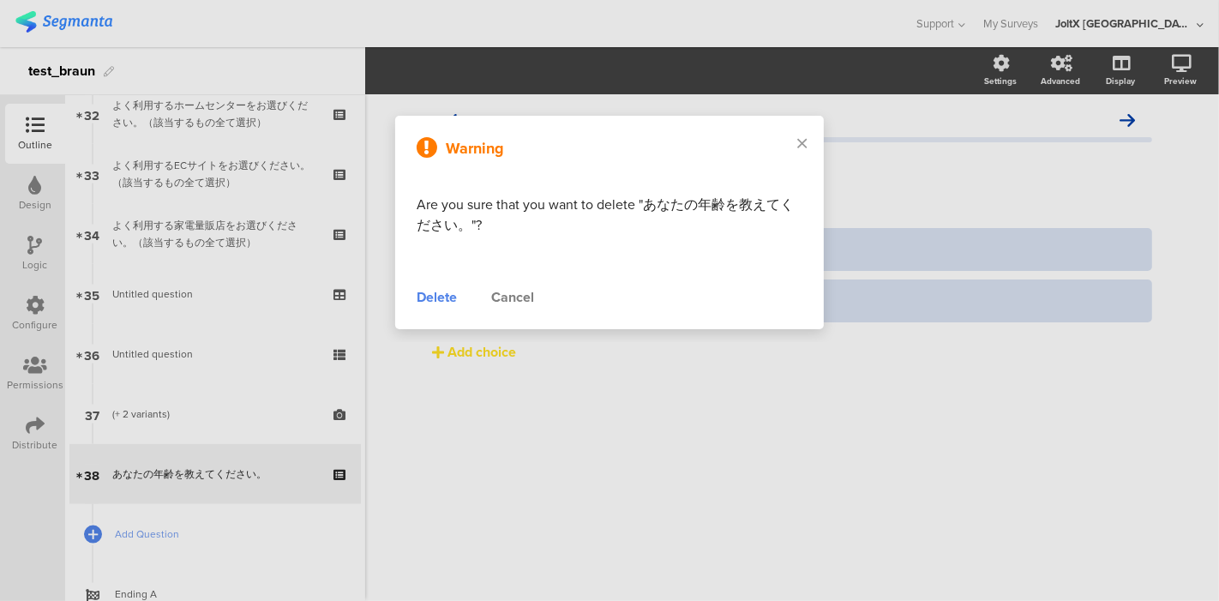
click at [446, 296] on div "Delete" at bounding box center [437, 297] width 40 height 21
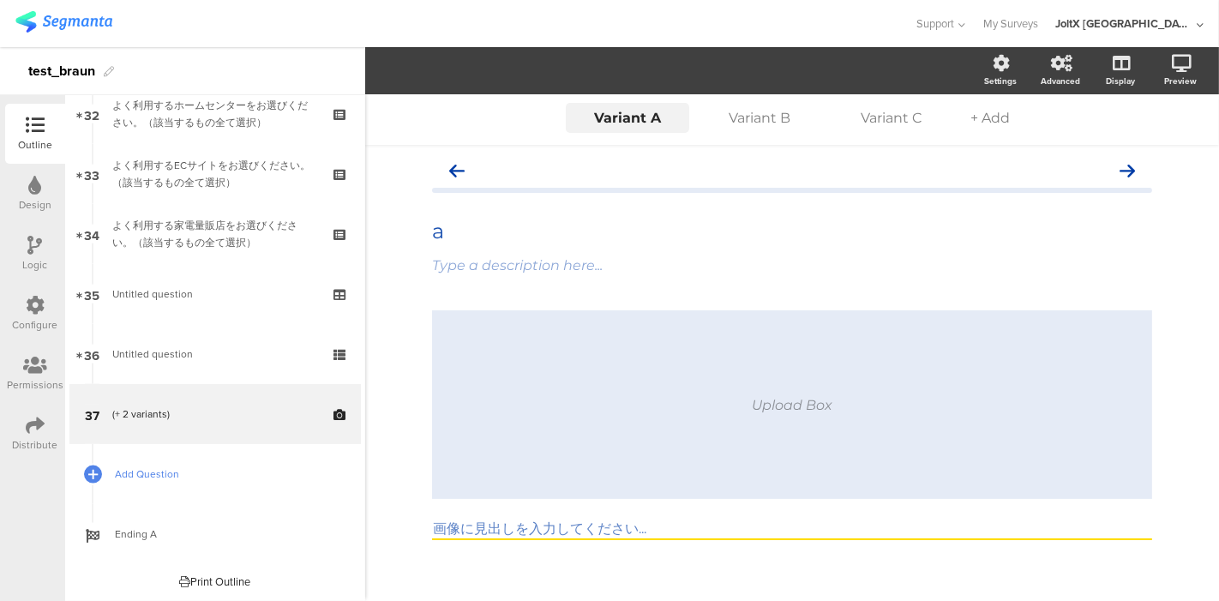
click at [153, 469] on span "Add Question" at bounding box center [224, 473] width 219 height 17
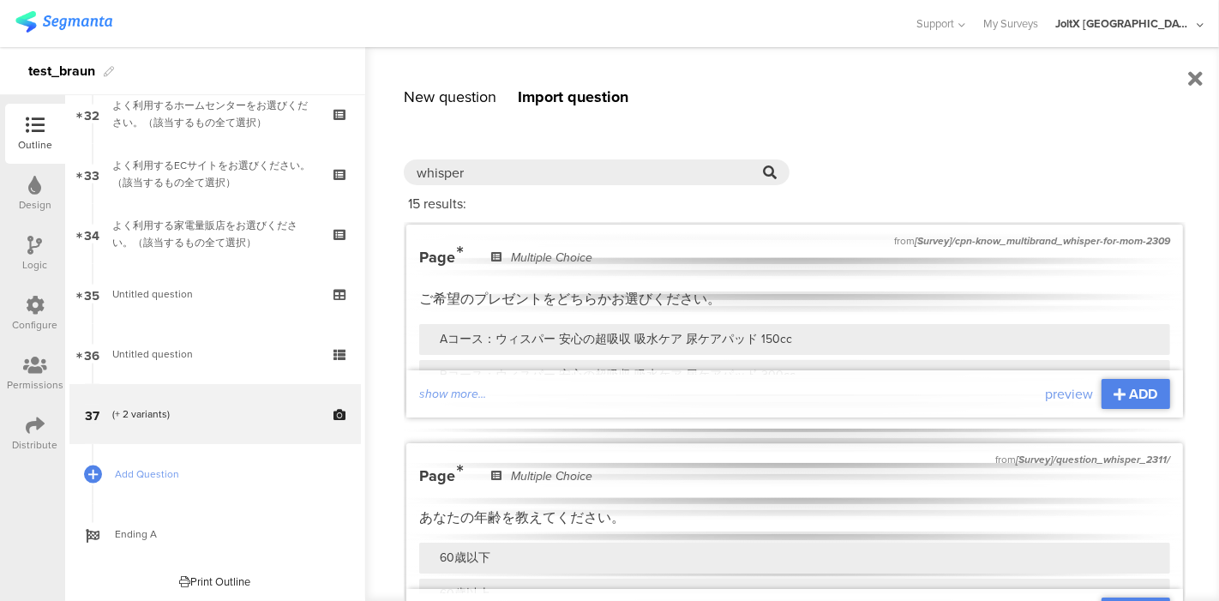
click at [1187, 73] on div "New question Import question Multiple Choice Image Choice Choice Grid Question …" at bounding box center [792, 324] width 855 height 554
click at [673, 177] on input "whisper" at bounding box center [590, 173] width 346 height 20
type input "w"
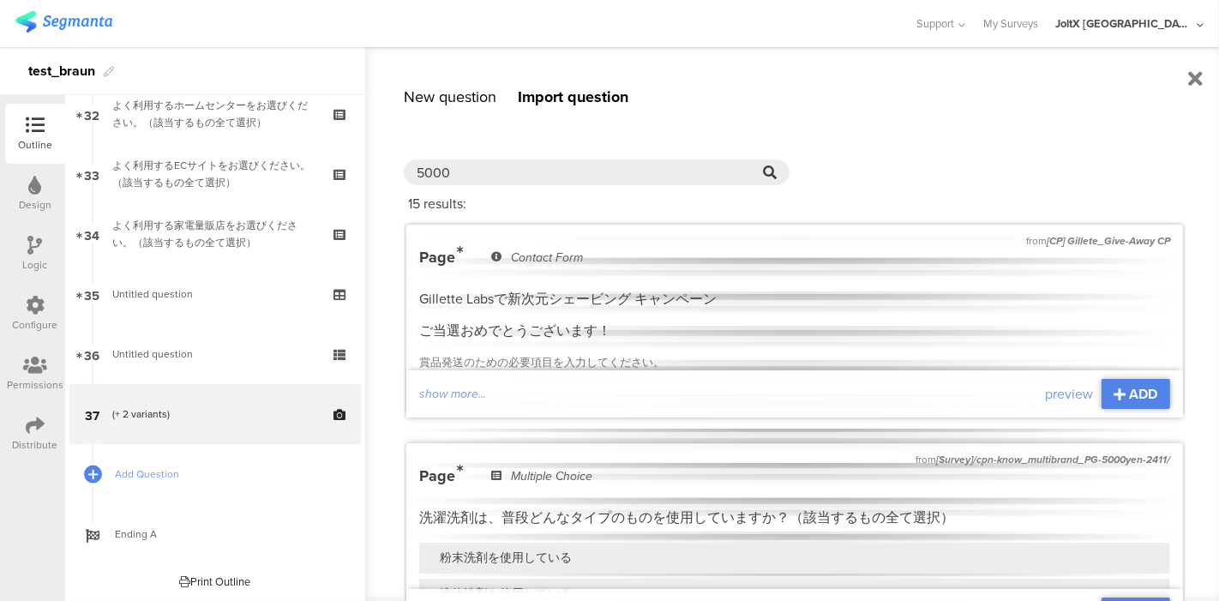
type input "5000"
click at [455, 92] on div "New question" at bounding box center [450, 97] width 93 height 22
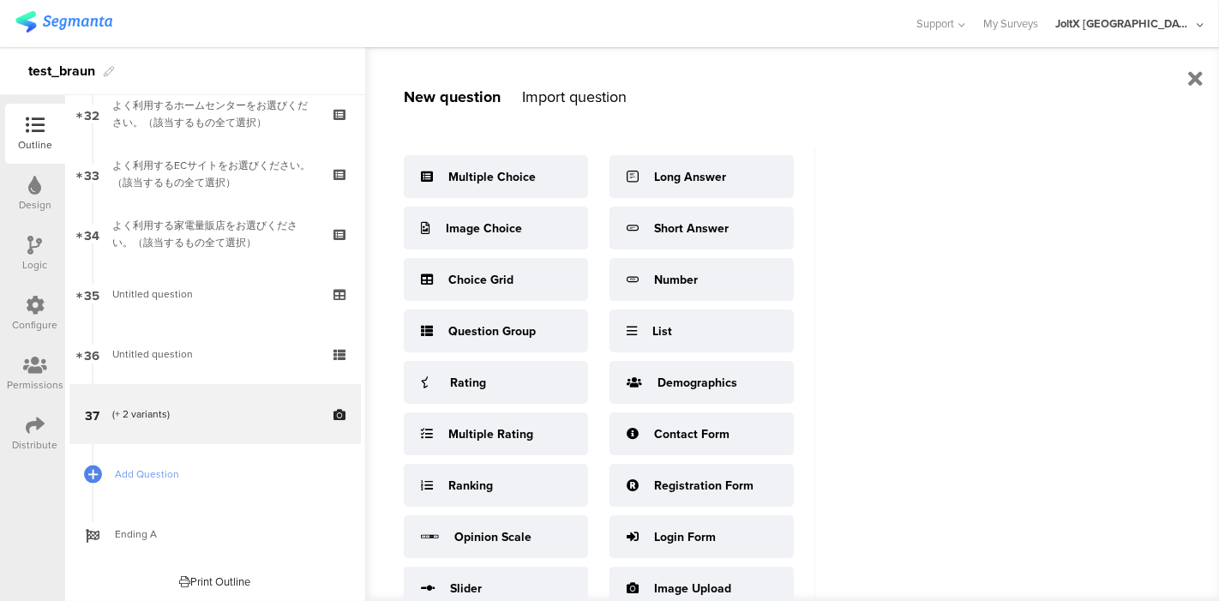
click at [574, 96] on div "Import question" at bounding box center [574, 97] width 105 height 22
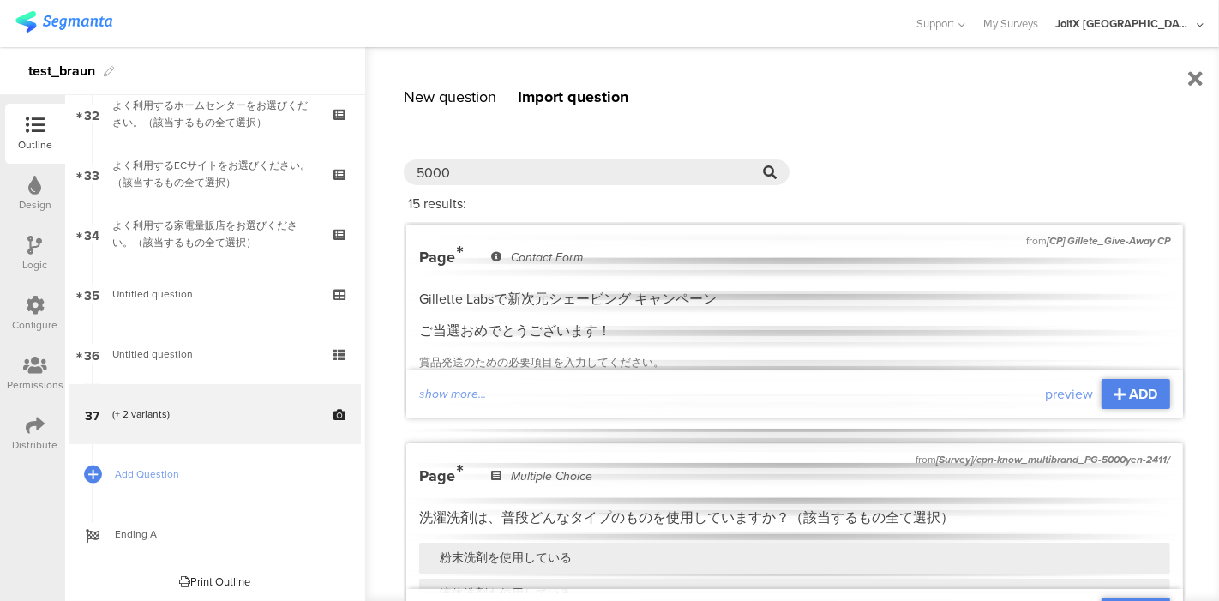
click at [39, 426] on icon at bounding box center [35, 425] width 19 height 19
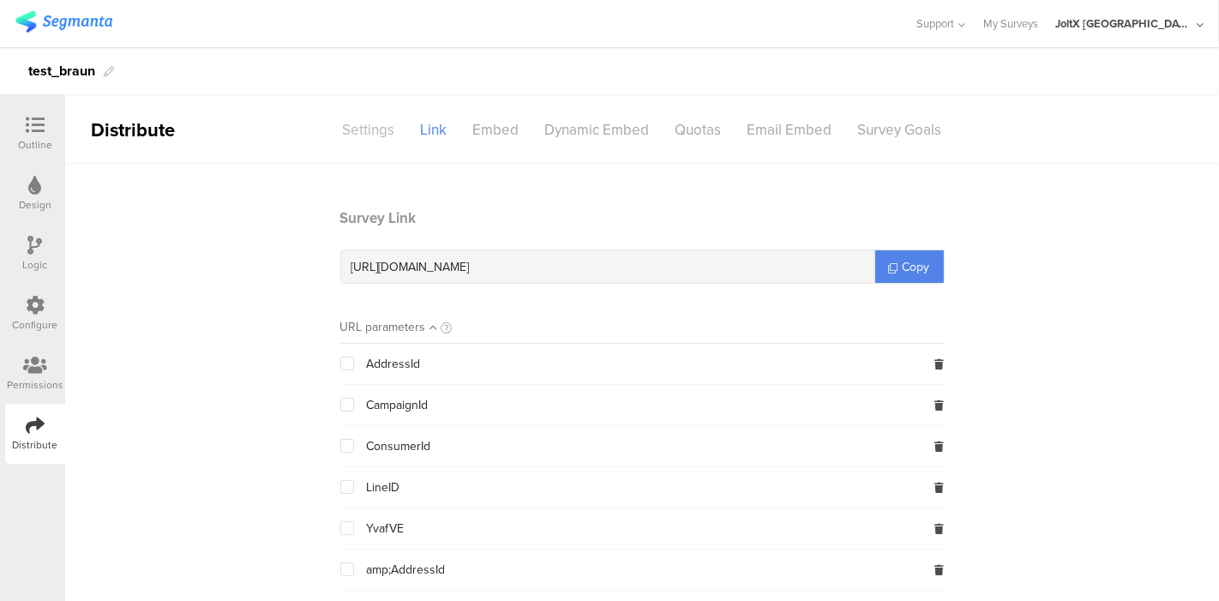
click at [359, 123] on div "Settings" at bounding box center [369, 130] width 78 height 30
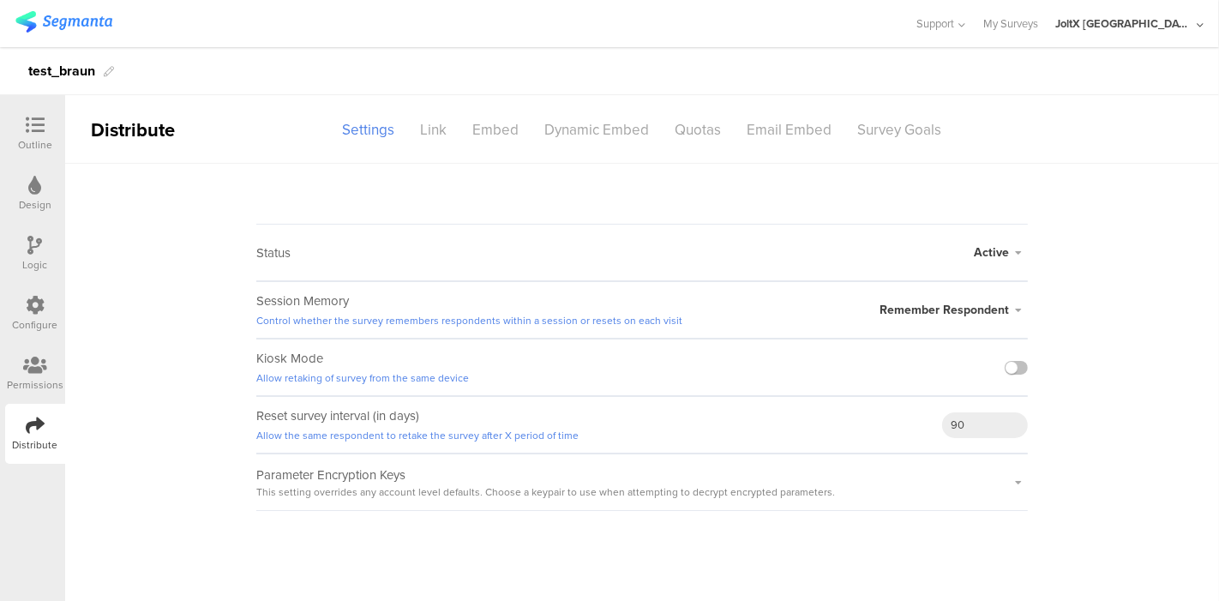
click at [1018, 249] on icon at bounding box center [1018, 253] width 19 height 10
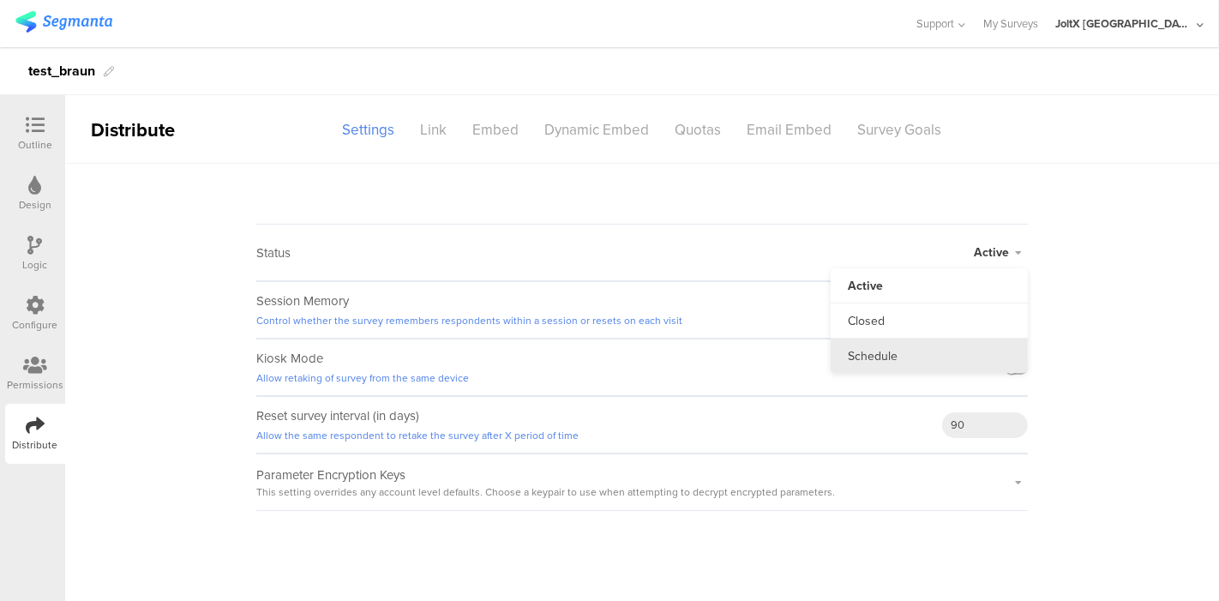
click at [900, 351] on li "Schedule" at bounding box center [929, 356] width 197 height 34
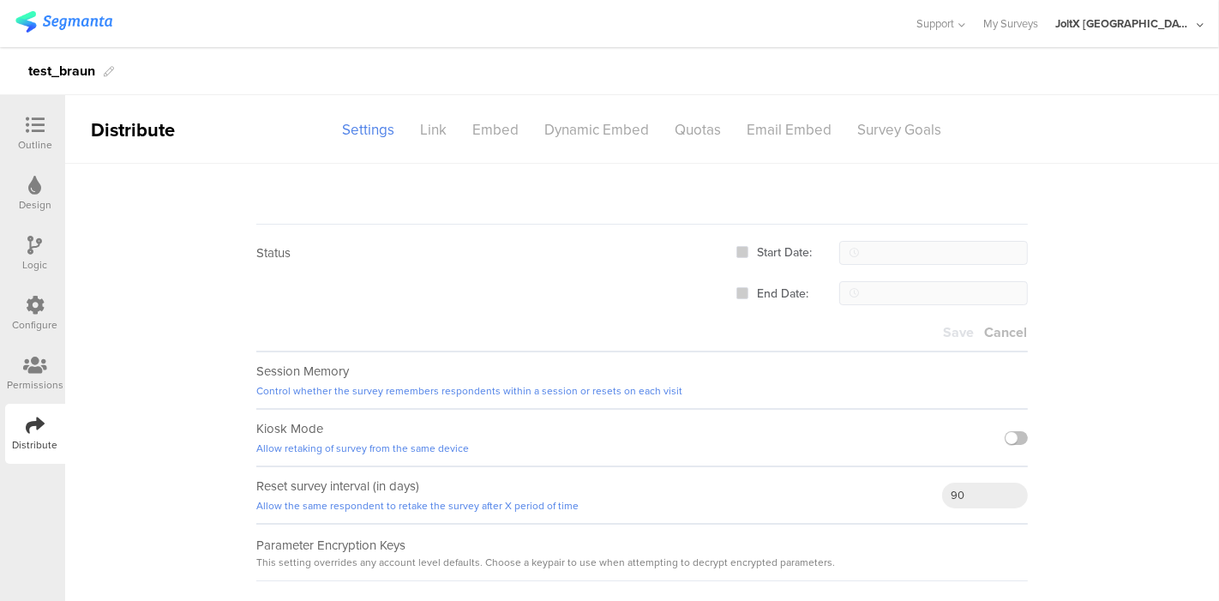
click at [996, 327] on span "Cancel" at bounding box center [1005, 332] width 43 height 20
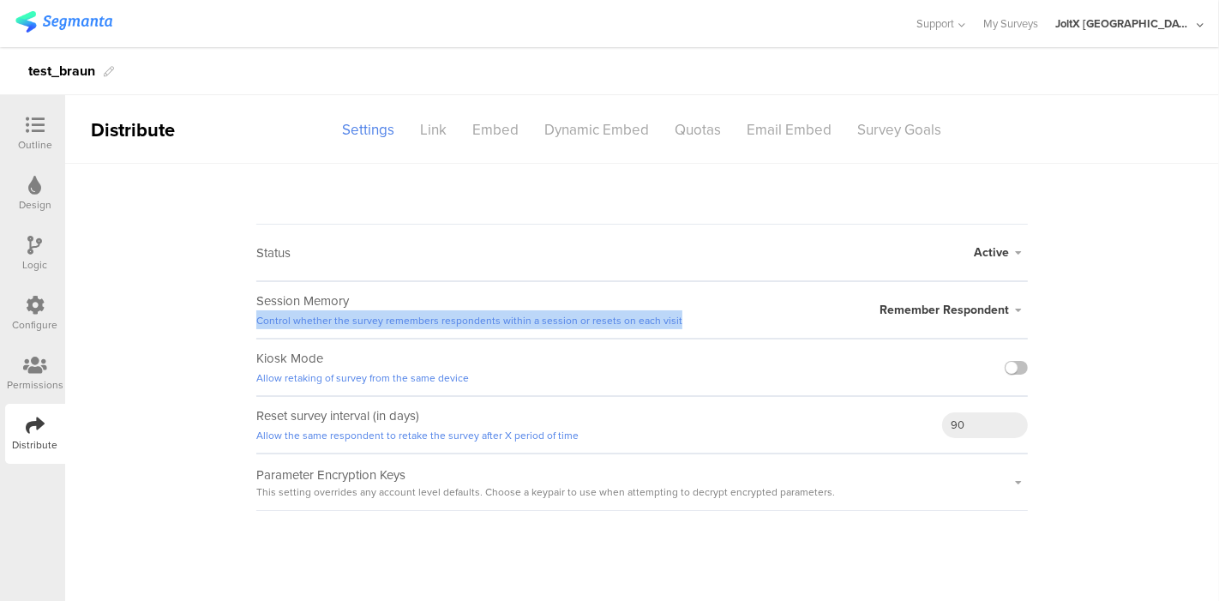
drag, startPoint x: 699, startPoint y: 316, endPoint x: 232, endPoint y: 327, distance: 466.4
click at [232, 327] on sg-survey-status-editor "Status Active Active Closed Schedule Start Date: End Date: Save Cancel Session …" at bounding box center [642, 337] width 1154 height 347
copy link "Control whether the survey remembers respondents within a session or resets on …"
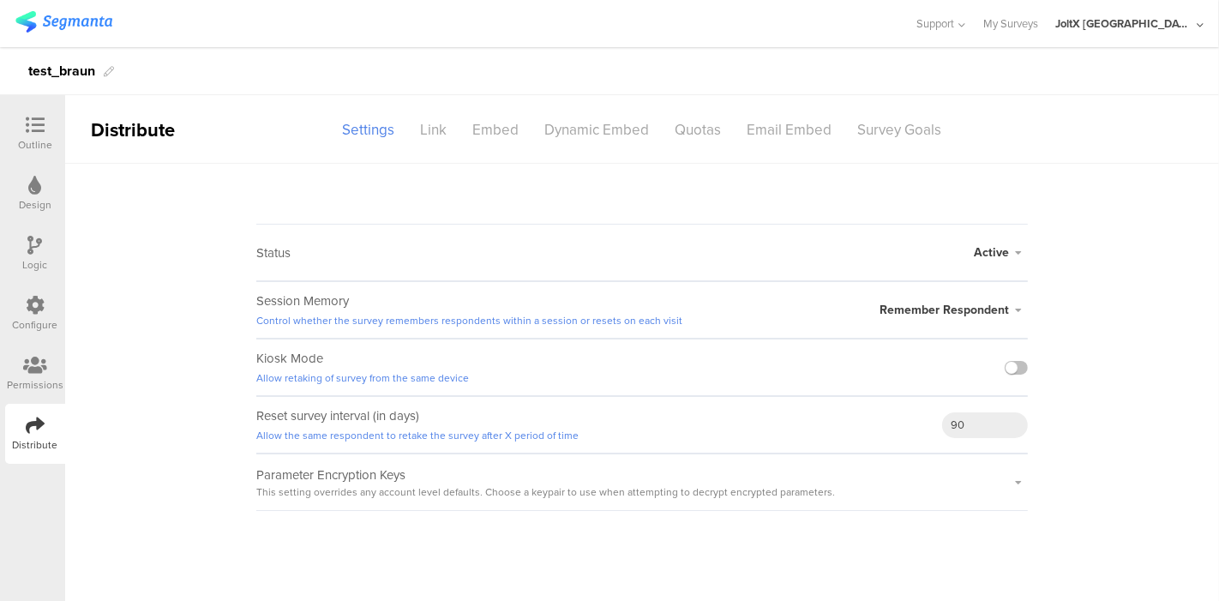
click at [1023, 312] on icon at bounding box center [1018, 310] width 19 height 10
click at [1067, 312] on sg-survey-status-editor "Status Active Active Closed Schedule Start Date: End Date: Save Cancel Session …" at bounding box center [642, 337] width 1154 height 347
drag, startPoint x: 610, startPoint y: 431, endPoint x: 221, endPoint y: 441, distance: 389.3
click at [221, 441] on sg-survey-status-editor "Status Active Active Closed Schedule Start Date: End Date: Save Cancel Session …" at bounding box center [642, 337] width 1154 height 347
copy link "Allow the same respondent to retake the survey after X period of time"
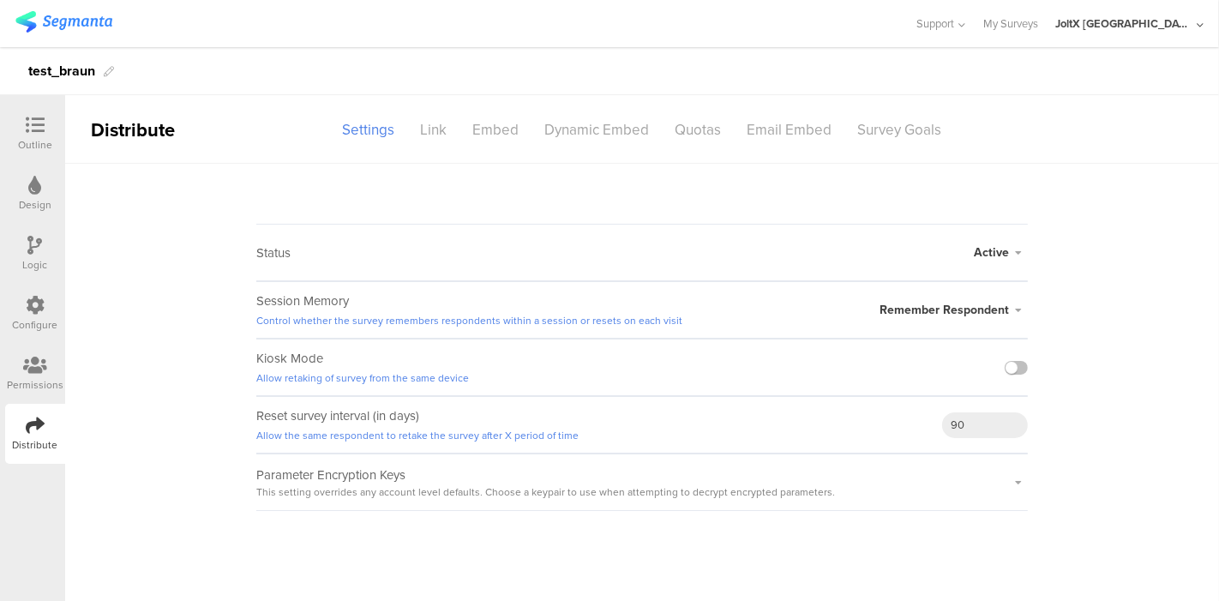
click at [1019, 480] on icon at bounding box center [1018, 482] width 19 height 10
click at [851, 530] on main "Status Active Active Closed Schedule Start Date: End Date: Save Cancel Session …" at bounding box center [642, 382] width 1154 height 437
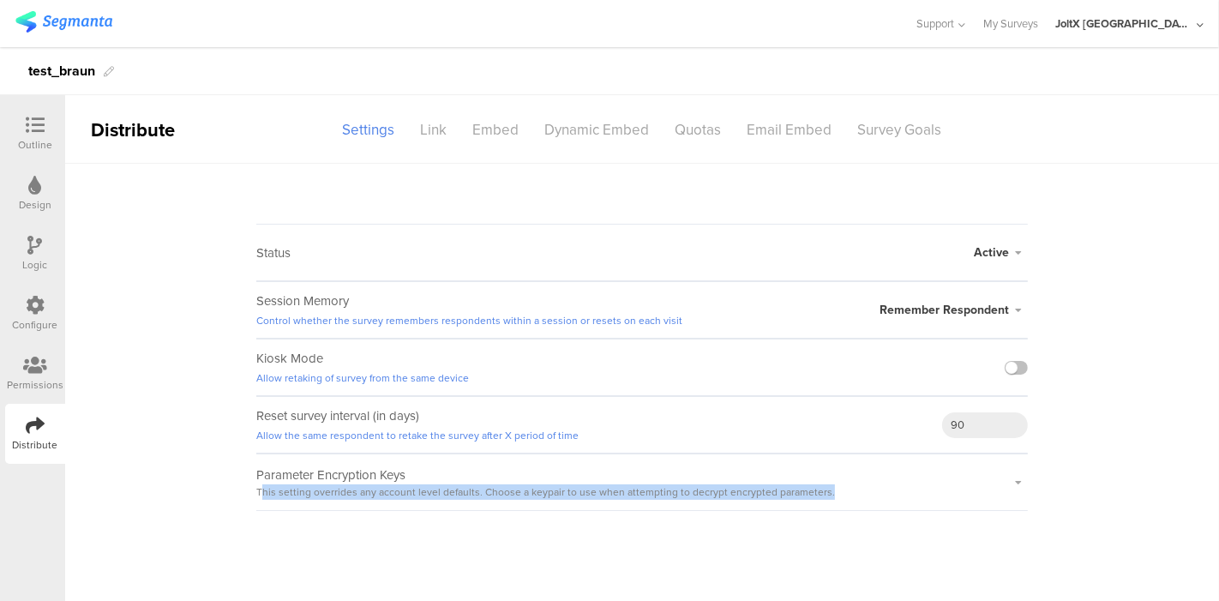
drag, startPoint x: 259, startPoint y: 491, endPoint x: 859, endPoint y: 490, distance: 600.0
click at [859, 490] on div "Parameter Encryption Keys This setting overrides any account level defaults. Ch…" at bounding box center [641, 481] width 771 height 57
copy span "his setting overrides any account level defaults. Choose a keypair to use when …"
click at [549, 535] on main "Status Active Active Closed Schedule Start Date: End Date: Save Cancel Session …" at bounding box center [642, 382] width 1154 height 437
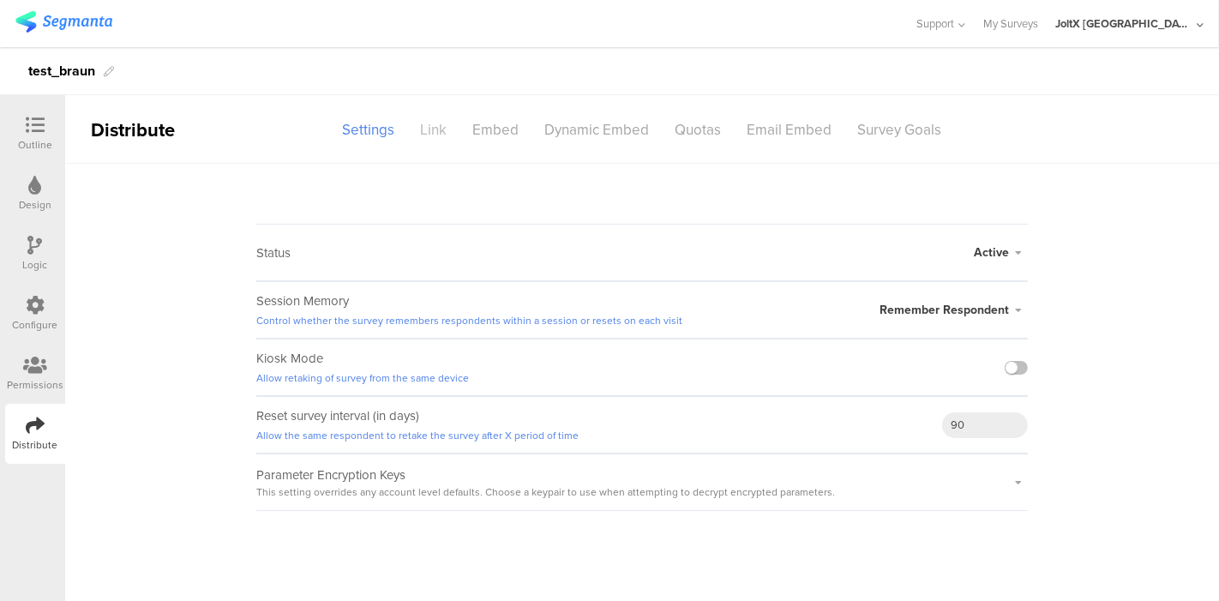
click at [429, 130] on div "Link" at bounding box center [434, 130] width 52 height 30
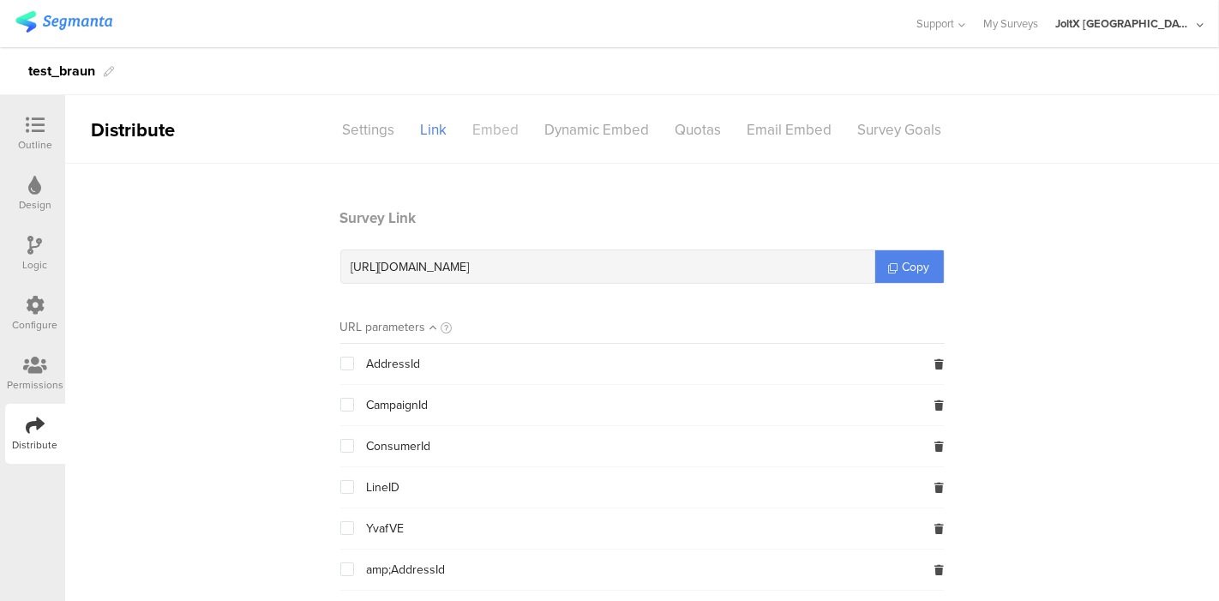
click at [472, 130] on div "Embed" at bounding box center [496, 130] width 72 height 30
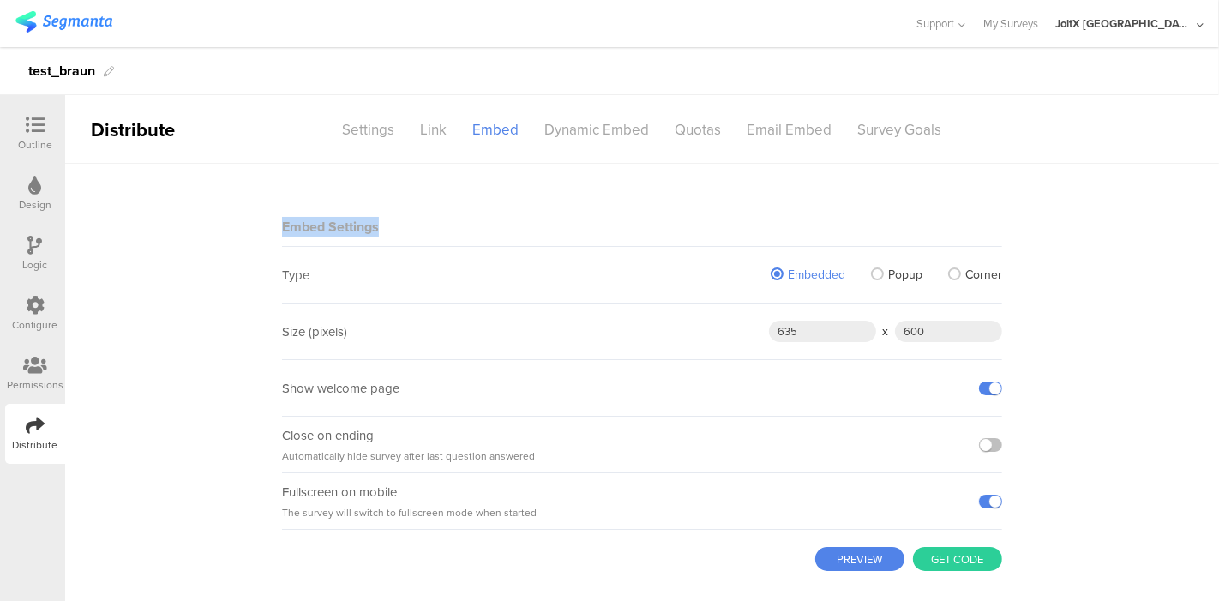
drag, startPoint x: 401, startPoint y: 223, endPoint x: 269, endPoint y: 238, distance: 132.9
click at [269, 238] on div "Embed Settings Type Embedded Popup Corner Size (pixels) 635 x 600 Show welcome …" at bounding box center [642, 395] width 754 height 462
copy sg-block-title "Embed Settings"
drag, startPoint x: 544, startPoint y: 447, endPoint x: 261, endPoint y: 469, distance: 283.7
click at [265, 469] on div "Embed Settings Type Embedded Popup Corner Size (pixels) 635 x 600 Show welcome …" at bounding box center [642, 395] width 754 height 462
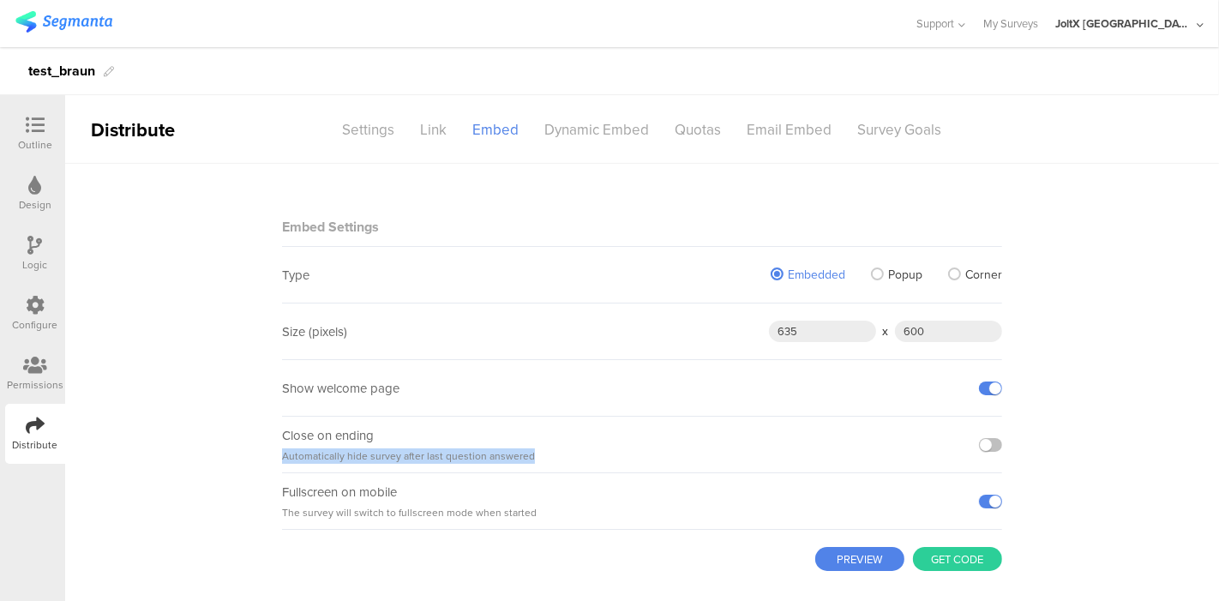
copy sg-field-subtitle "Automatically hide survey after last question answered"
click at [220, 525] on main "Embed Settings Type Embedded Popup Corner Size (pixels) 635 x 600 Show welcome …" at bounding box center [642, 395] width 1154 height 462
click at [588, 136] on div "Dynamic Embed" at bounding box center [597, 130] width 130 height 30
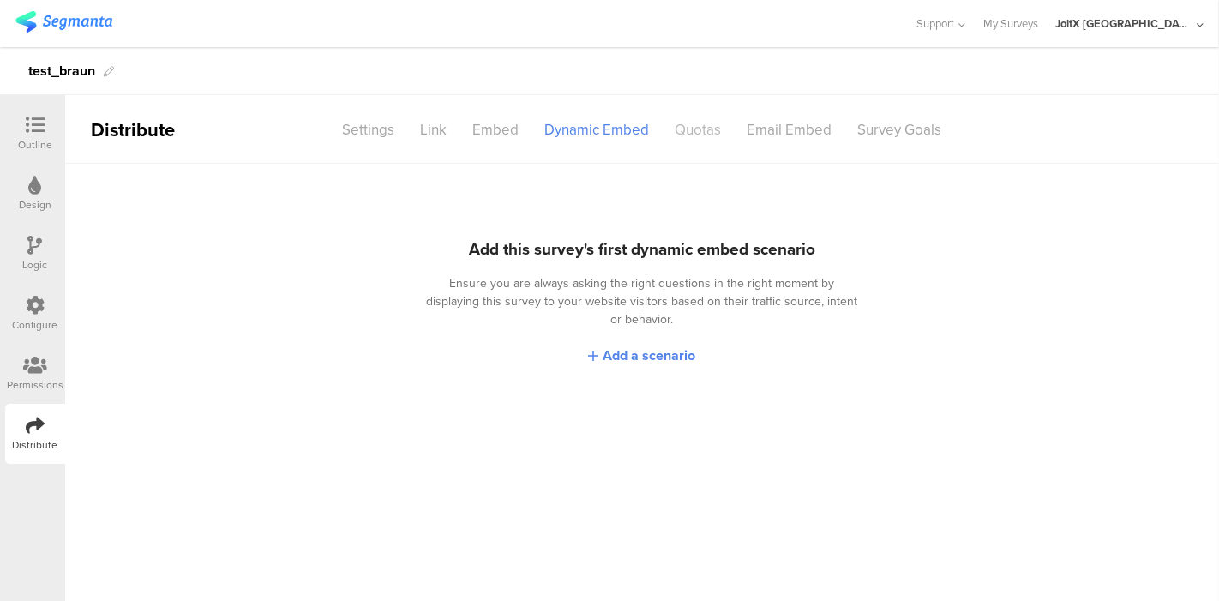
click at [702, 133] on div "Quotas" at bounding box center [699, 130] width 72 height 30
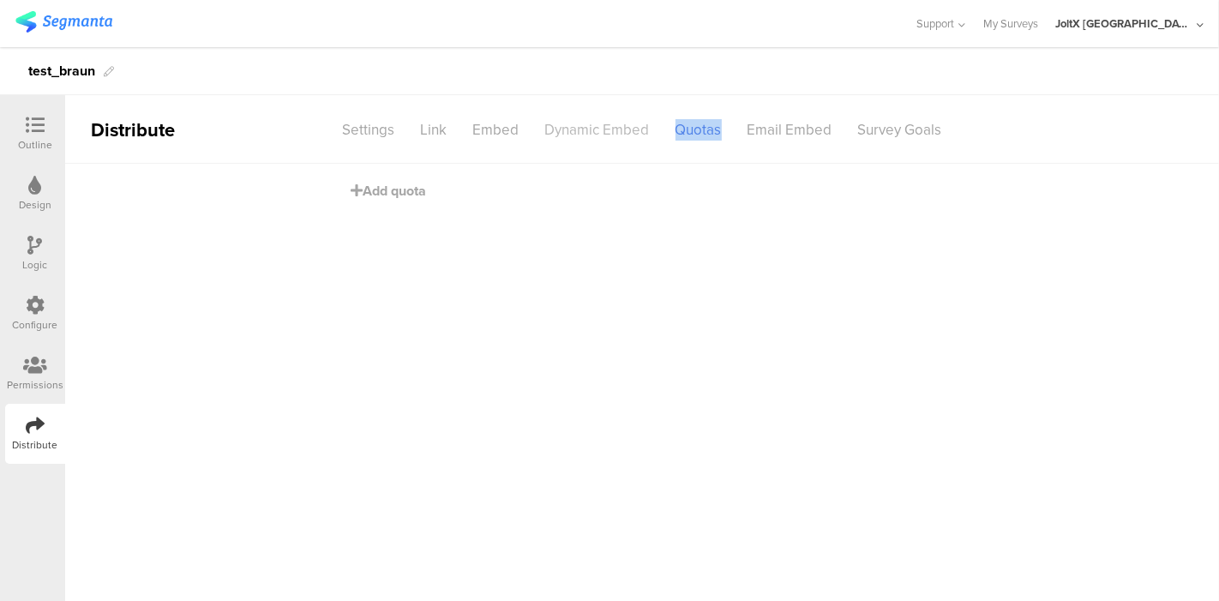
drag, startPoint x: 721, startPoint y: 129, endPoint x: 651, endPoint y: 134, distance: 70.5
click at [651, 134] on sg-center-column "Settings Link Embed Dynamic Embed Quotas Email Embed Survey Goals" at bounding box center [642, 130] width 625 height 30
copy sg-center-column "Quotas"
click at [400, 190] on span "Add quota" at bounding box center [388, 191] width 75 height 20
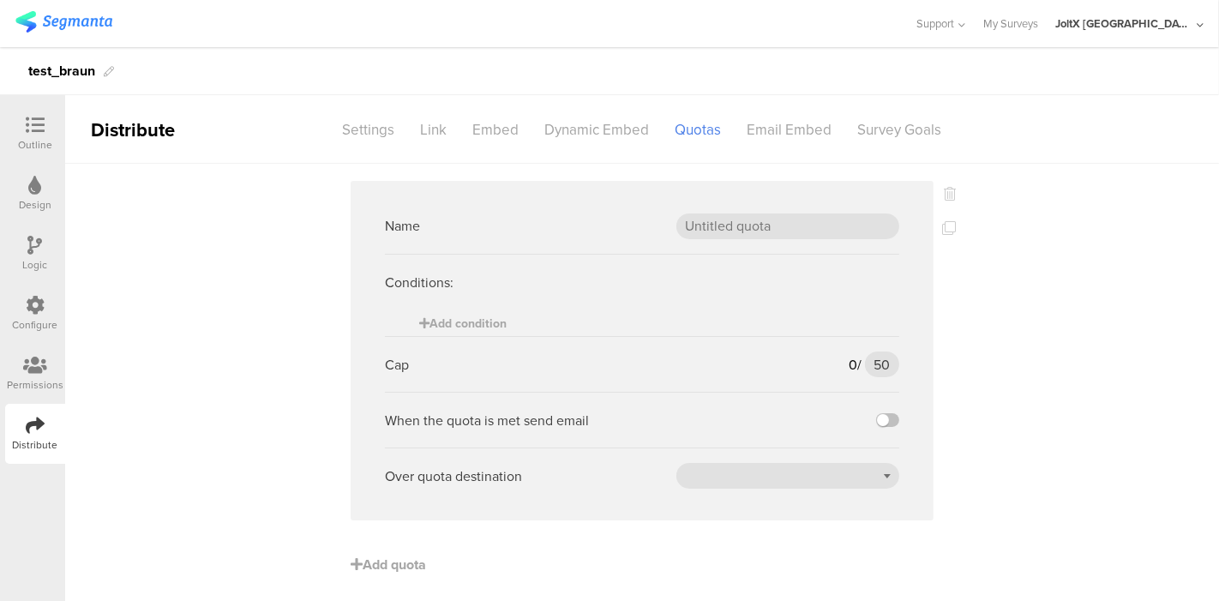
click at [949, 195] on div "Name Conditions: Add condition Cap 0 / 50 50 When the quota is met send email R…" at bounding box center [642, 386] width 1154 height 445
click at [945, 195] on icon at bounding box center [950, 194] width 12 height 14
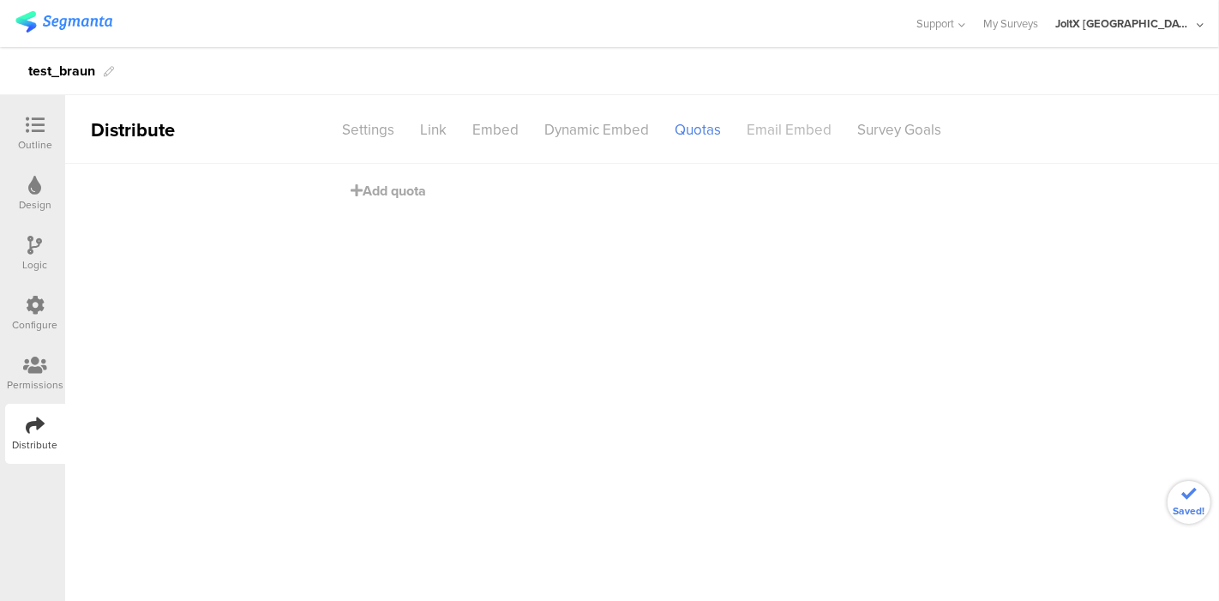
click at [801, 133] on div "Email Embed" at bounding box center [790, 130] width 111 height 30
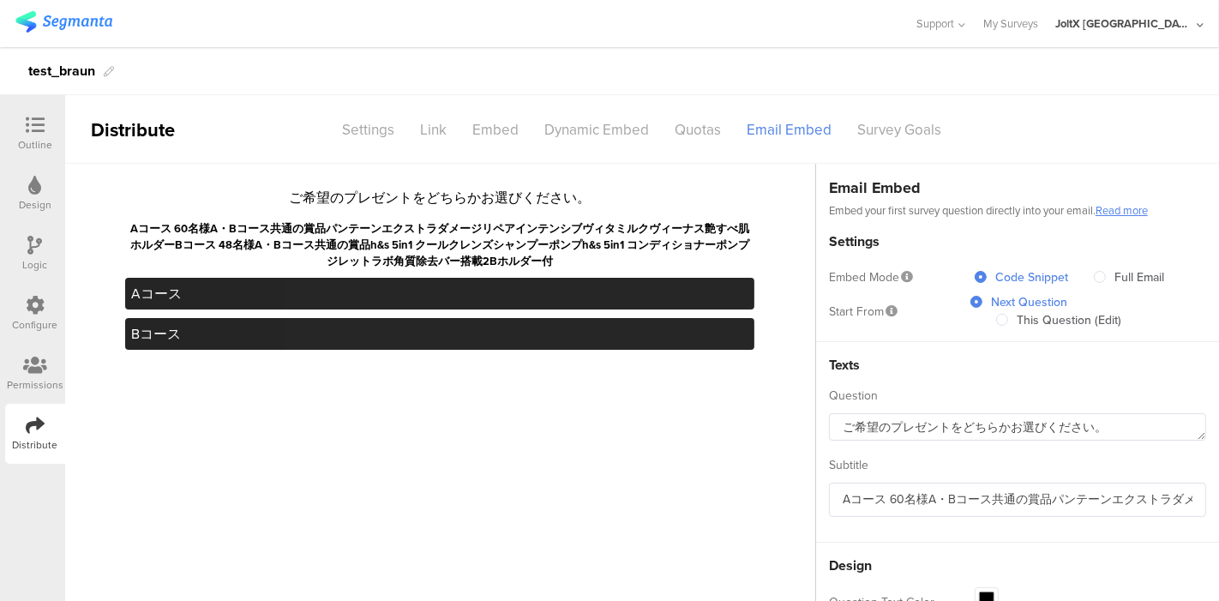
click at [1148, 214] on link "Read more" at bounding box center [1122, 210] width 52 height 16
click at [869, 130] on div "Survey Goals" at bounding box center [900, 130] width 110 height 30
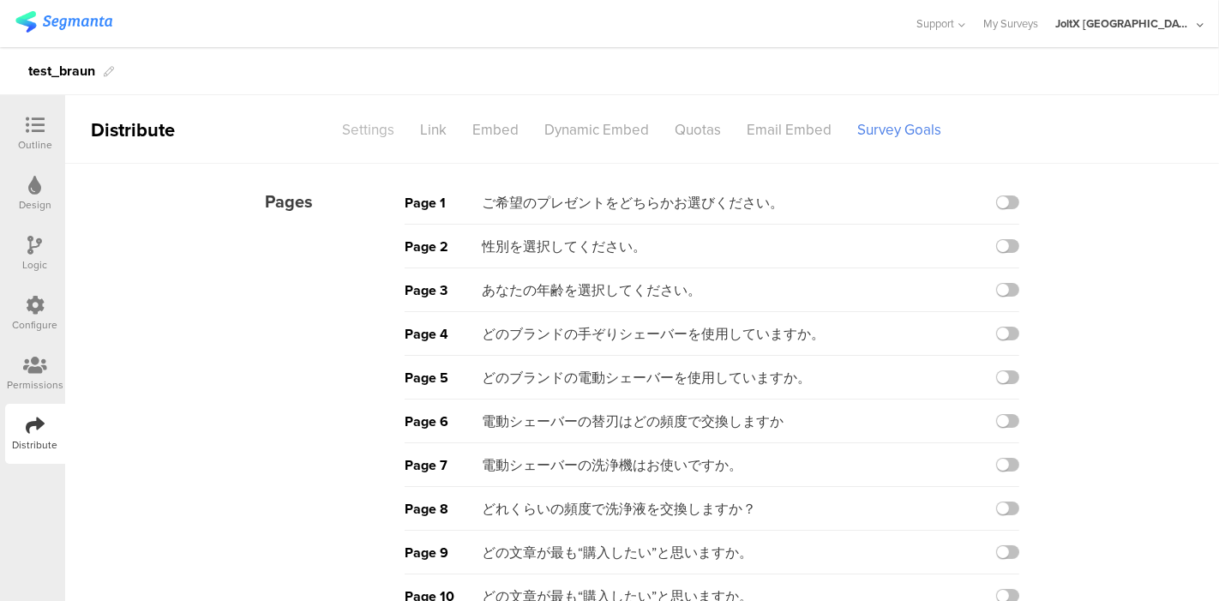
click at [330, 128] on div "Settings" at bounding box center [369, 130] width 78 height 30
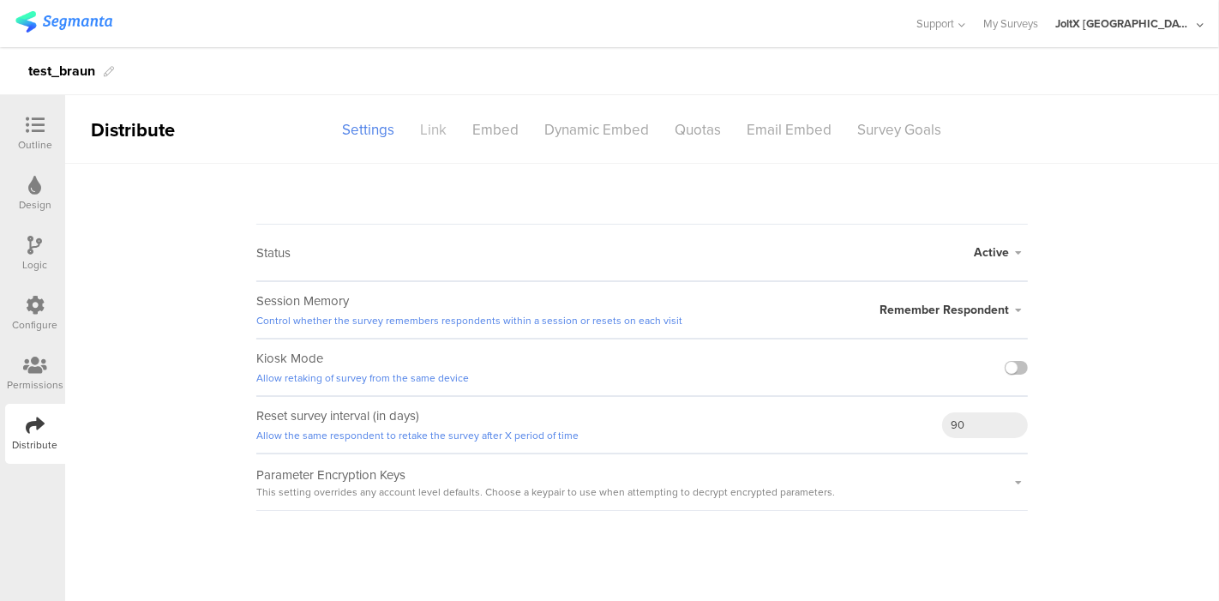
click at [429, 133] on div "Link" at bounding box center [434, 130] width 52 height 30
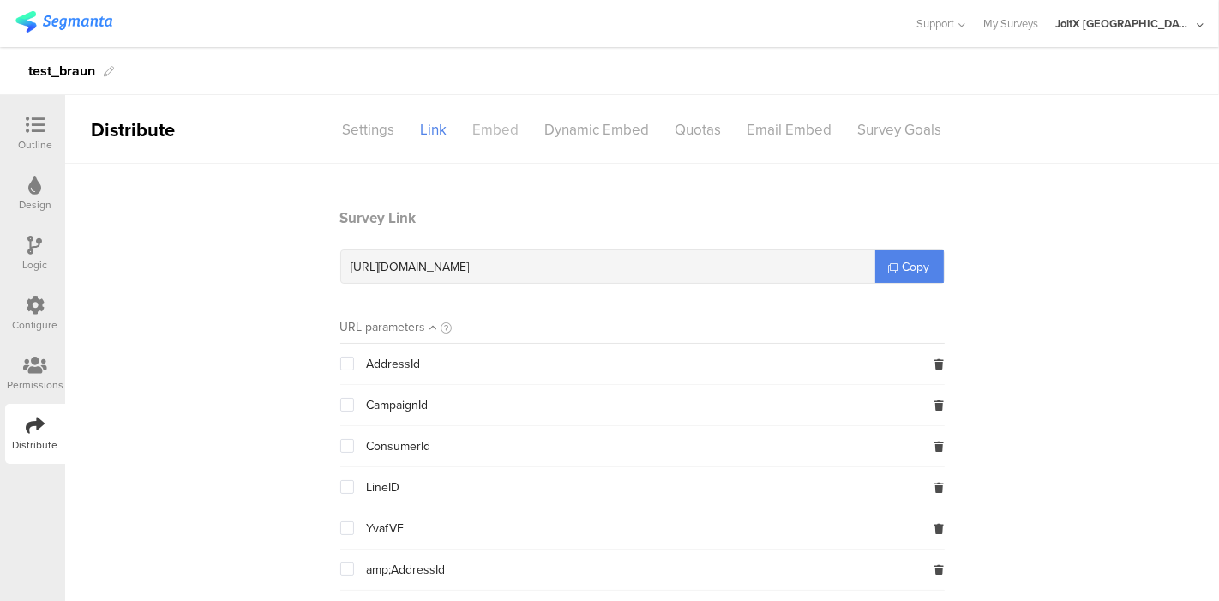
click at [487, 139] on div "Embed" at bounding box center [496, 130] width 72 height 30
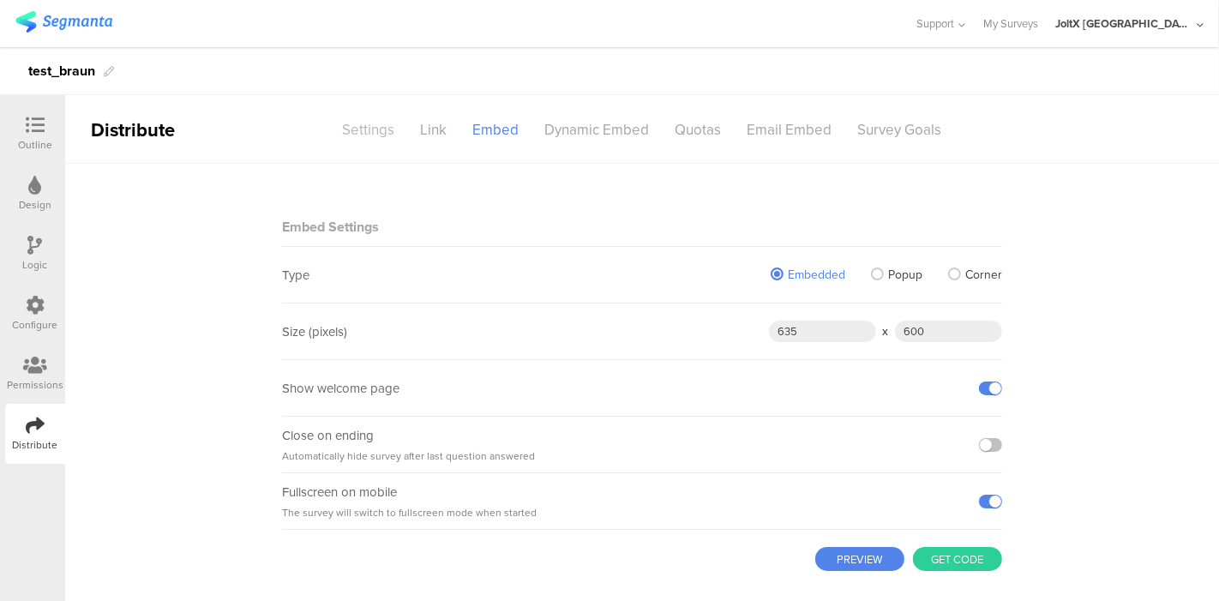
click at [384, 134] on div "Settings" at bounding box center [369, 130] width 78 height 30
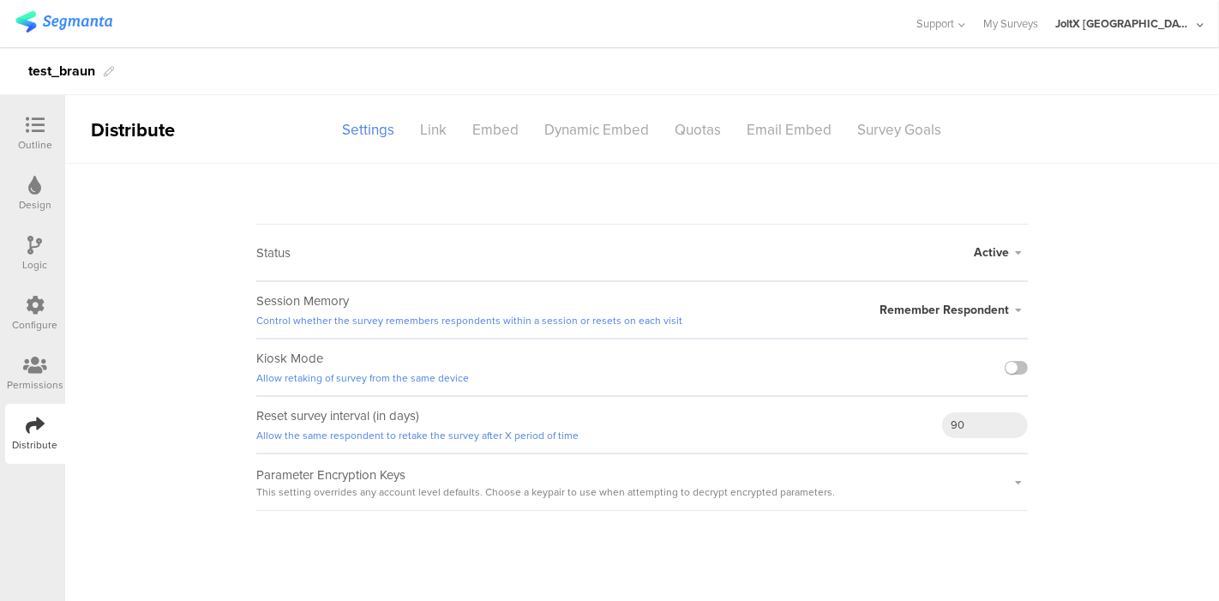
click at [52, 314] on div "Configure" at bounding box center [35, 314] width 60 height 60
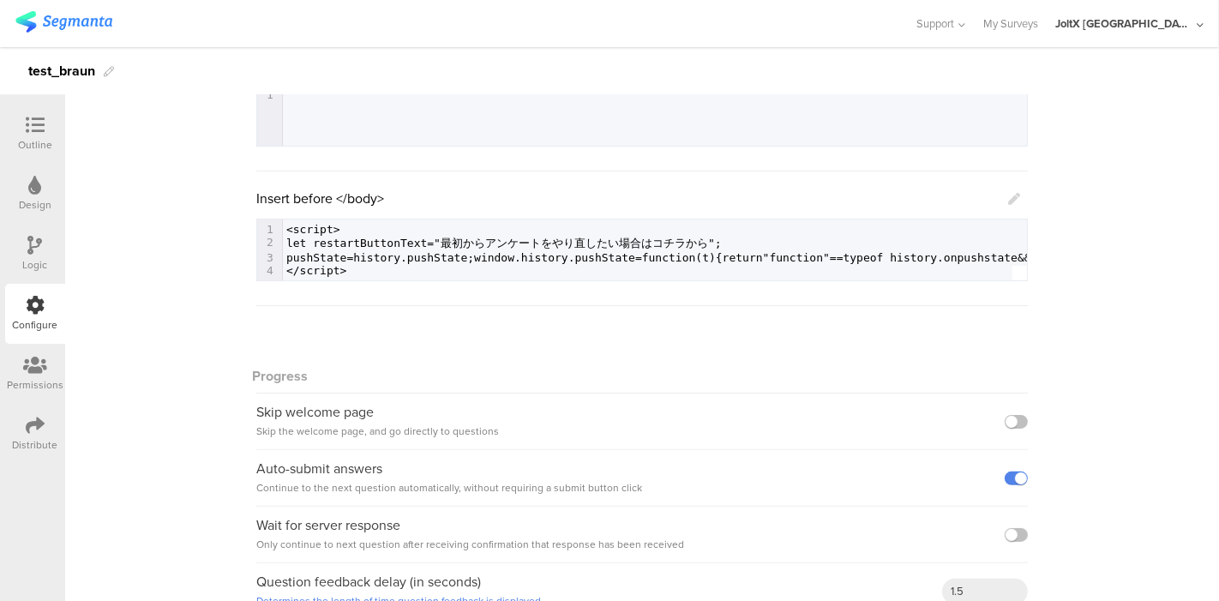
scroll to position [369, 0]
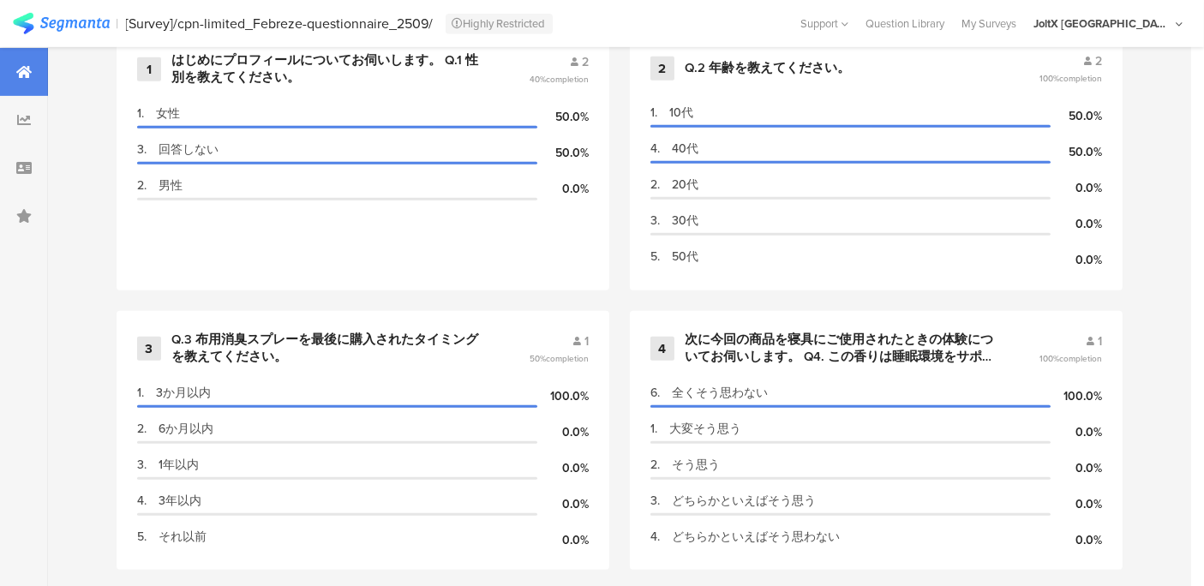
scroll to position [414, 0]
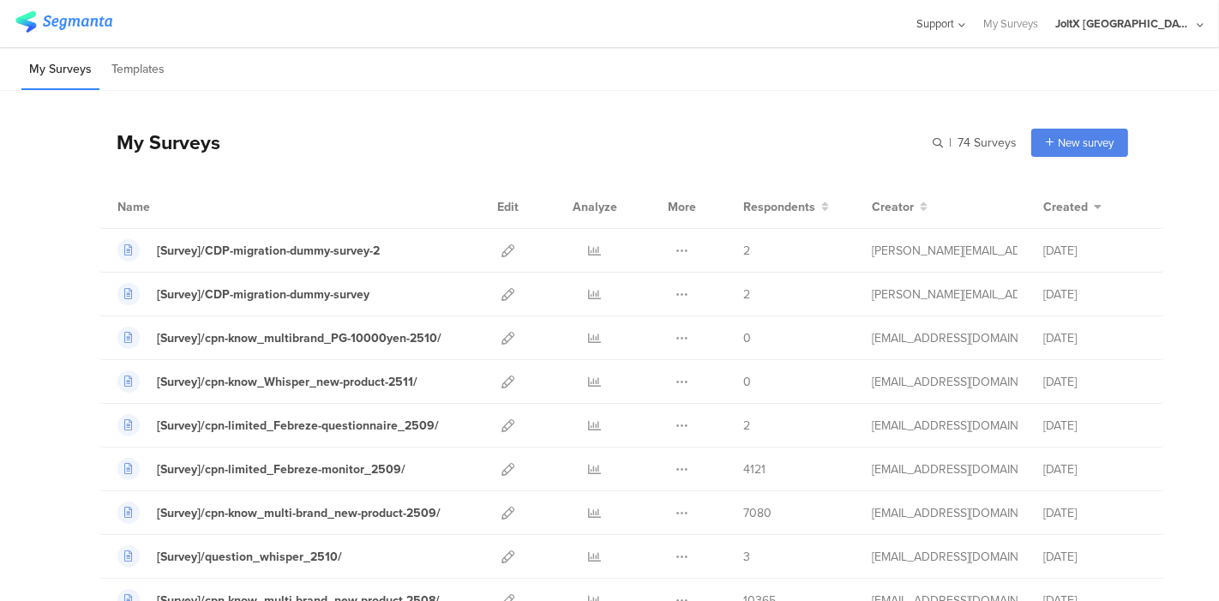
click at [966, 22] on icon at bounding box center [960, 25] width 11 height 13
click at [913, 83] on div "Help Center" at bounding box center [858, 80] width 214 height 39
click at [1146, 21] on div "JoltX [GEOGRAPHIC_DATA]" at bounding box center [1123, 23] width 137 height 16
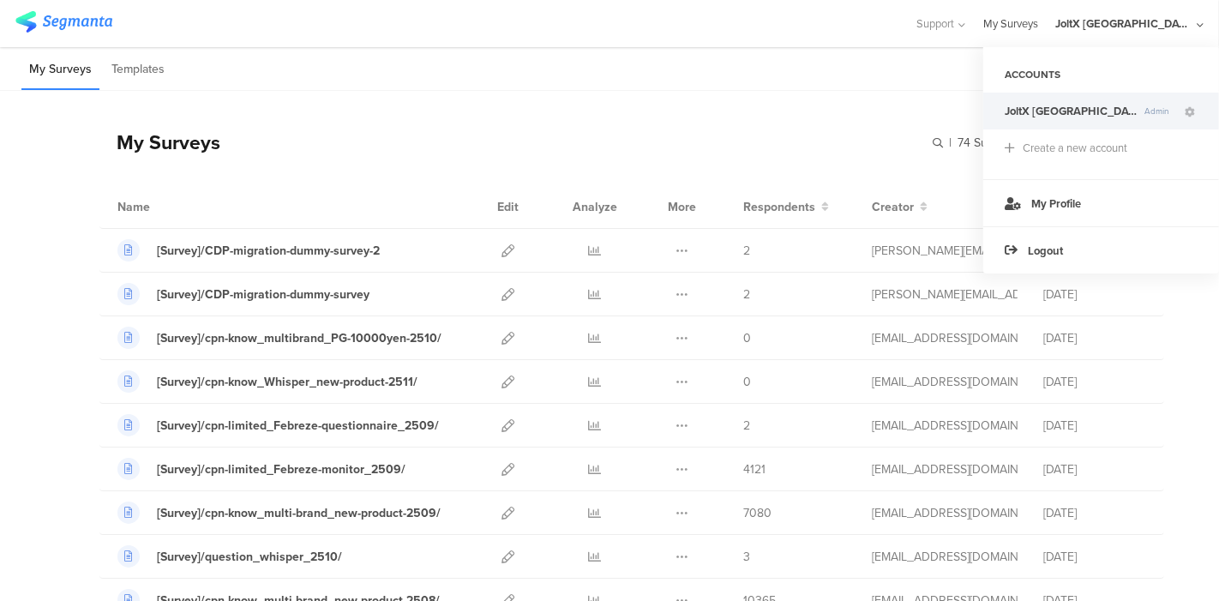
click at [1038, 26] on link "My Surveys" at bounding box center [1010, 23] width 55 height 47
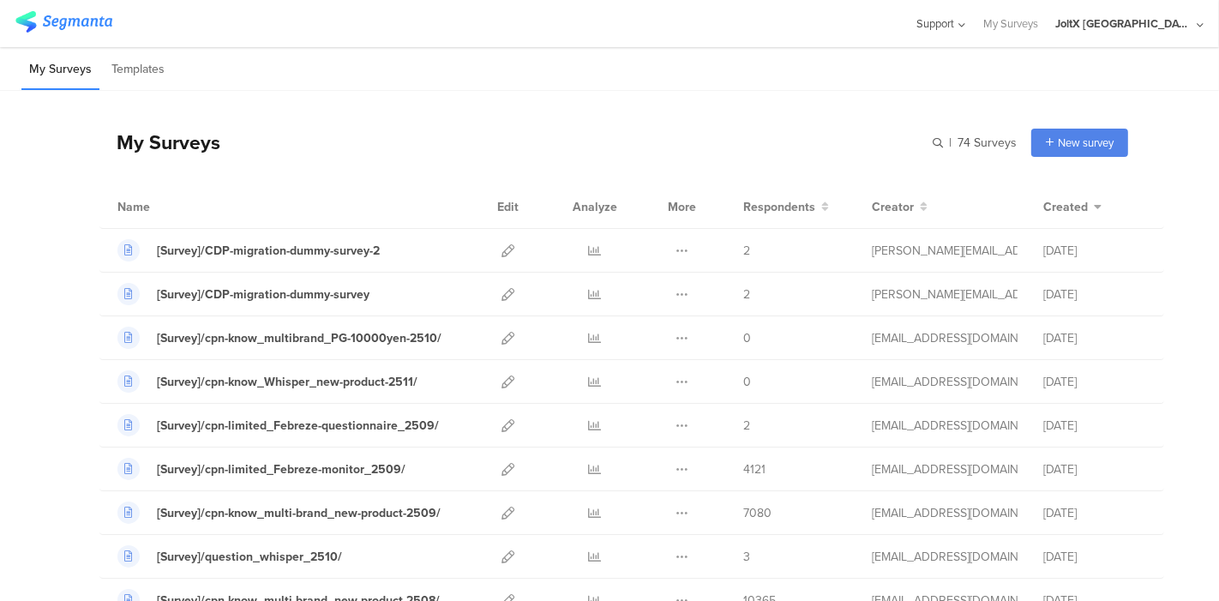
click at [955, 23] on span "Support" at bounding box center [936, 23] width 38 height 16
